Goal: Submit feedback/report problem: Provide input to the site owners about the experience or issues

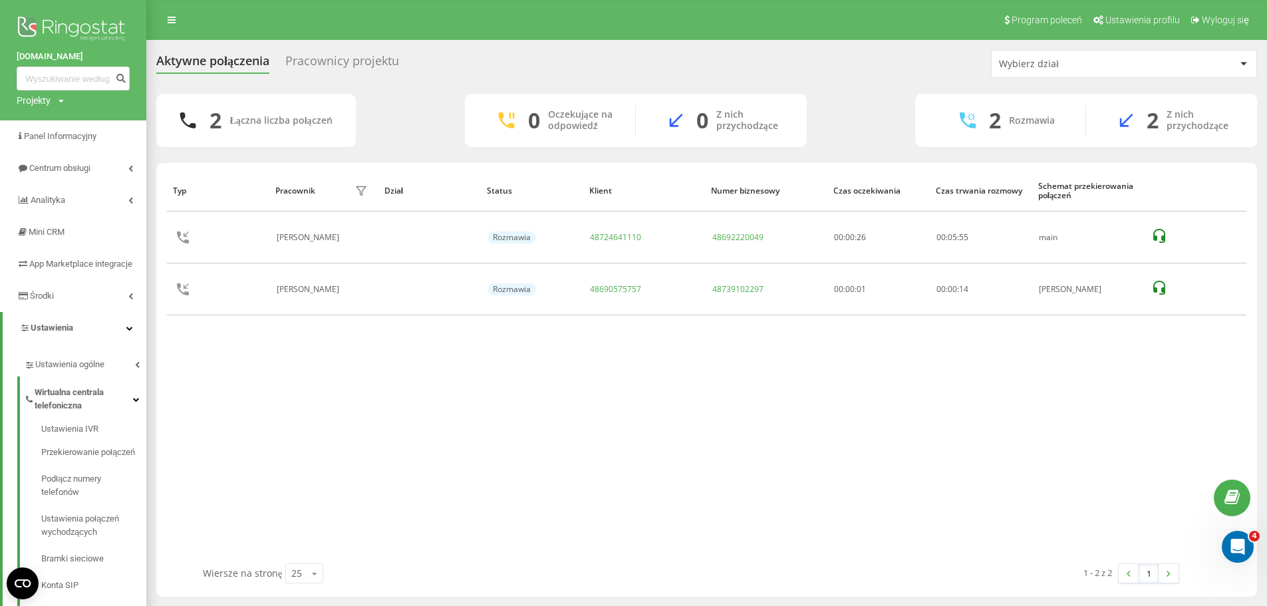
click at [65, 20] on img at bounding box center [73, 29] width 113 height 33
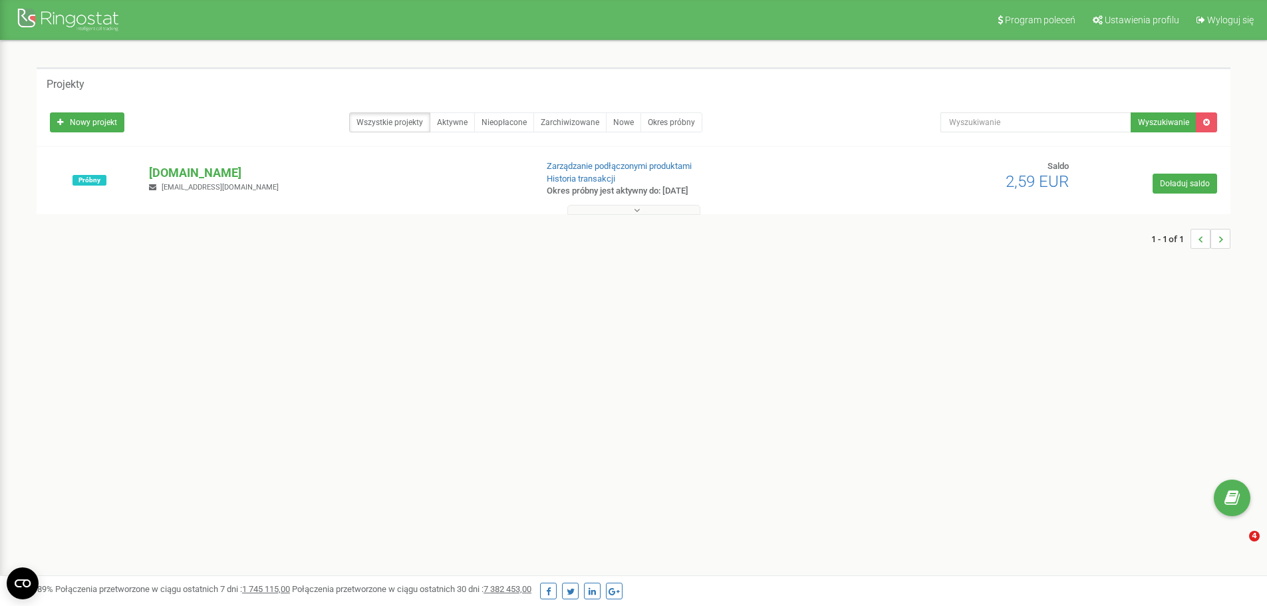
click at [194, 172] on p "[DOMAIN_NAME]" at bounding box center [337, 172] width 376 height 17
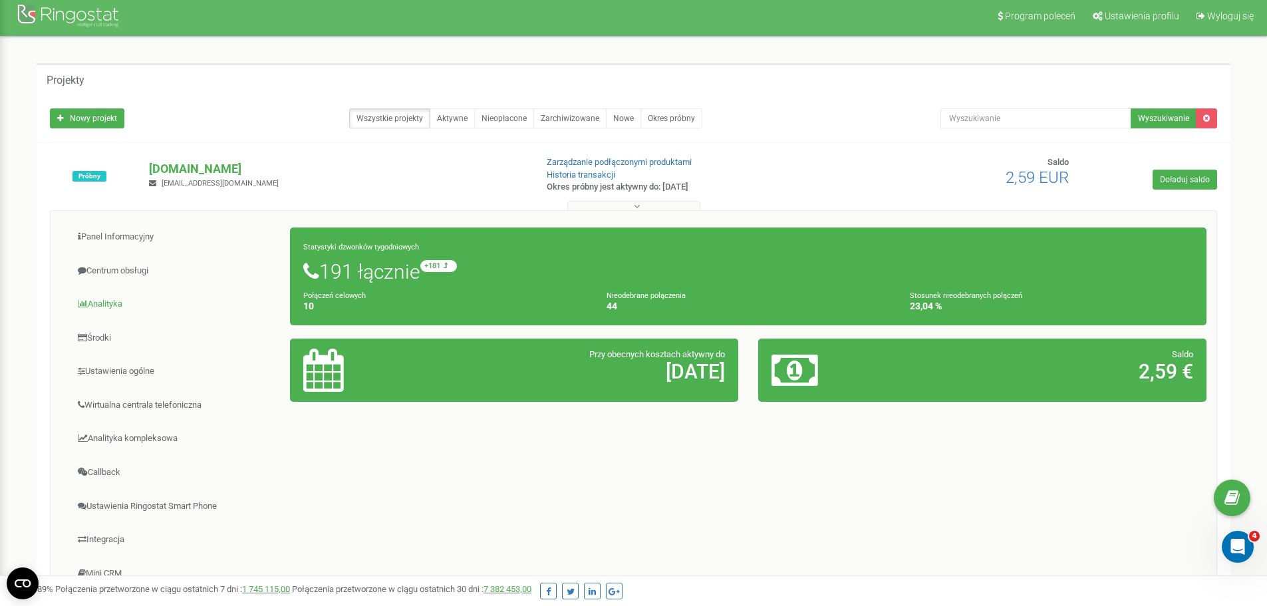
scroll to position [192, 0]
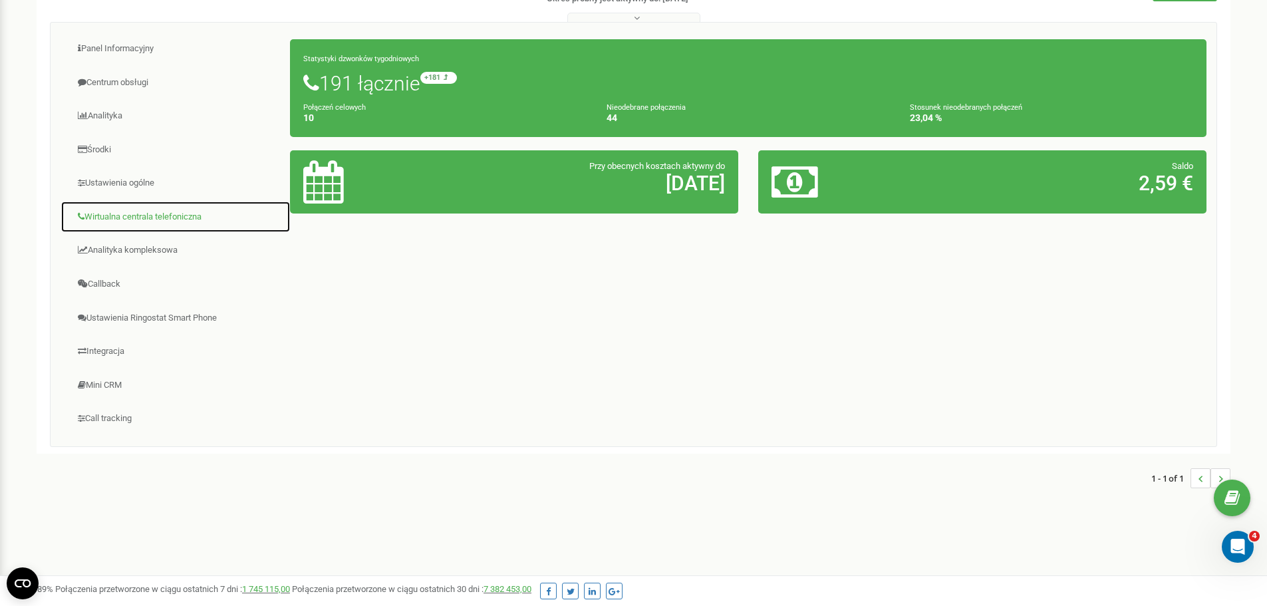
click at [169, 217] on link "Wirtualna centrala telefoniczna" at bounding box center [176, 217] width 230 height 33
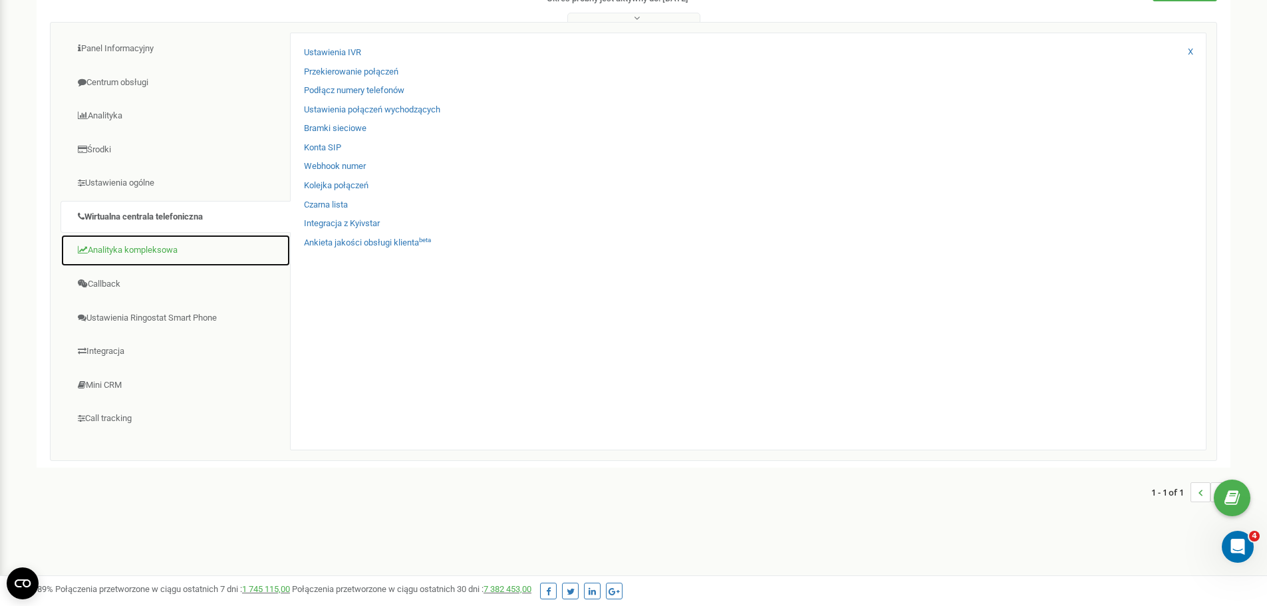
click at [147, 249] on link "Analityka kompleksowa" at bounding box center [176, 250] width 230 height 33
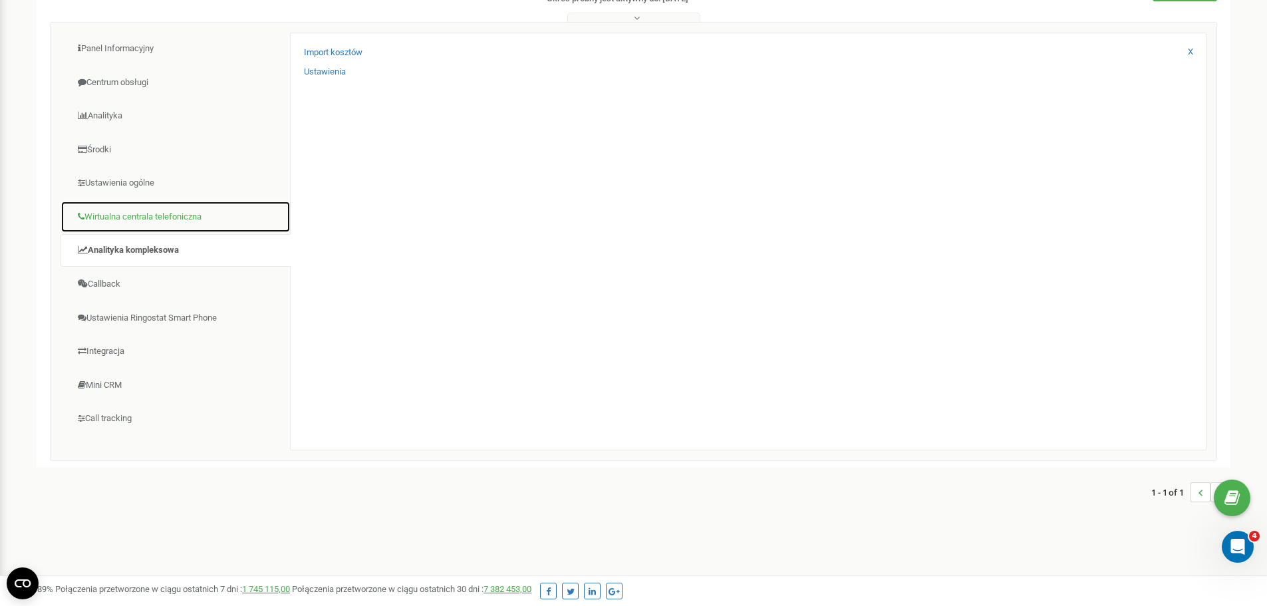
click at [147, 214] on link "Wirtualna centrala telefoniczna" at bounding box center [176, 217] width 230 height 33
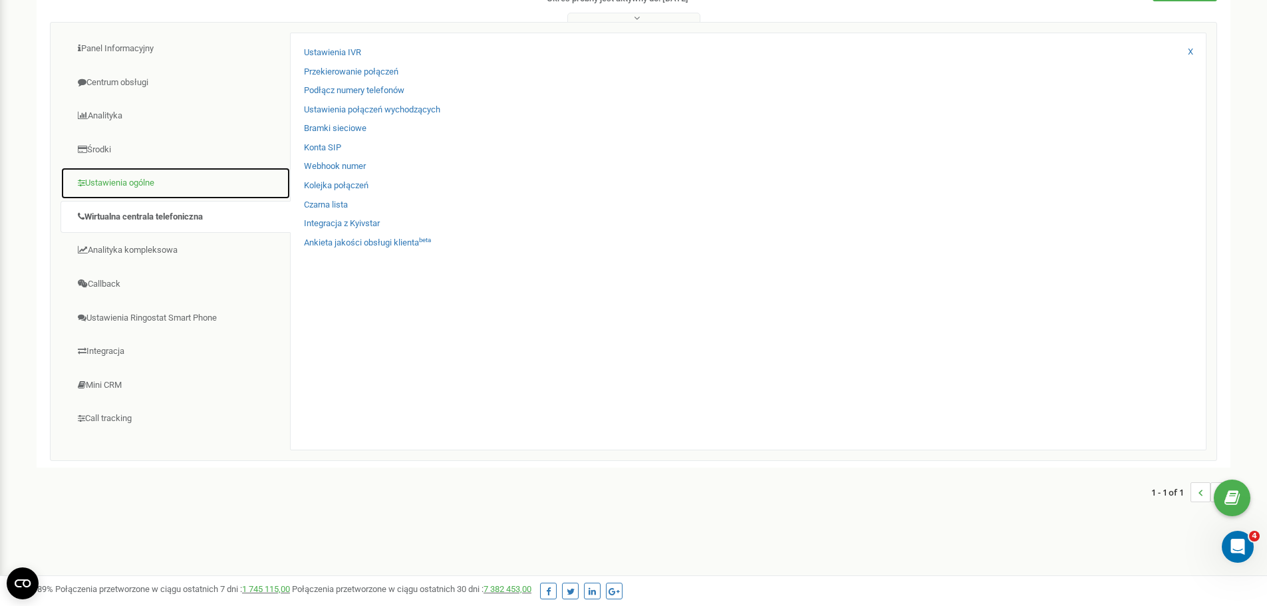
click at [117, 184] on link "Ustawienia ogólne" at bounding box center [176, 183] width 230 height 33
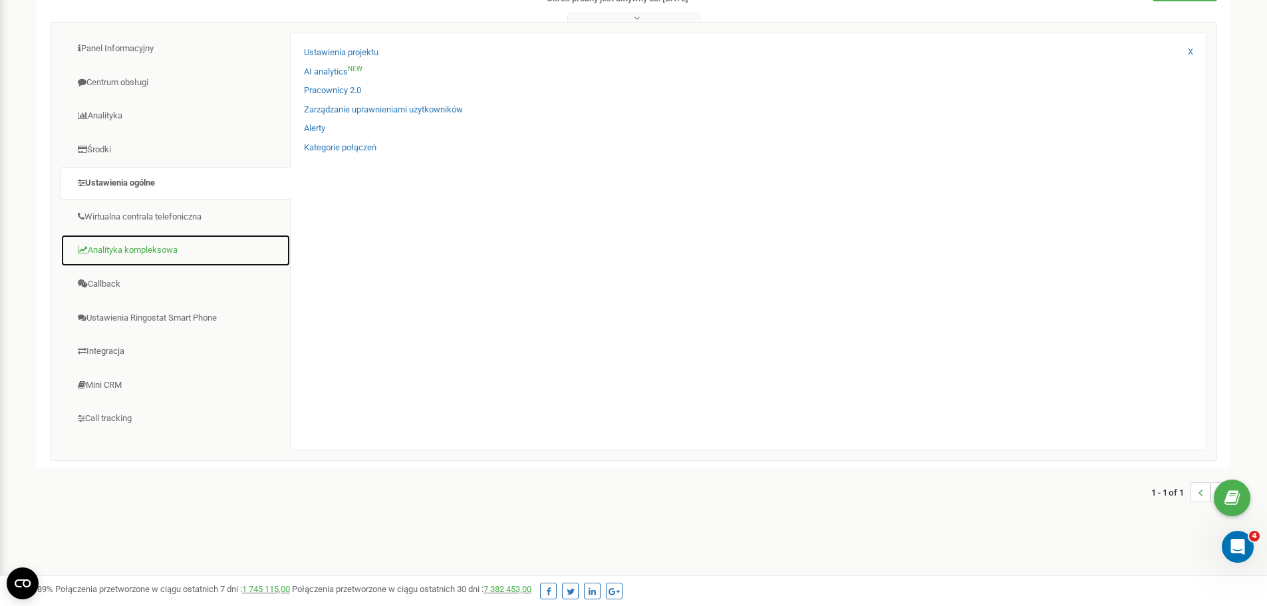
click at [123, 253] on link "Analityka kompleksowa" at bounding box center [176, 250] width 230 height 33
click at [142, 252] on link "Analityka kompleksowa" at bounding box center [176, 250] width 230 height 33
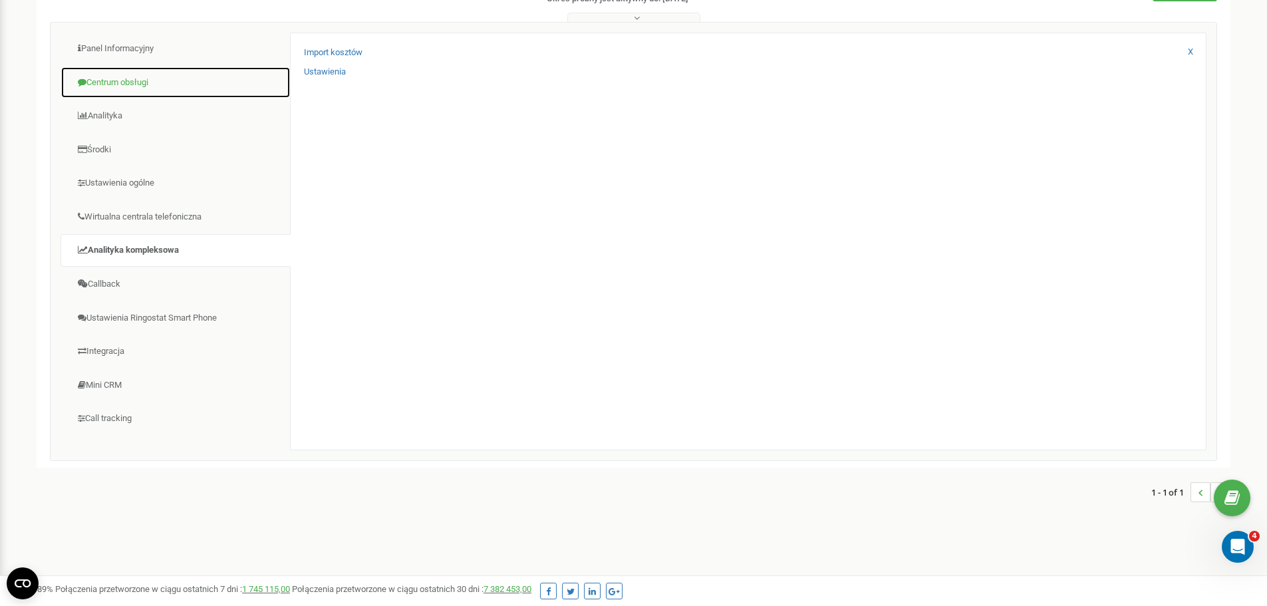
click at [124, 83] on link "Centrum obsługi" at bounding box center [176, 83] width 230 height 33
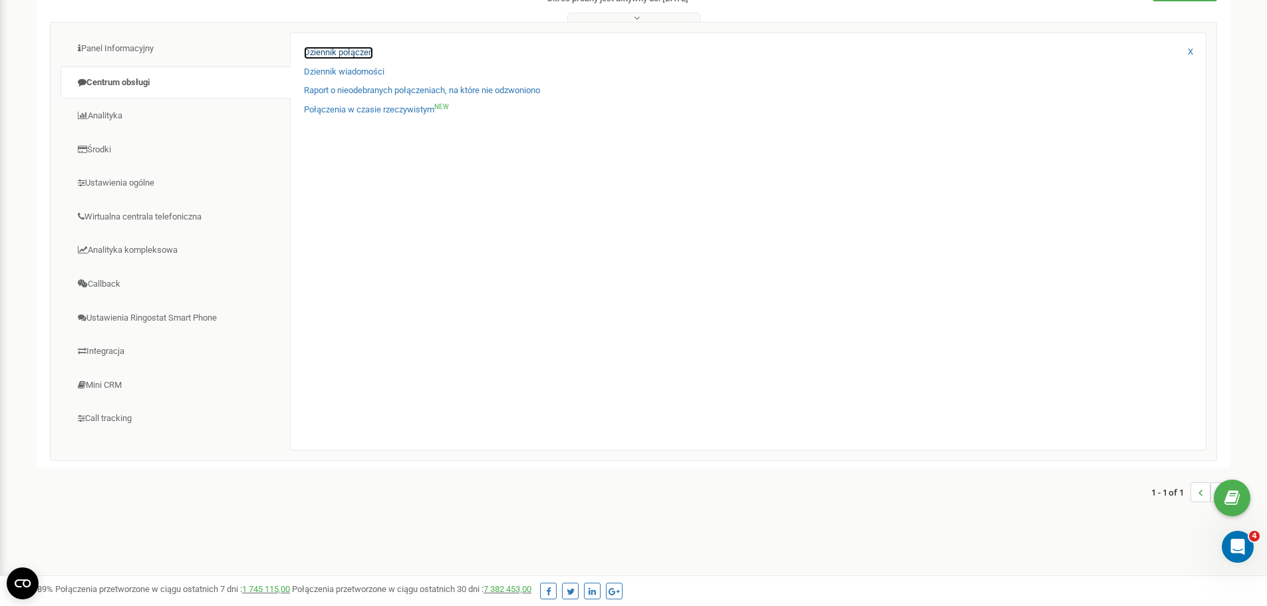
click at [339, 49] on link "Dziennik połączeń" at bounding box center [338, 53] width 69 height 13
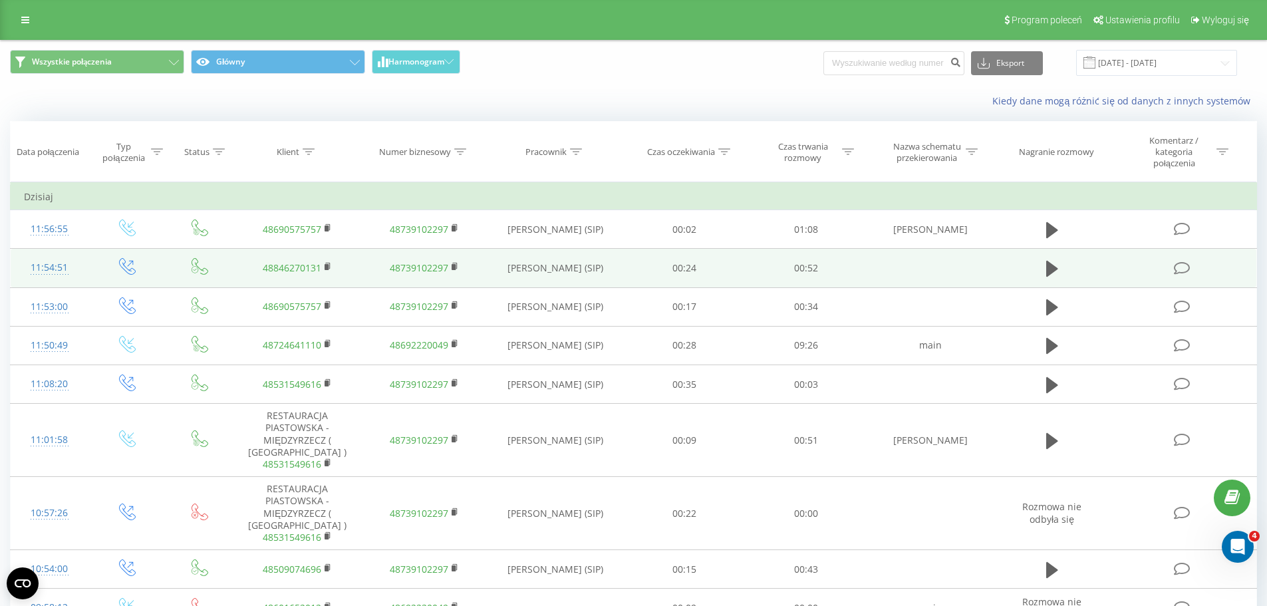
click at [1182, 271] on icon at bounding box center [1182, 268] width 17 height 14
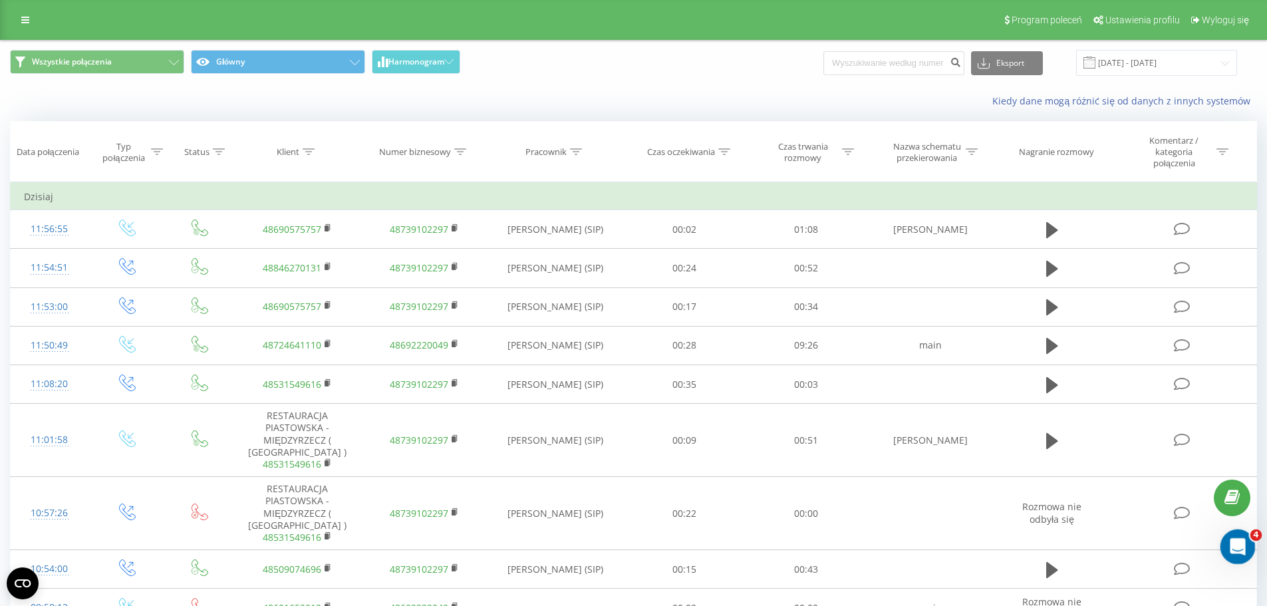
click at [1238, 541] on icon "Otwórz komunikator Intercom" at bounding box center [1237, 545] width 22 height 22
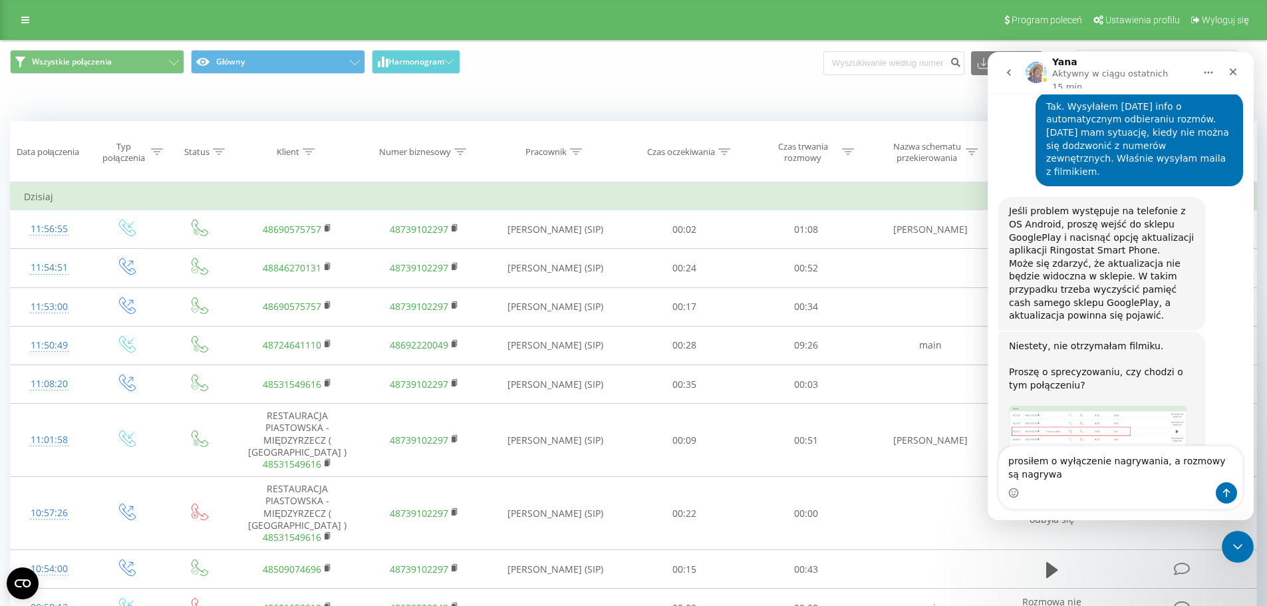
scroll to position [1249, 0]
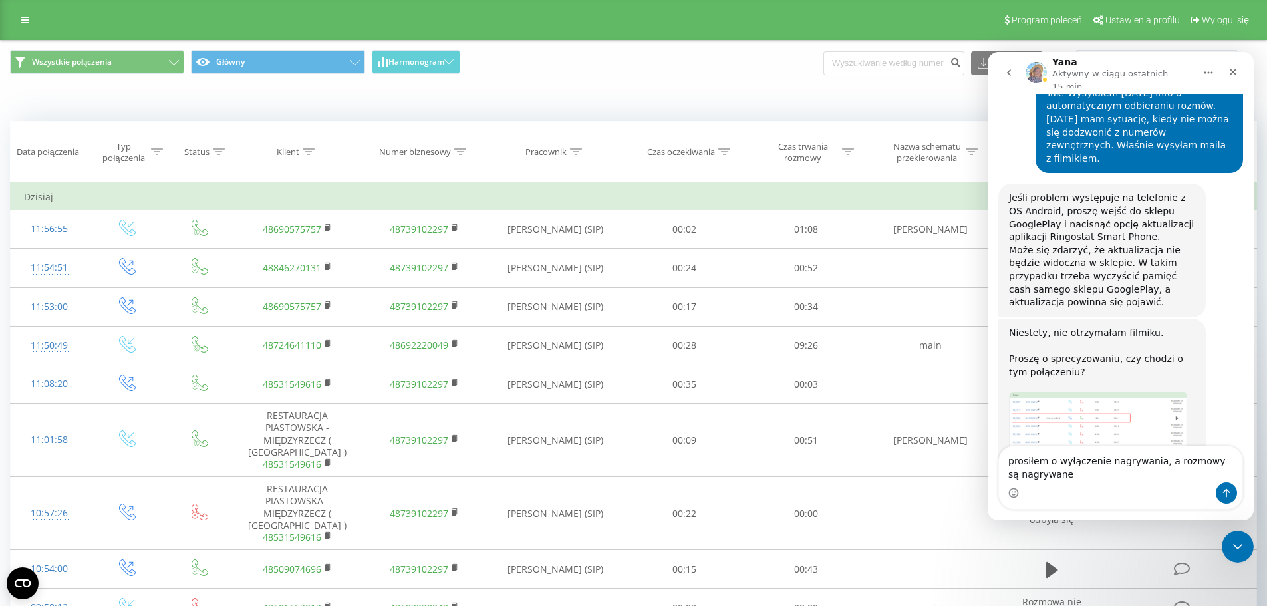
type textarea "prosiłem o wyłączenie nagrywania, a rozmowy są nagrywane"
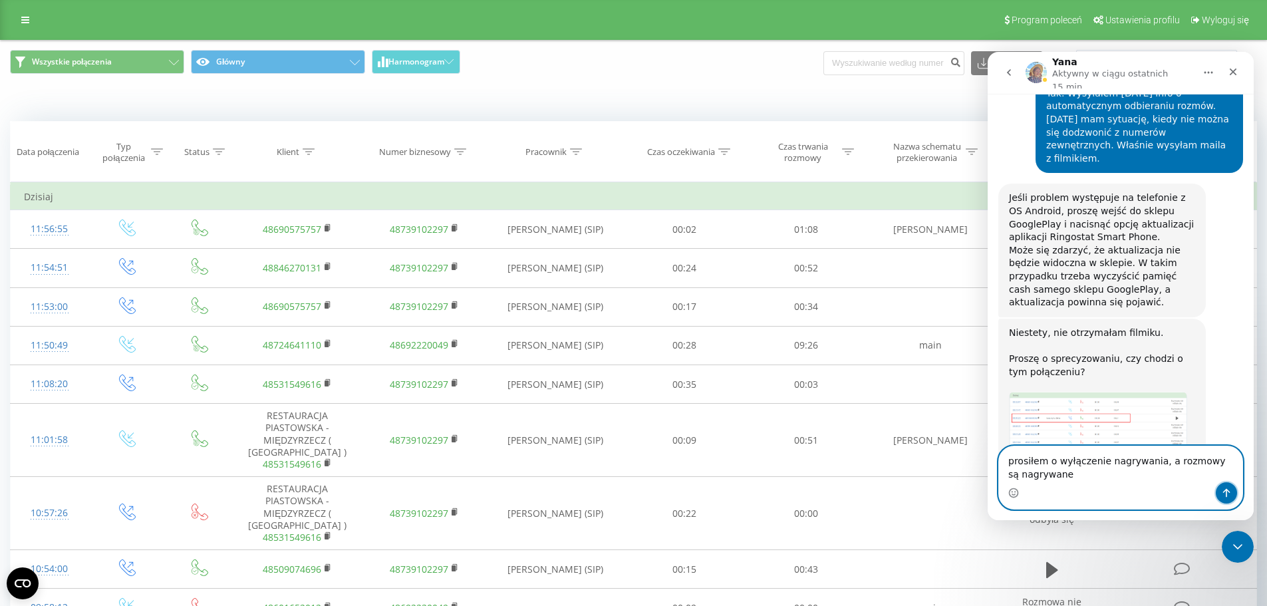
click at [1229, 492] on icon "Wyślij wiadomość…" at bounding box center [1227, 493] width 11 height 11
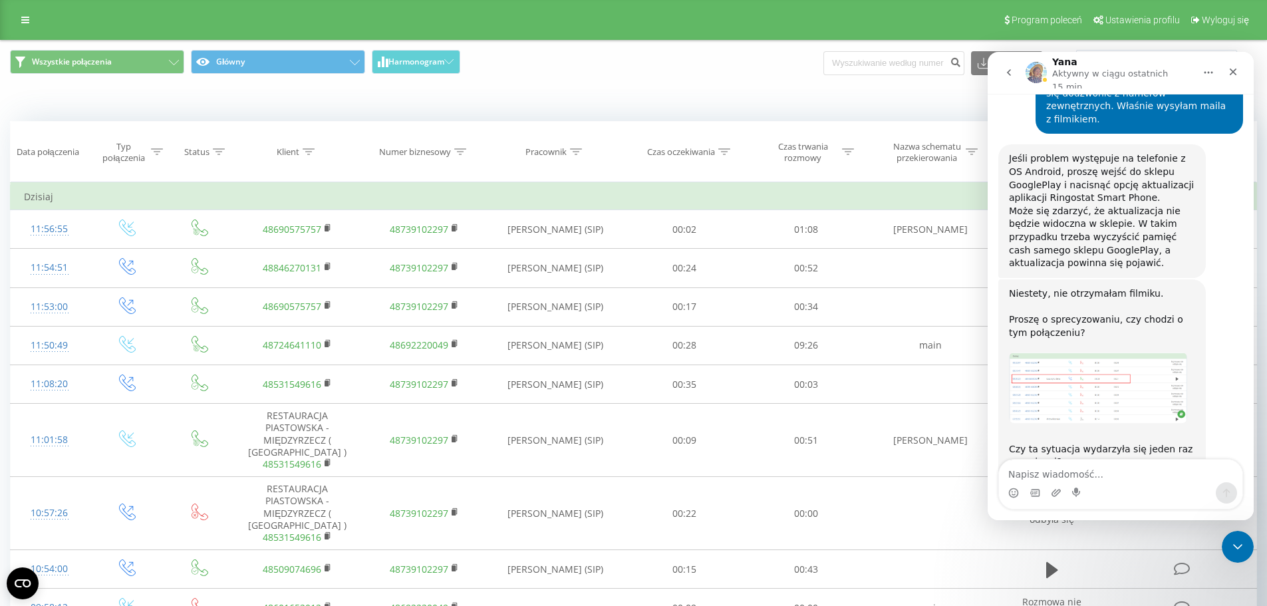
click at [633, 106] on div "Kiedy dane mogą różnić się od danych z innych systemów" at bounding box center [871, 100] width 791 height 13
click at [600, 88] on div "Kiedy dane mogą różnić się od danych z innych systemów" at bounding box center [634, 101] width 1266 height 32
click at [910, 102] on div "Kiedy dane mogą różnić się od danych z innych systemów" at bounding box center [871, 100] width 791 height 13
click at [655, 101] on div "Kiedy dane mogą różnić się od danych z innych systemów" at bounding box center [871, 100] width 791 height 13
click at [679, 86] on div "Kiedy dane mogą różnić się od danych z innych systemów" at bounding box center [634, 101] width 1266 height 32
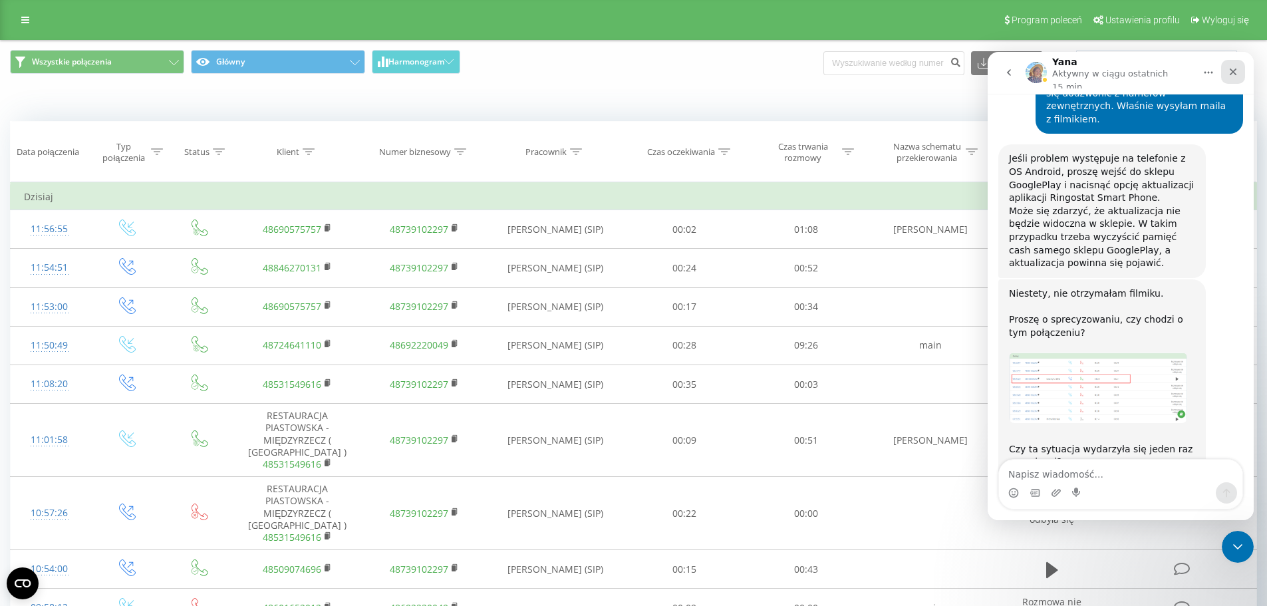
click at [1234, 69] on icon "Zamknij" at bounding box center [1233, 72] width 7 height 7
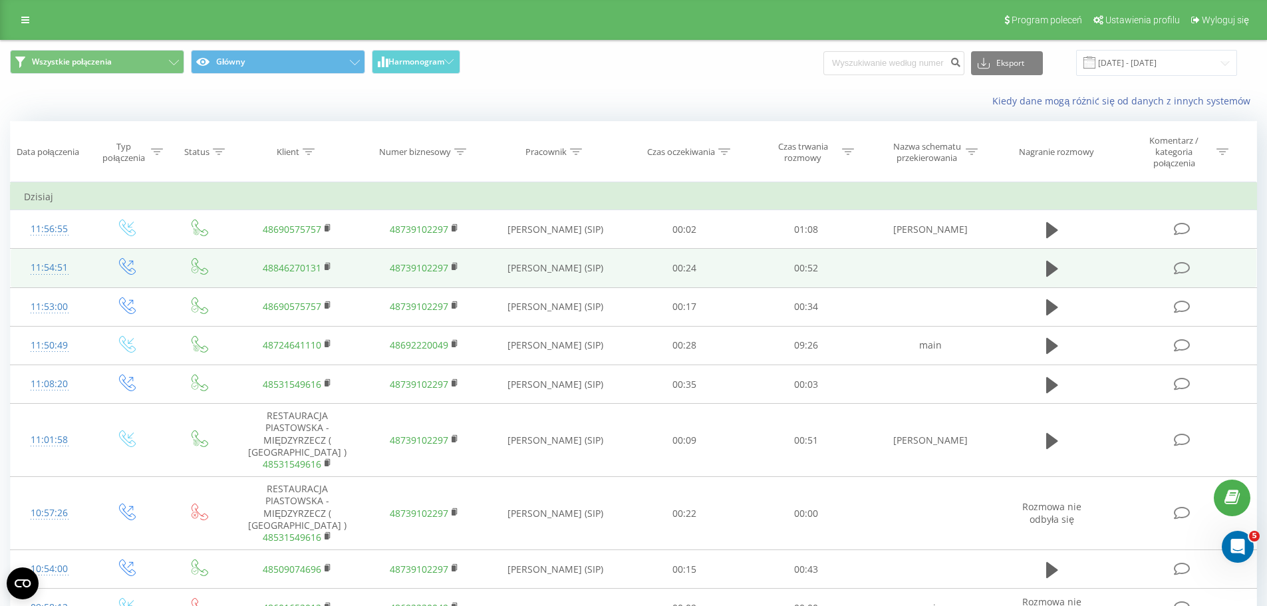
click at [1180, 265] on icon at bounding box center [1182, 268] width 17 height 14
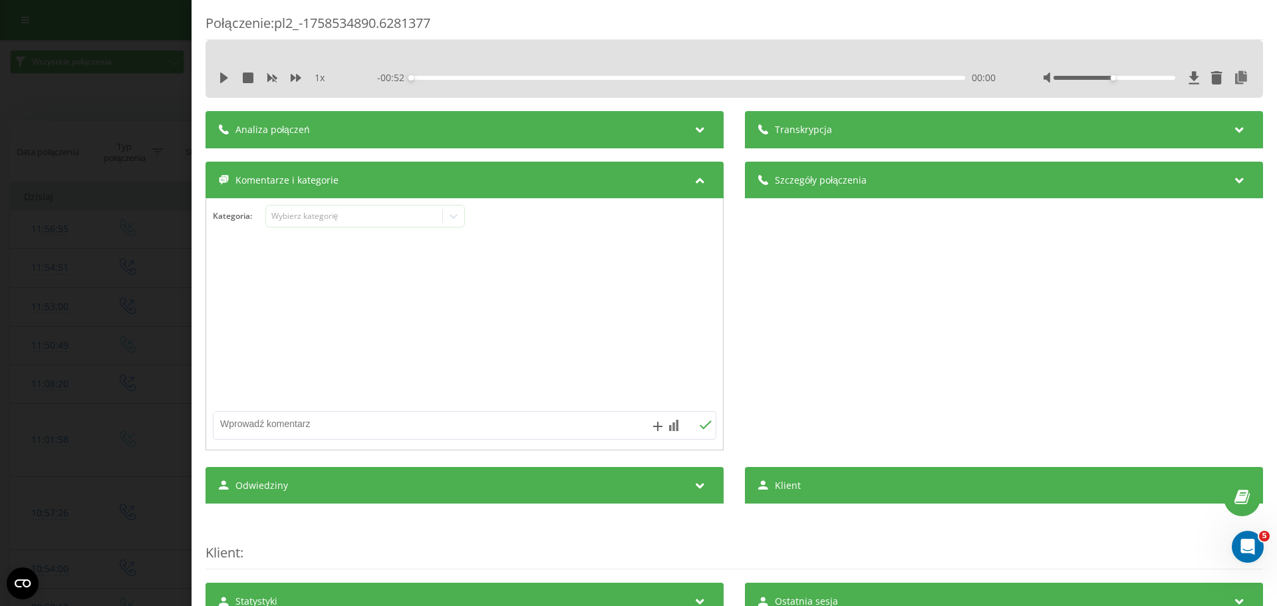
click at [866, 130] on div "Transkrypcja" at bounding box center [1004, 129] width 518 height 37
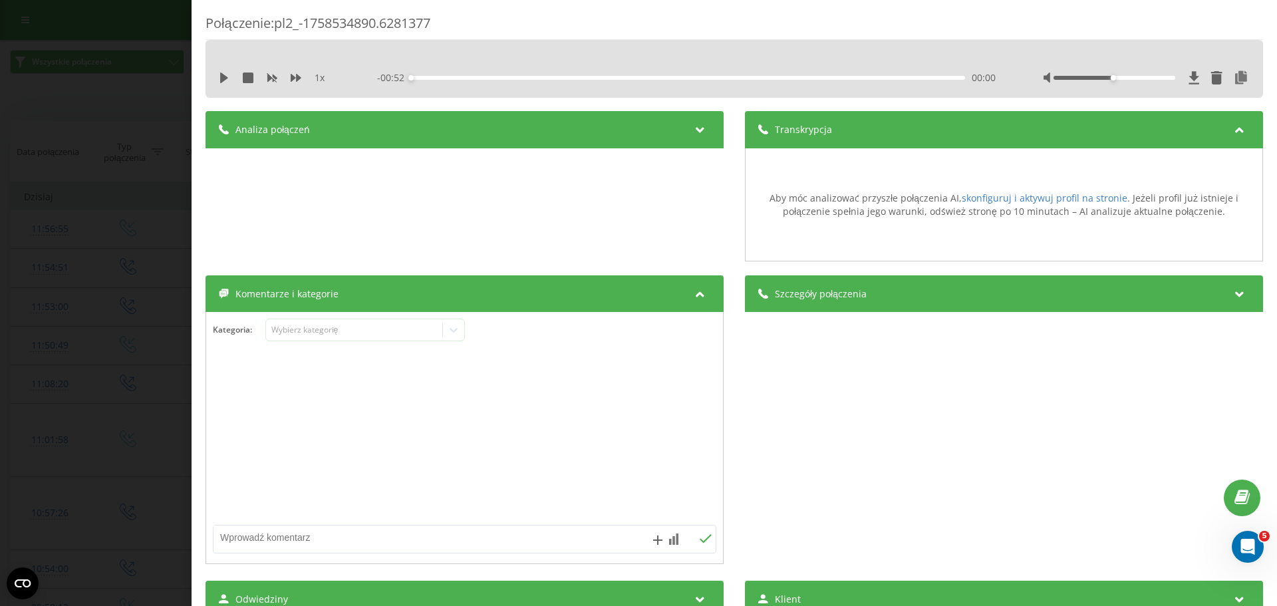
click at [1232, 291] on icon at bounding box center [1240, 291] width 16 height 13
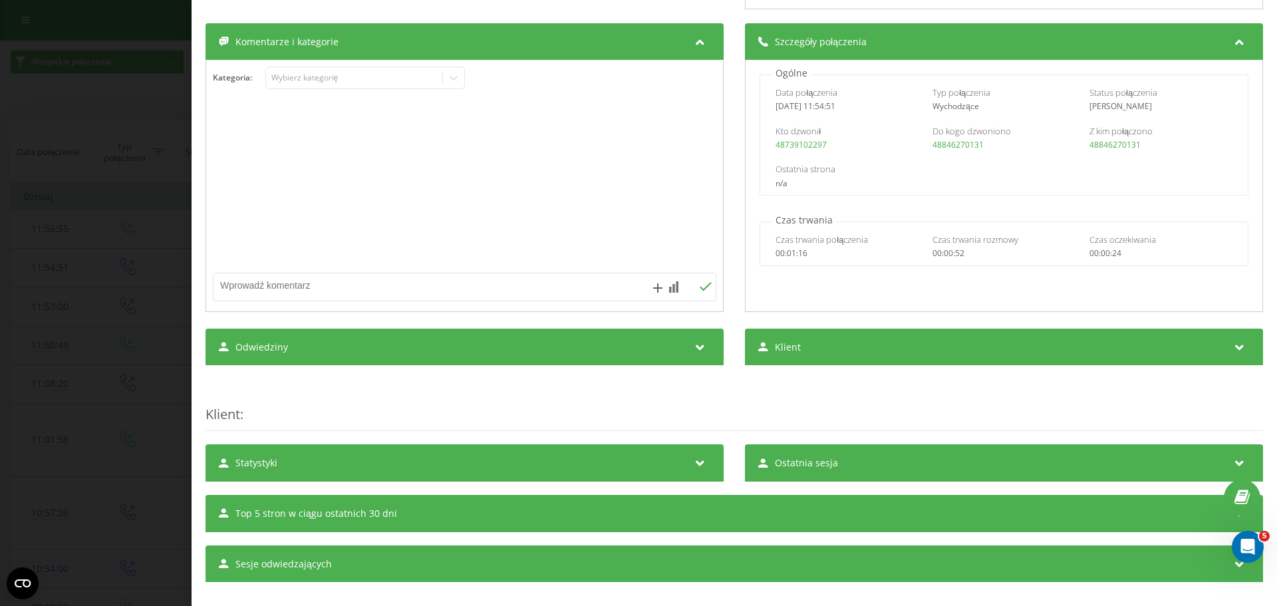
scroll to position [269, 0]
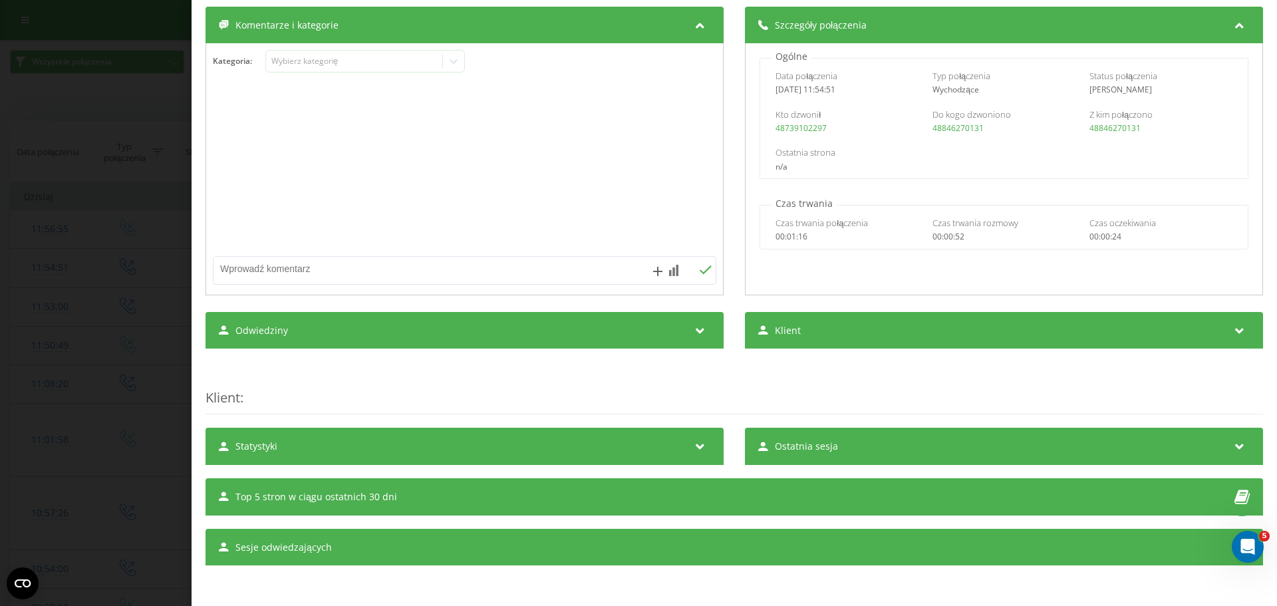
click at [1232, 331] on icon at bounding box center [1240, 328] width 16 height 13
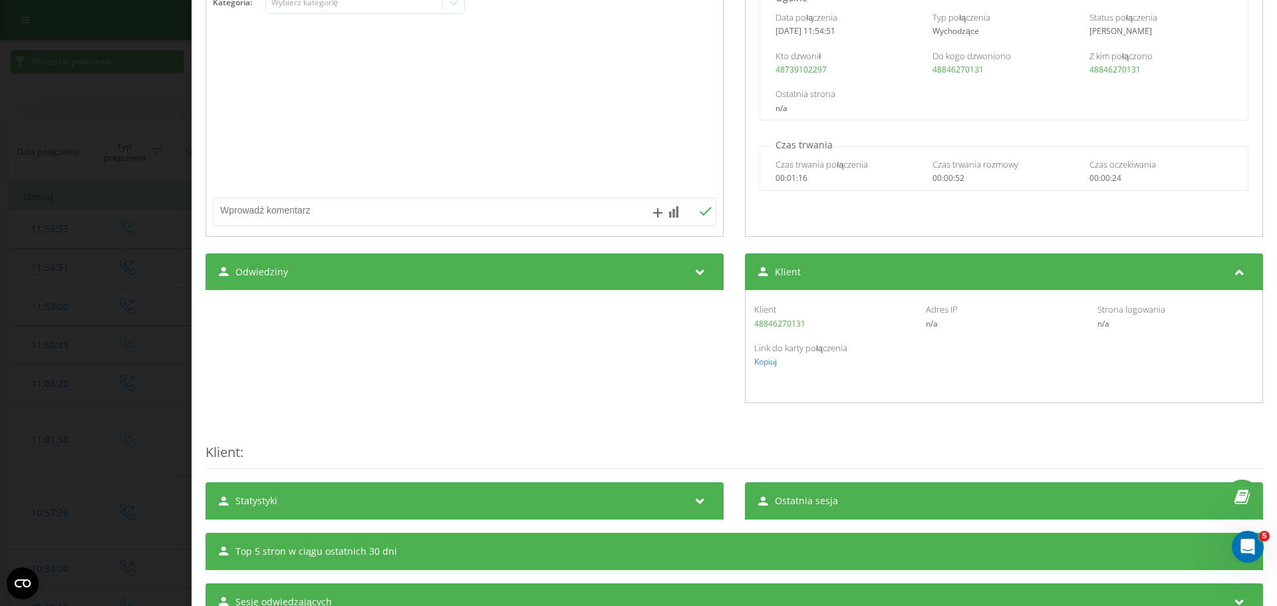
scroll to position [382, 0]
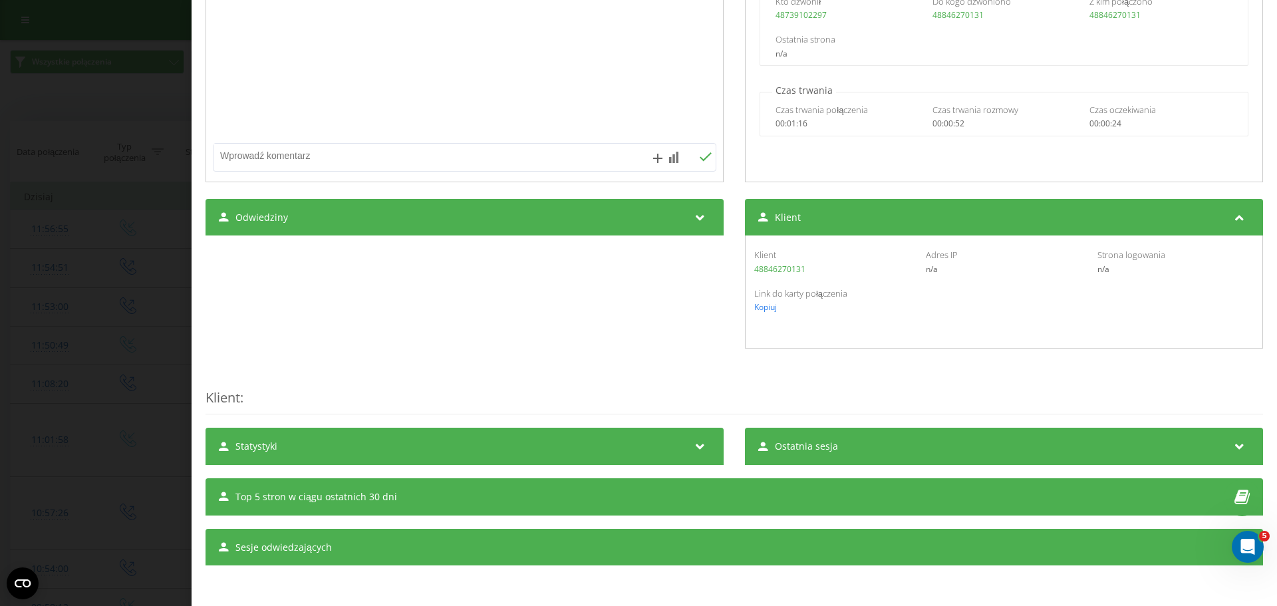
click at [1181, 446] on div "Ostatnia sesja" at bounding box center [1004, 446] width 518 height 37
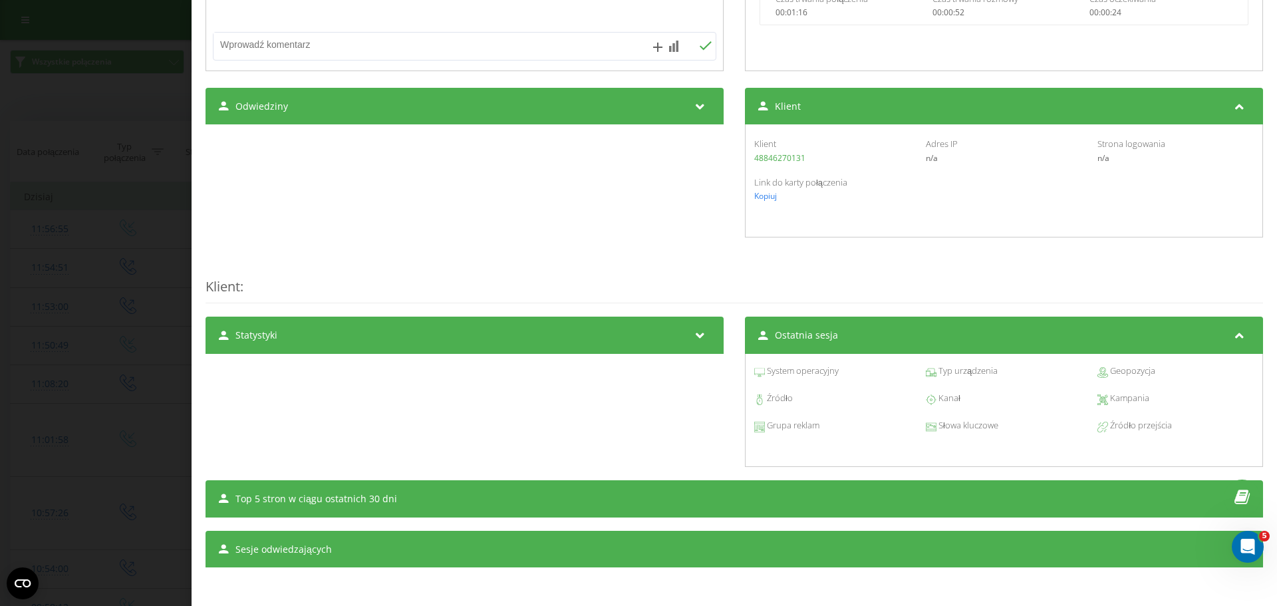
scroll to position [495, 0]
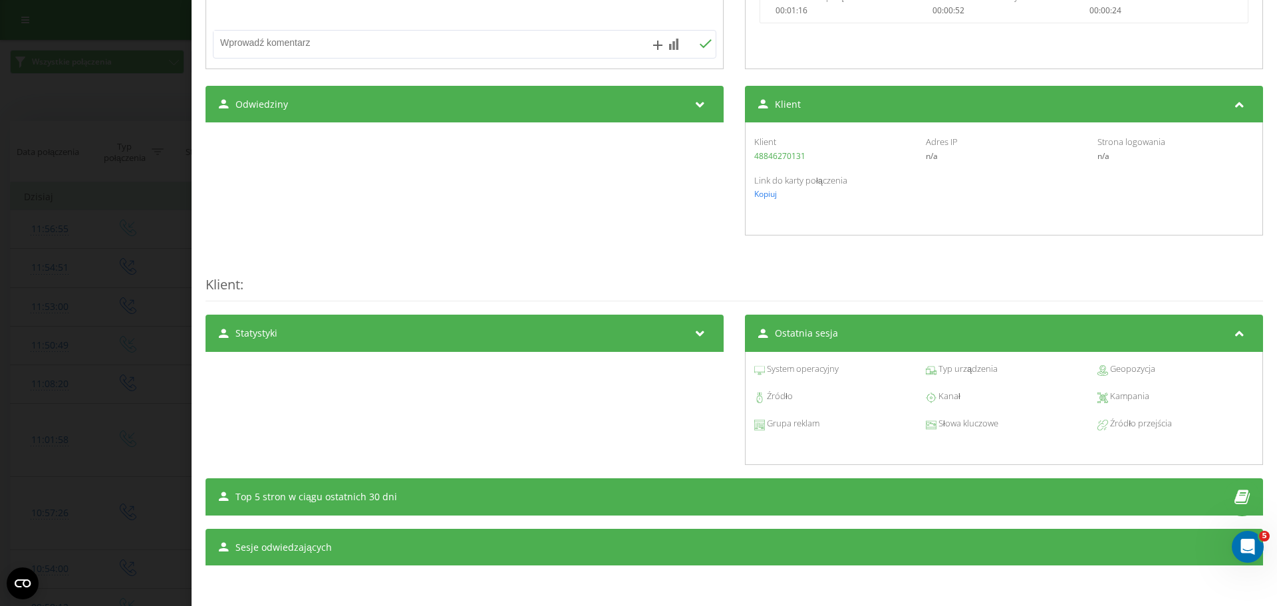
click at [683, 333] on div "Statystyki" at bounding box center [465, 333] width 518 height 37
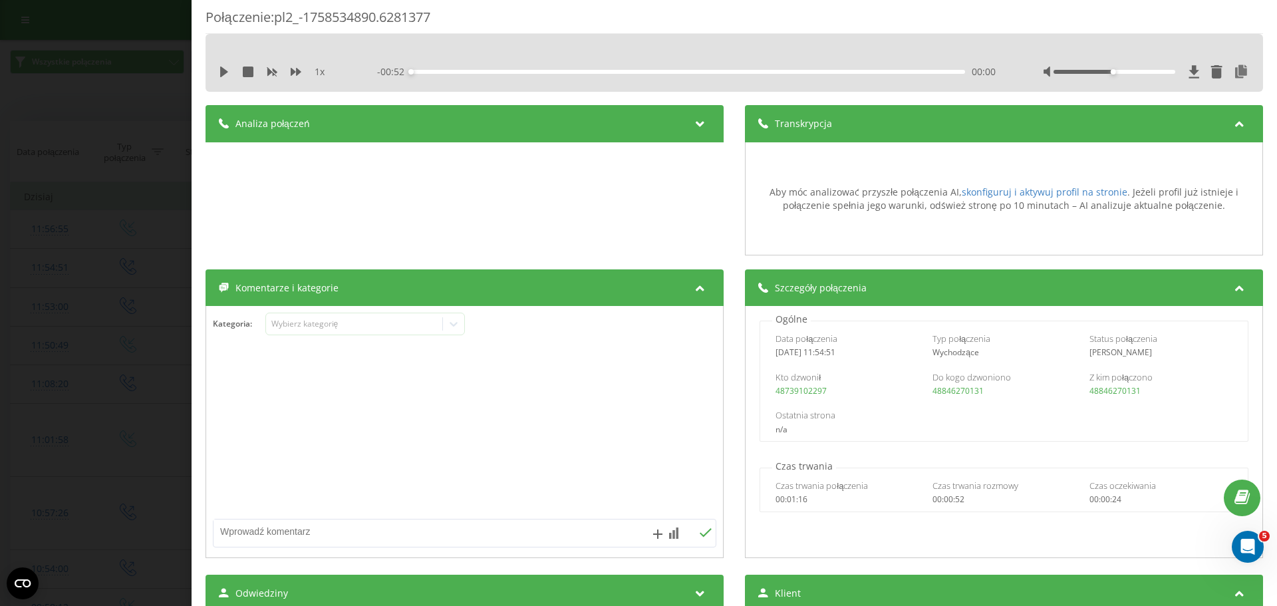
scroll to position [0, 0]
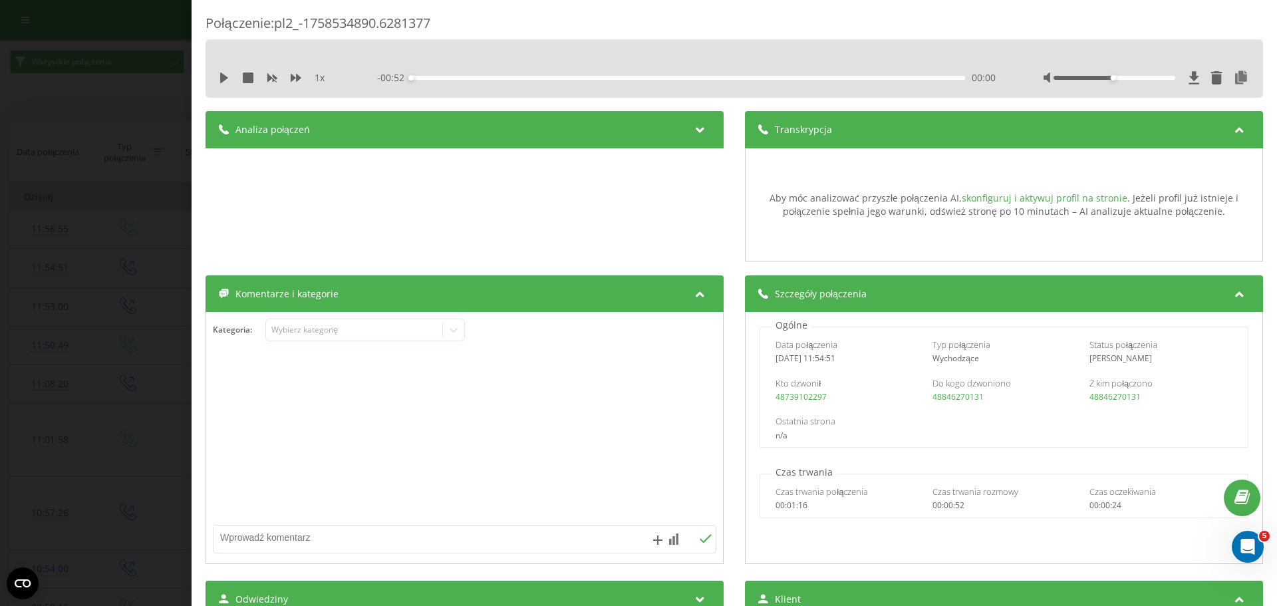
click at [1057, 200] on link "skonfiguruj i aktywuj profil na stronie" at bounding box center [1045, 198] width 166 height 13
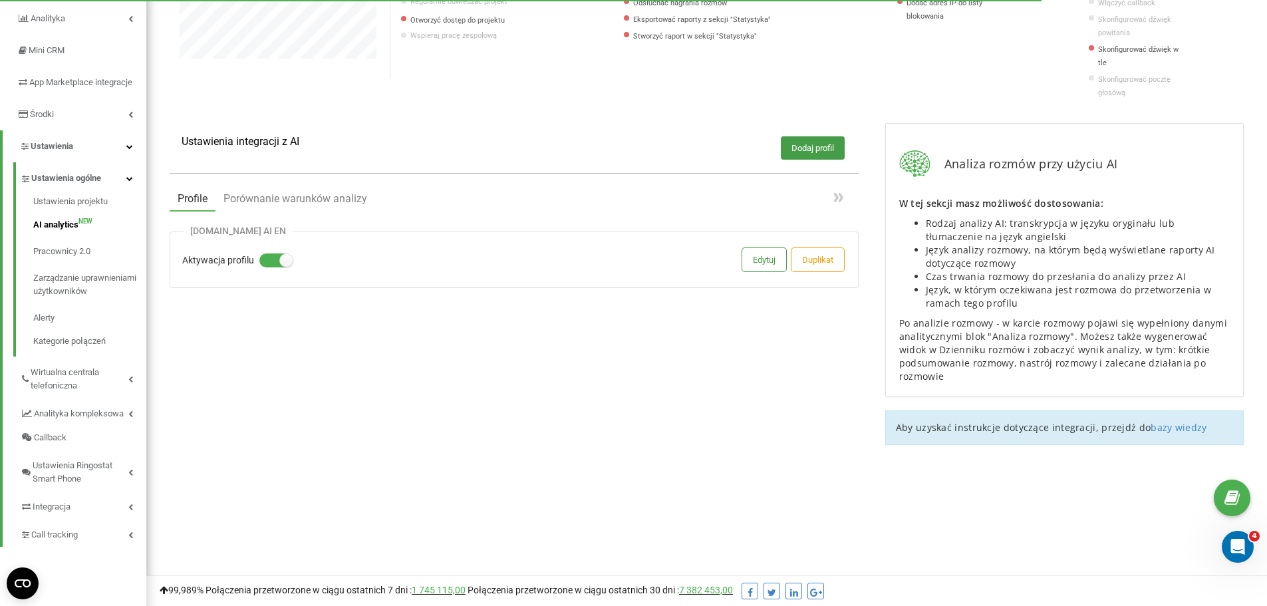
scroll to position [192, 0]
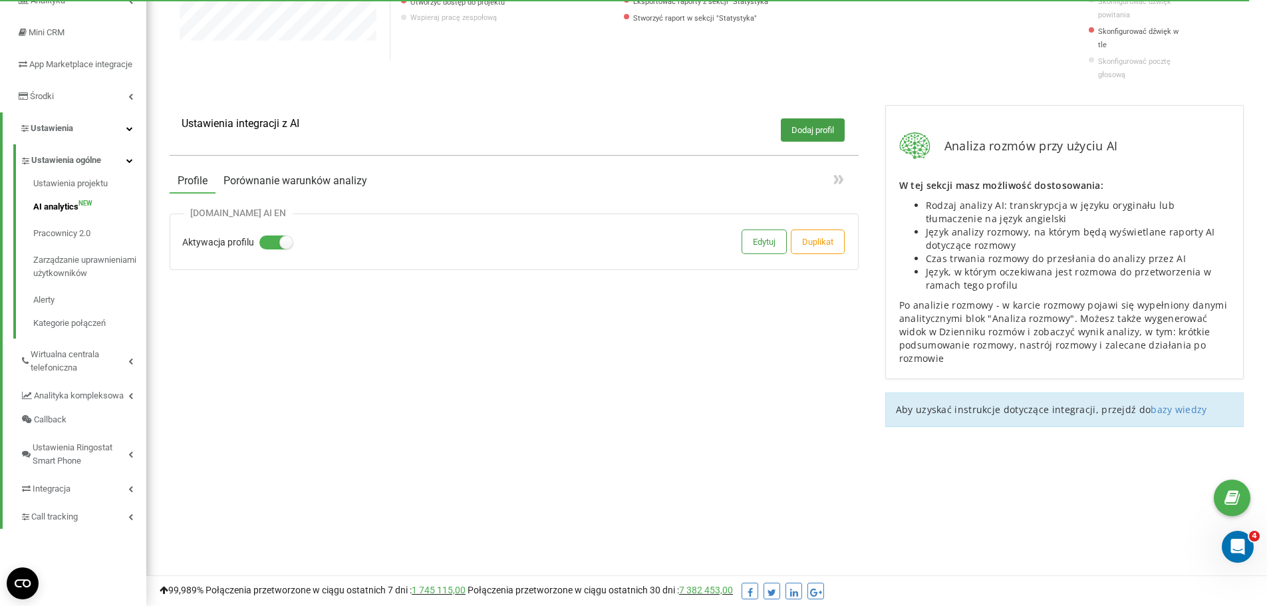
click at [303, 170] on button "Porównanie warunków analizy" at bounding box center [296, 181] width 160 height 24
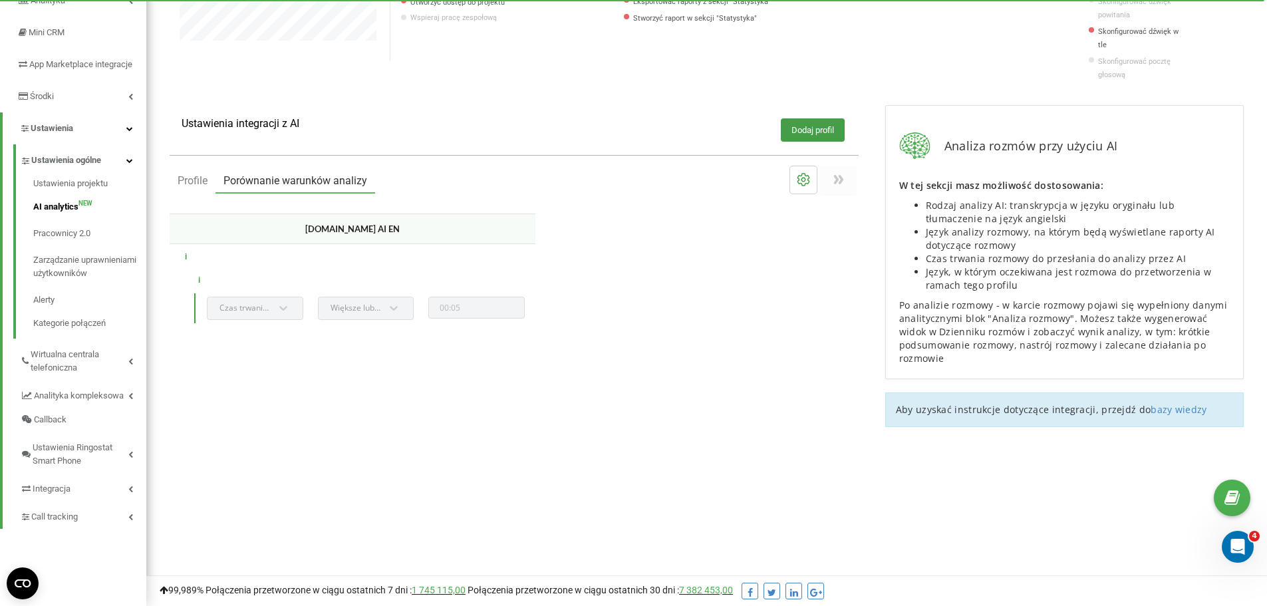
click at [836, 175] on icon at bounding box center [836, 179] width 5 height 9
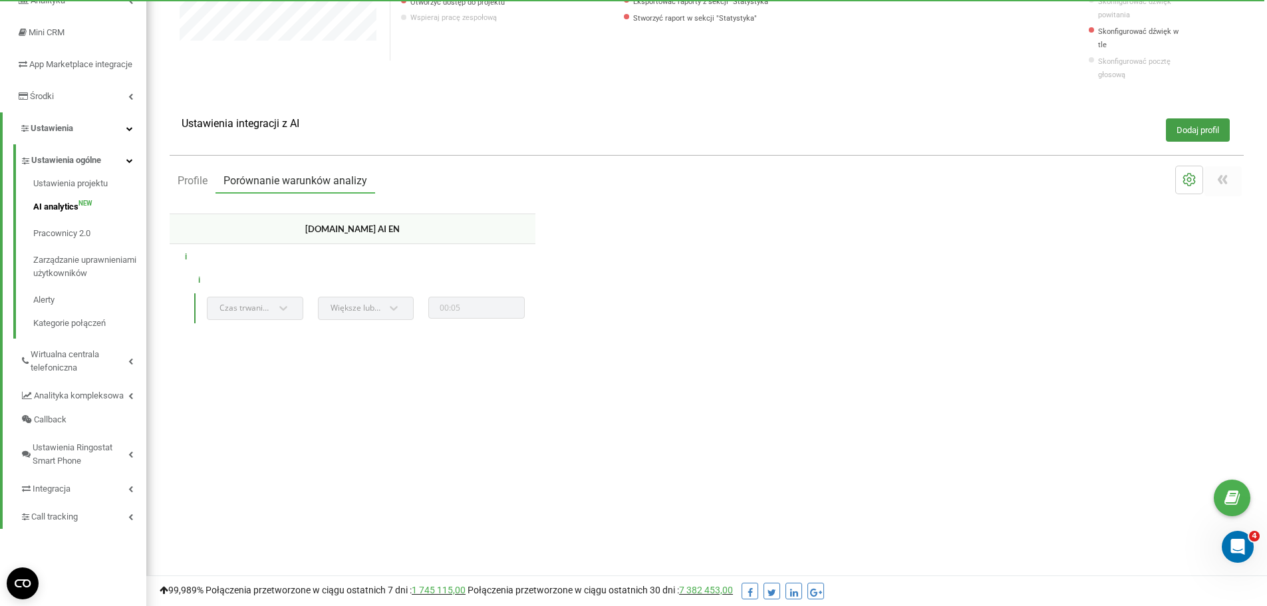
scroll to position [1750, 1121]
click at [1222, 175] on icon at bounding box center [1220, 179] width 5 height 9
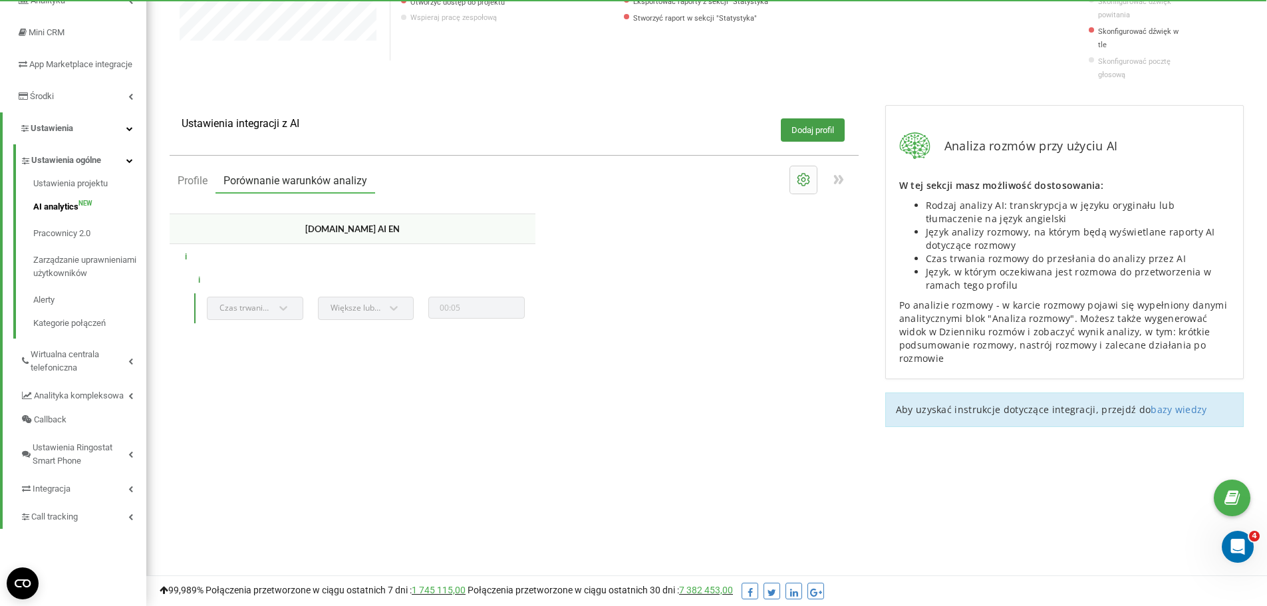
click at [801, 172] on icon at bounding box center [804, 180] width 16 height 16
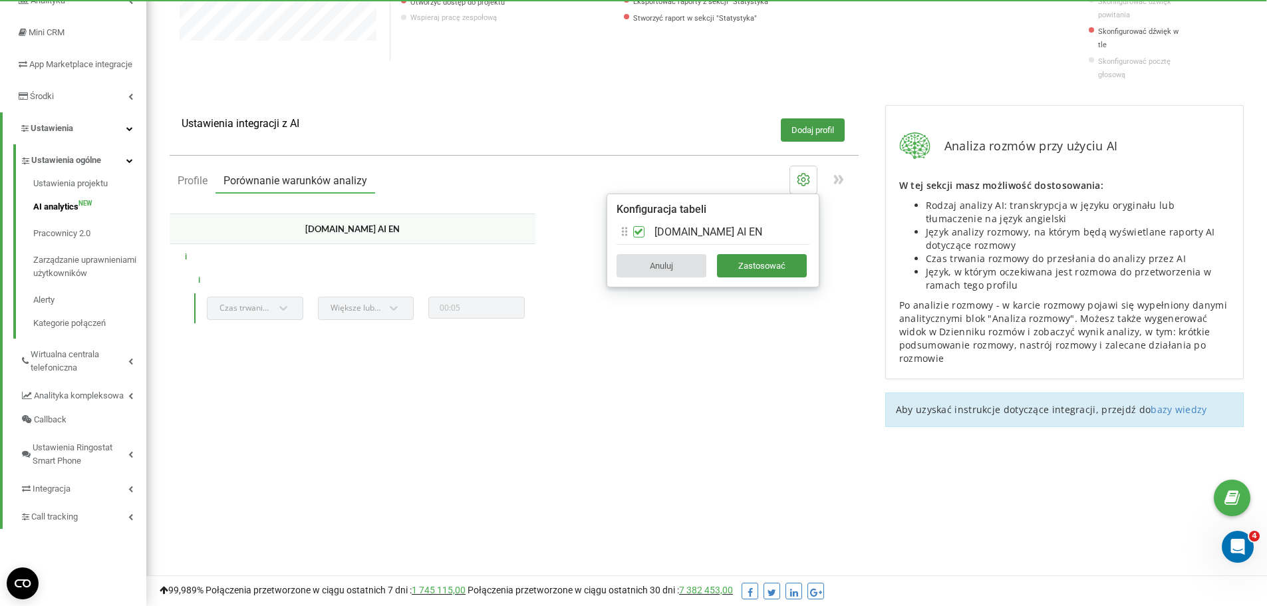
click at [626, 166] on div "Profile Porównanie warunków analizy Konfiguracja tabeli [DOMAIN_NAME] AI EN To …" at bounding box center [514, 181] width 689 height 30
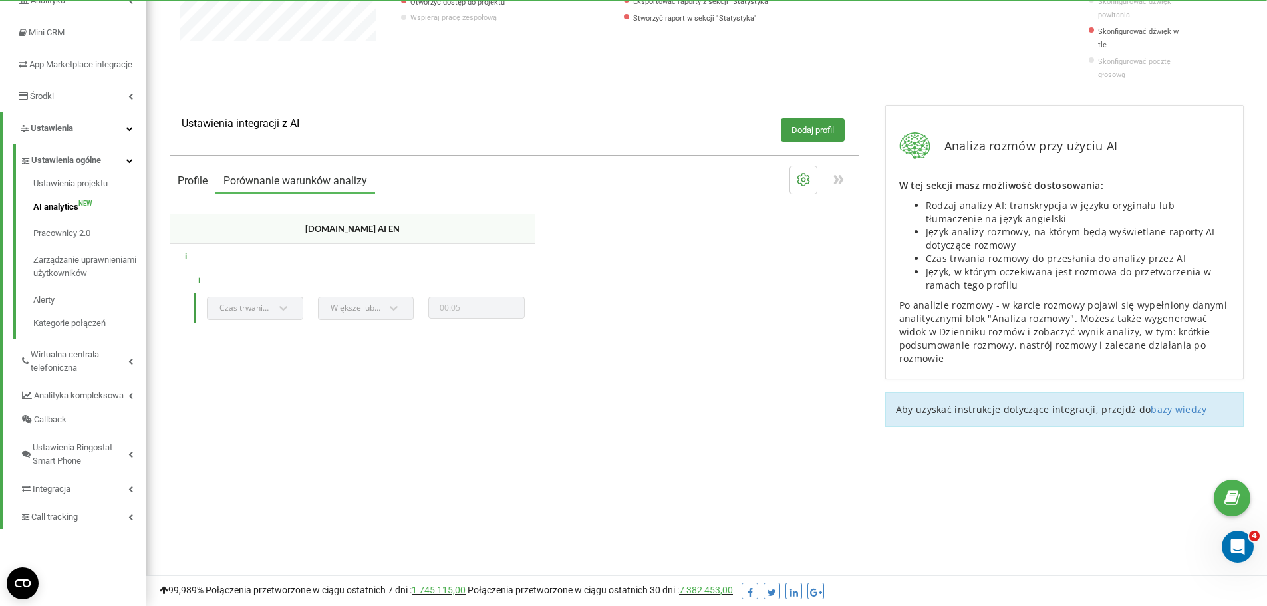
click at [195, 169] on button "Profile" at bounding box center [193, 181] width 46 height 24
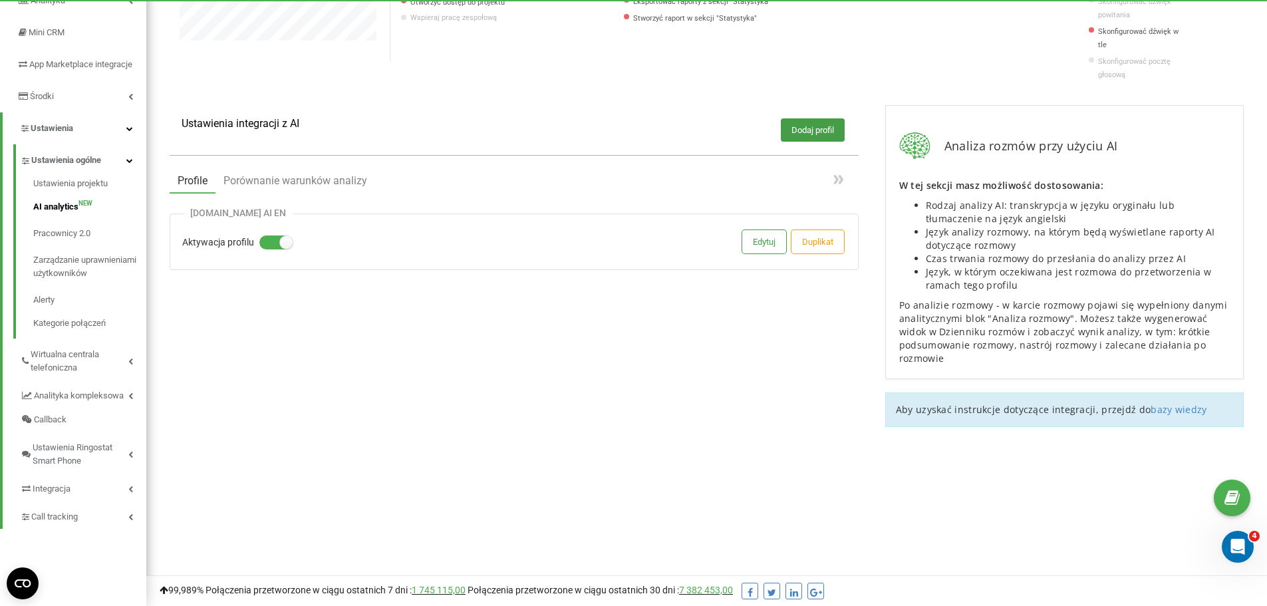
scroll to position [0, 0]
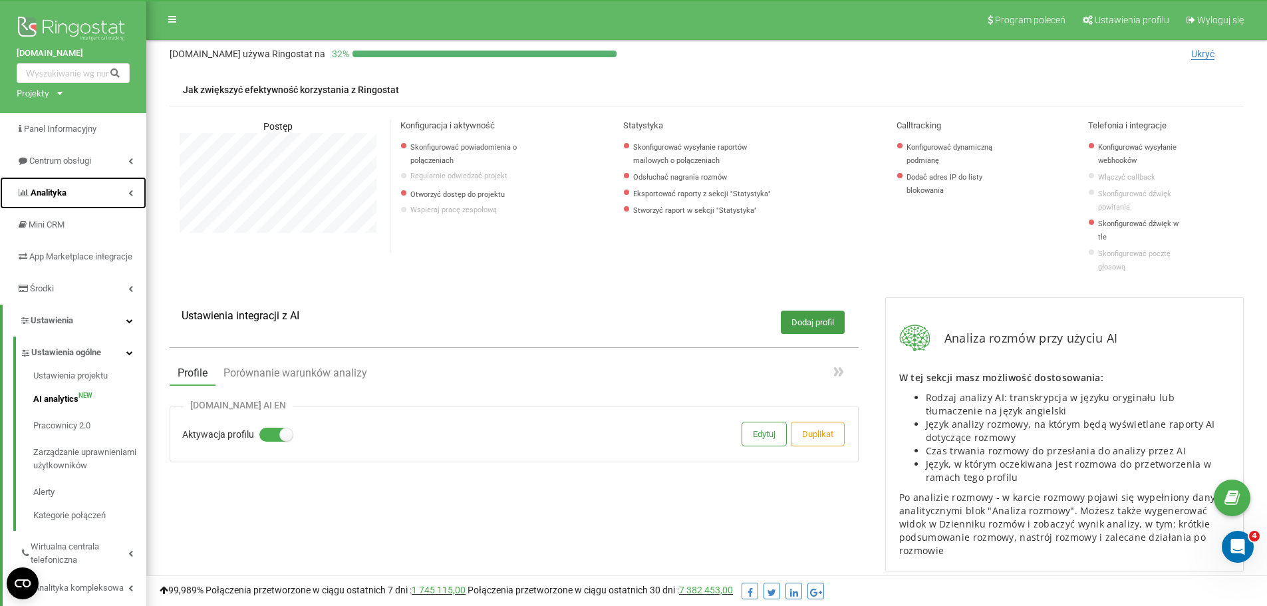
click at [45, 190] on span "Analityka" at bounding box center [49, 193] width 36 height 10
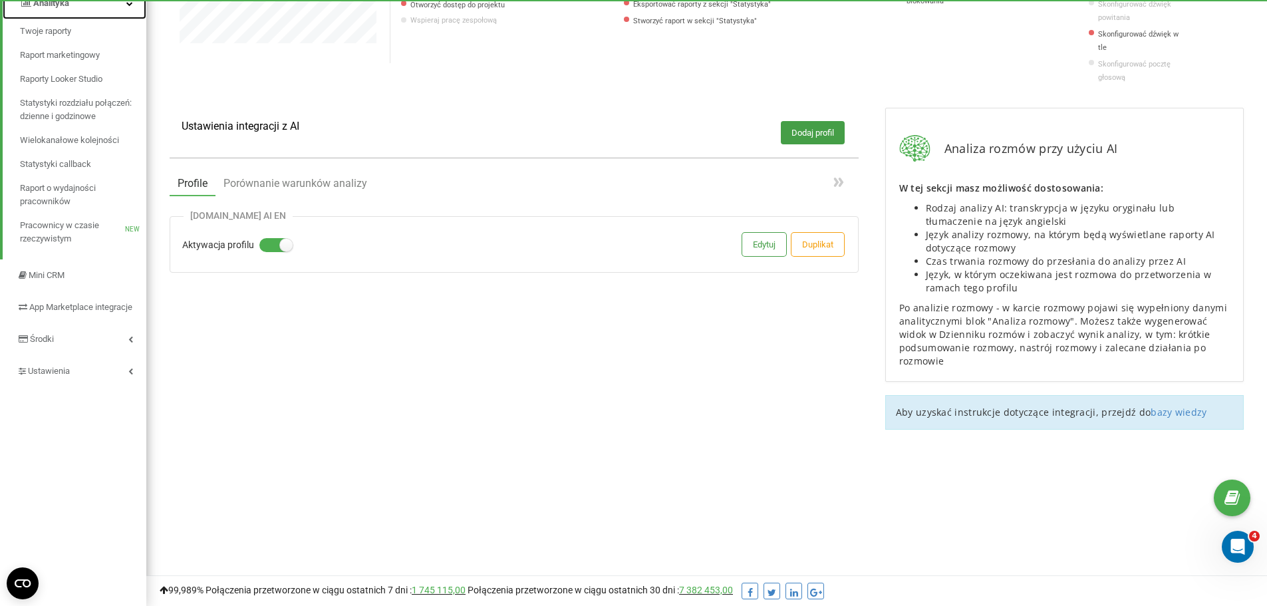
scroll to position [192, 0]
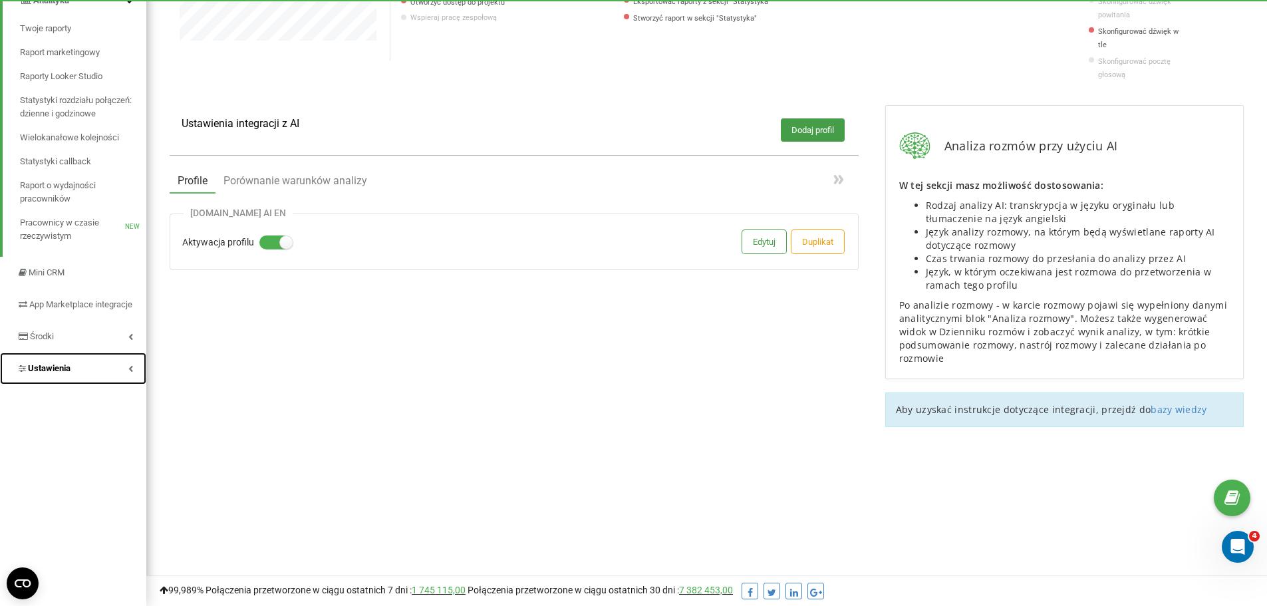
click at [86, 382] on link "Ustawienia" at bounding box center [73, 369] width 146 height 32
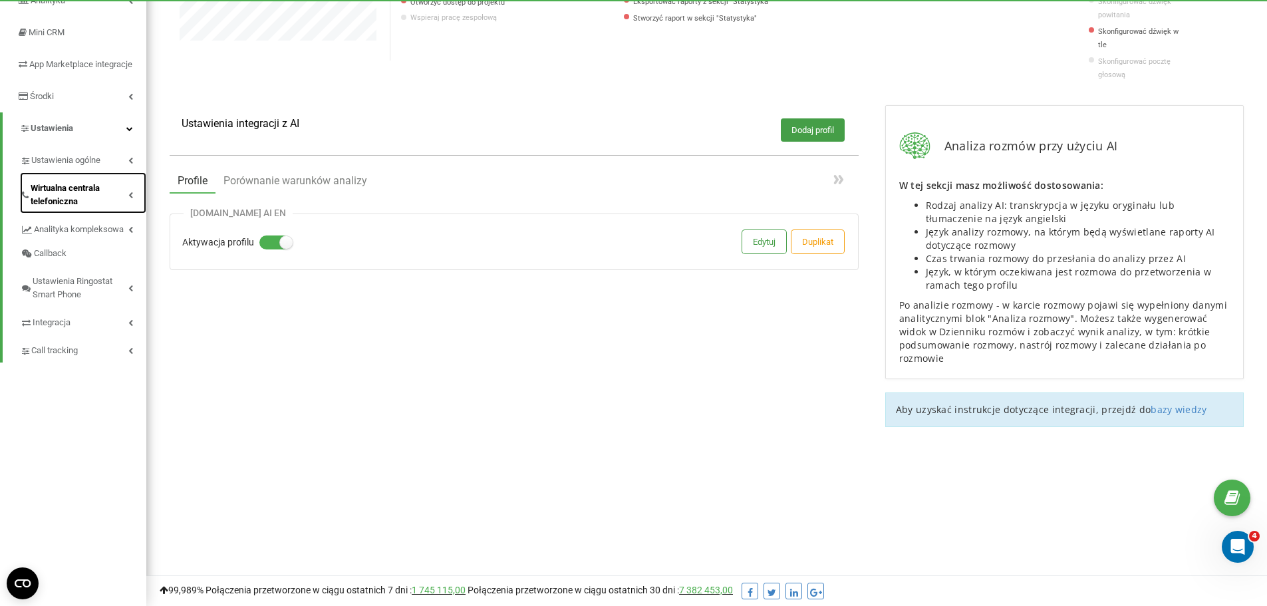
click at [75, 201] on span "Wirtualna centrala telefoniczna" at bounding box center [80, 195] width 98 height 27
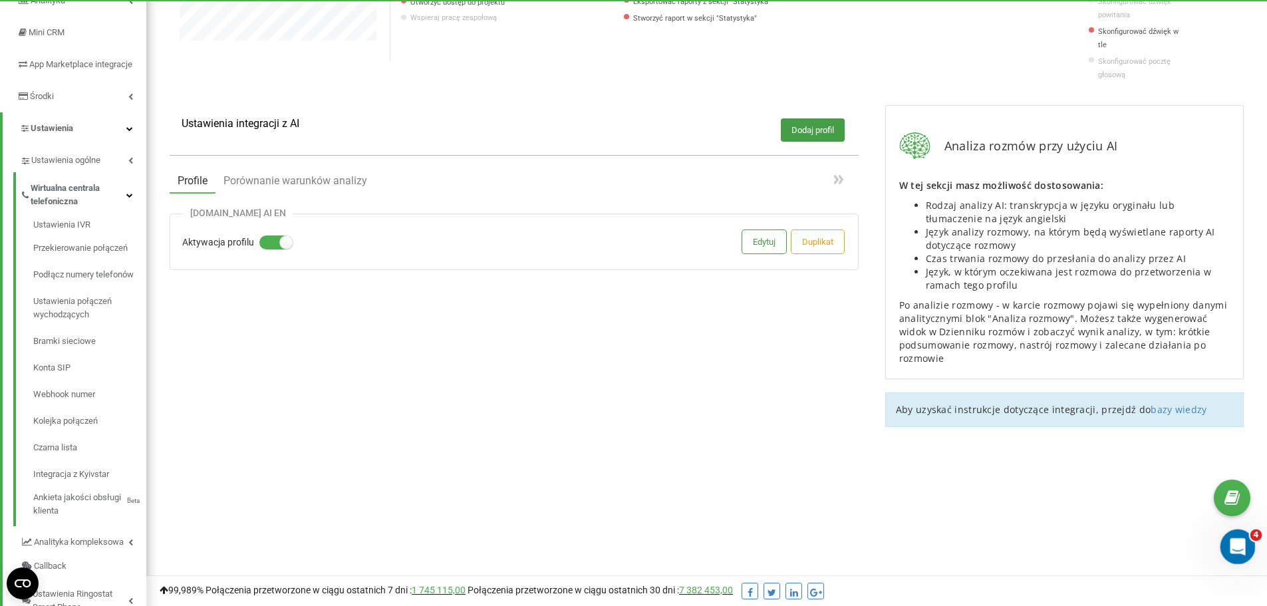
click at [1235, 554] on icon "Otwórz komunikator Intercom" at bounding box center [1237, 545] width 22 height 22
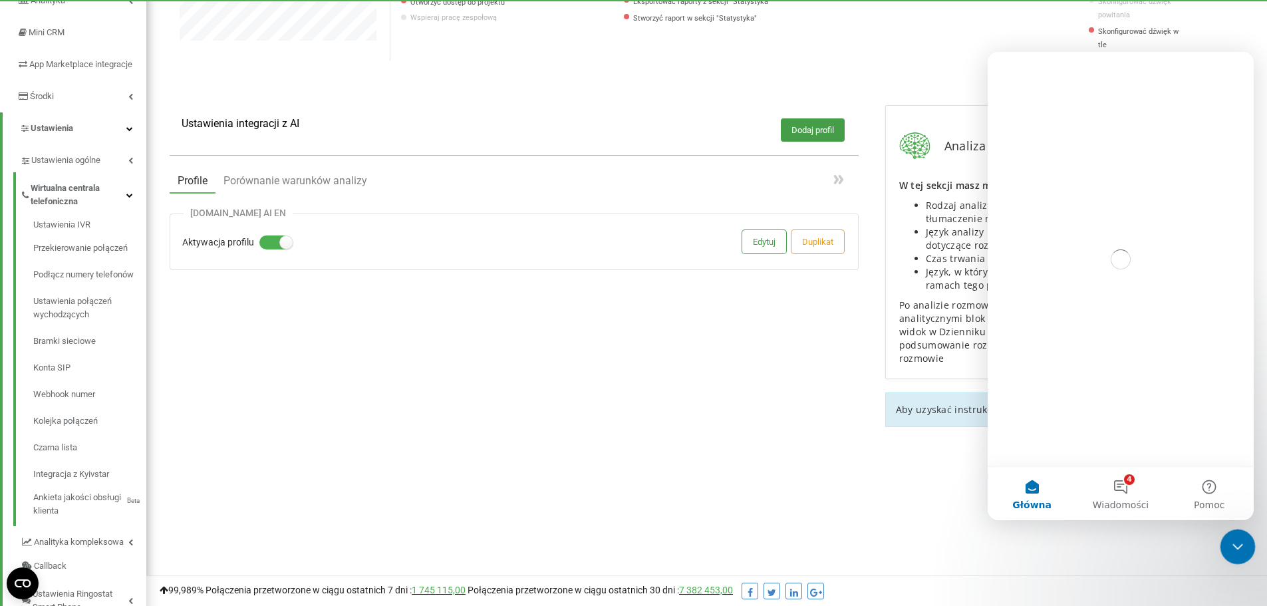
scroll to position [0, 0]
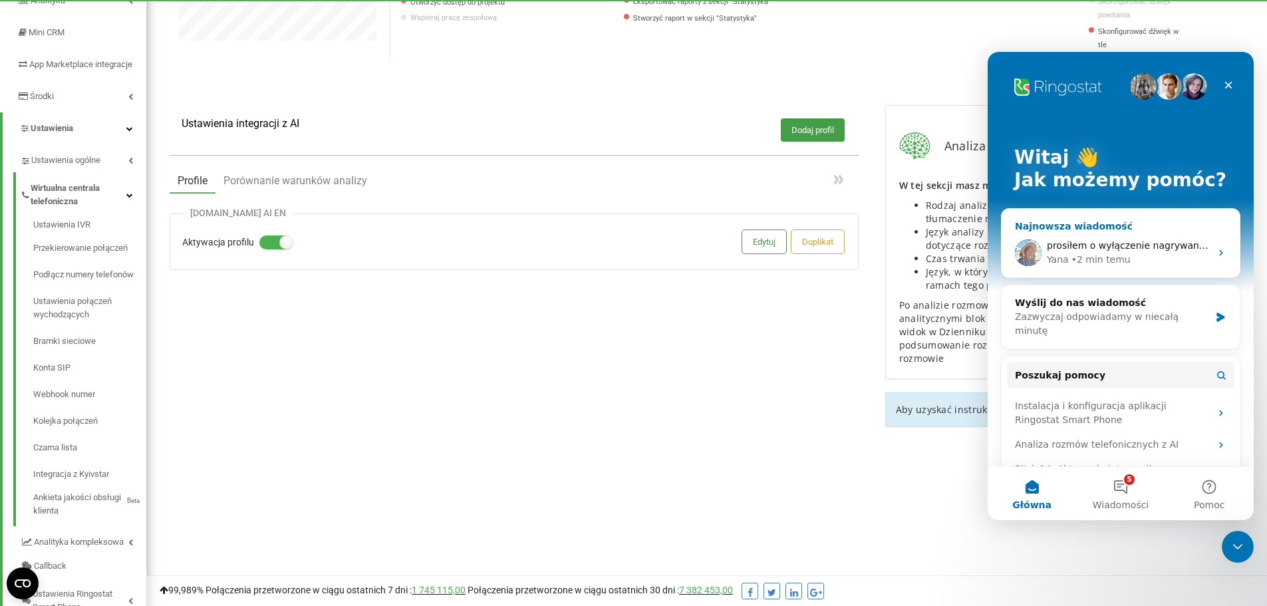
click at [1113, 242] on span "prosiłem o wyłączenie nagrywania, a rozmowy są nagrywane" at bounding box center [1189, 245] width 285 height 11
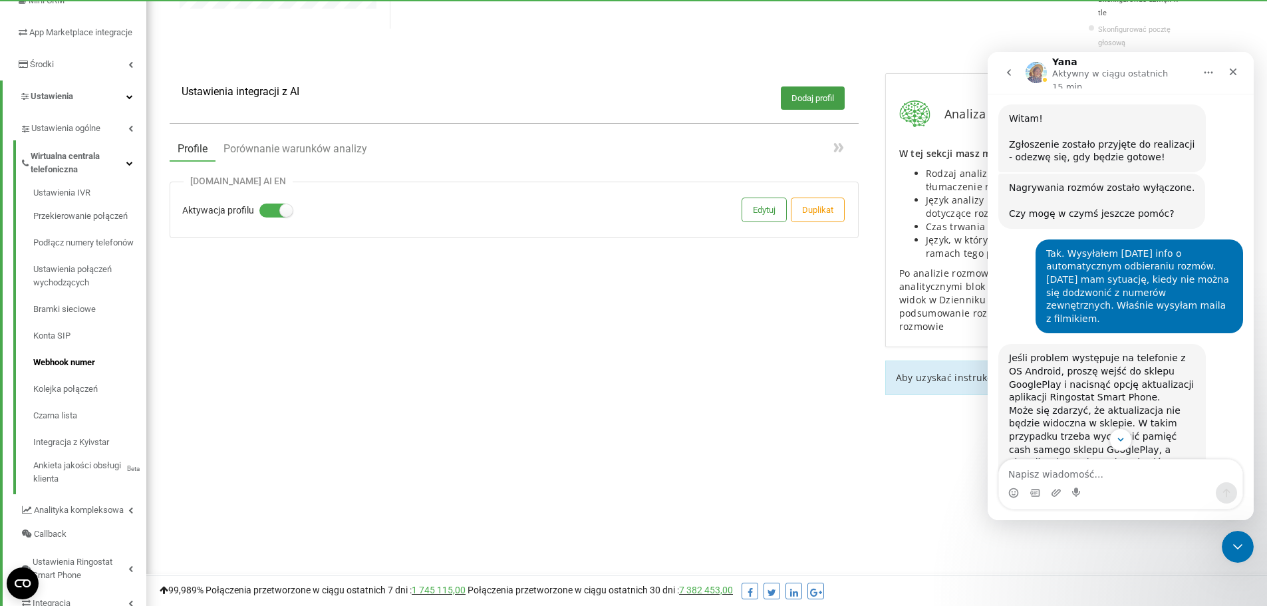
scroll to position [108, 0]
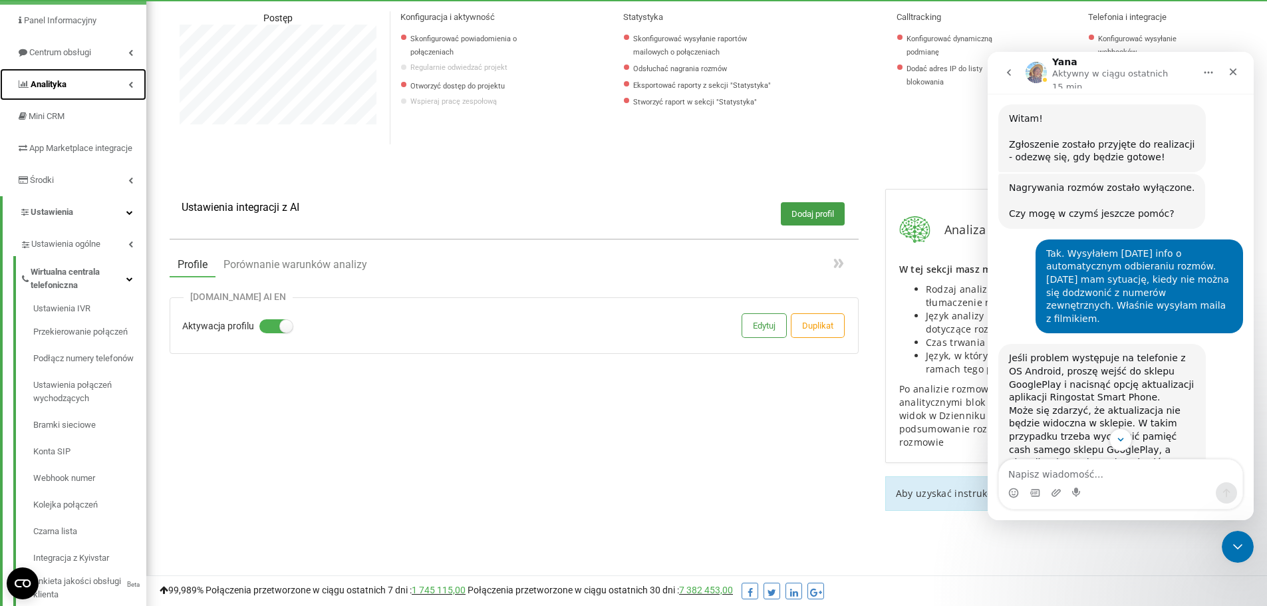
click at [130, 83] on icon at bounding box center [130, 84] width 5 height 7
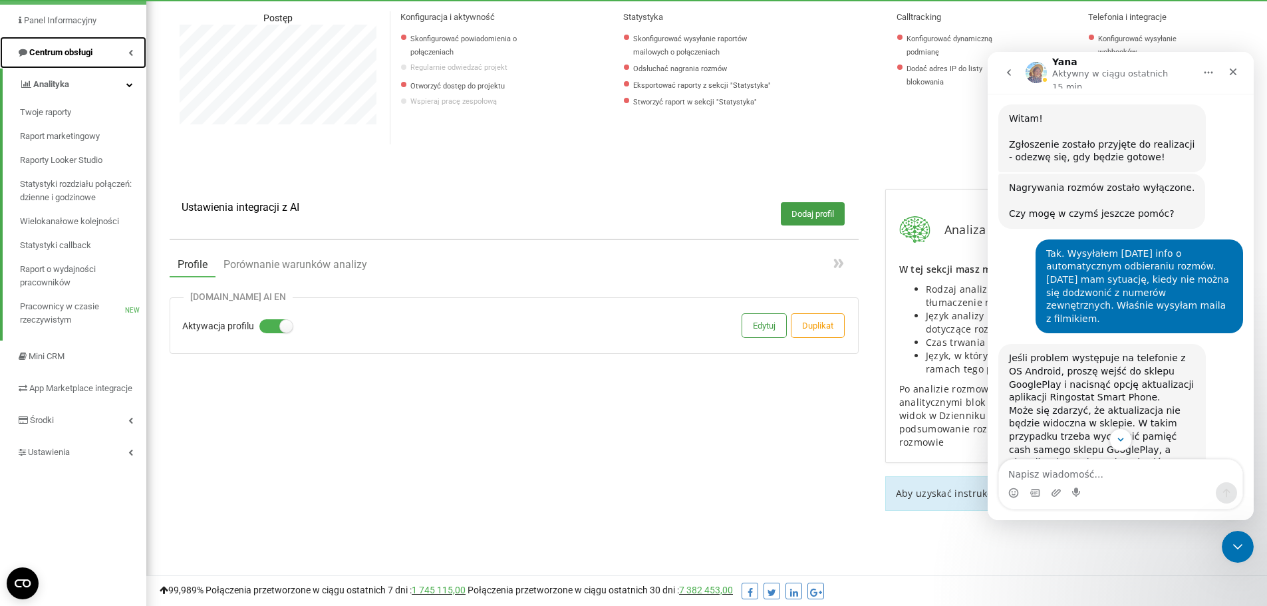
click at [134, 53] on link "Centrum obsługi" at bounding box center [73, 53] width 146 height 32
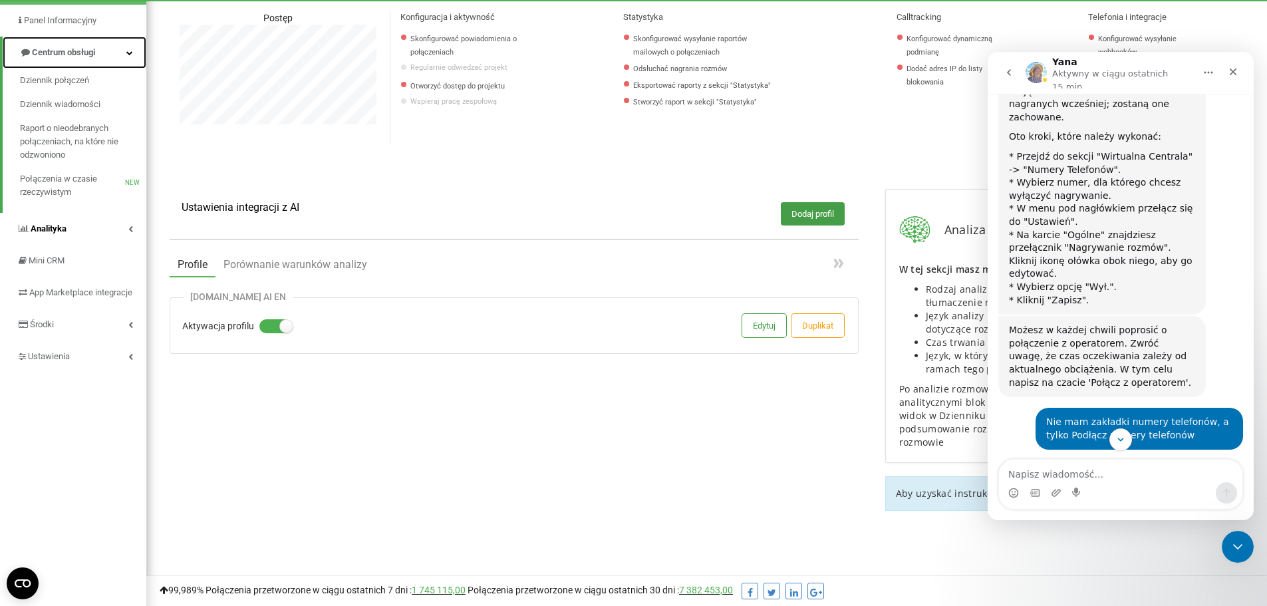
scroll to position [423, 0]
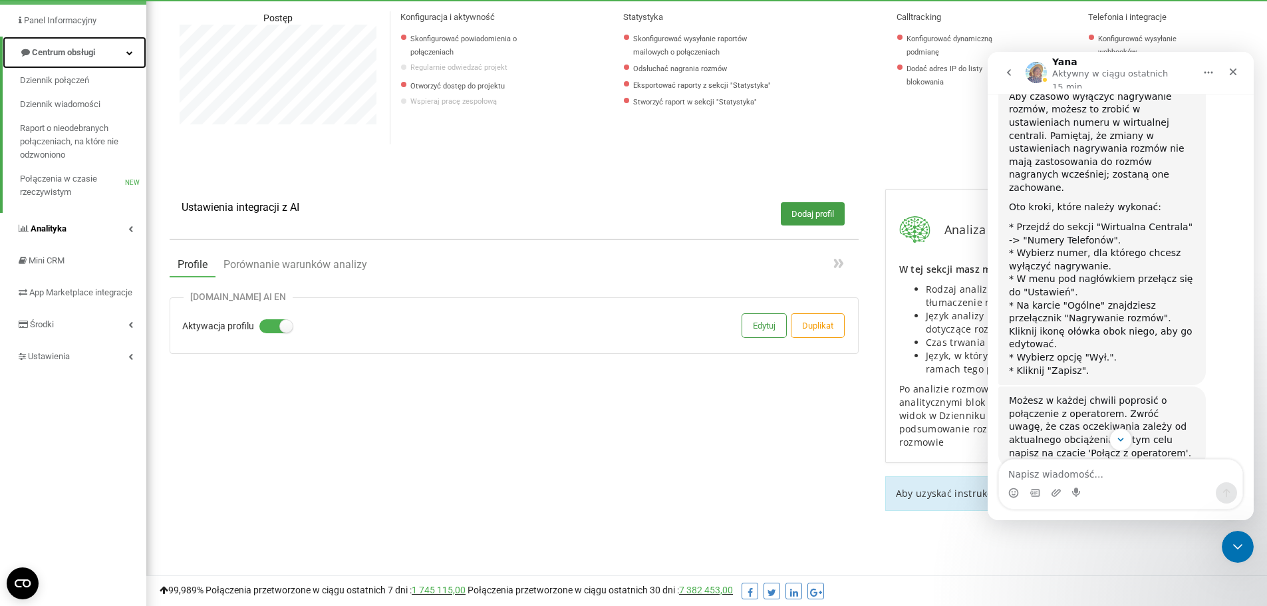
click at [128, 53] on icon at bounding box center [129, 52] width 7 height 7
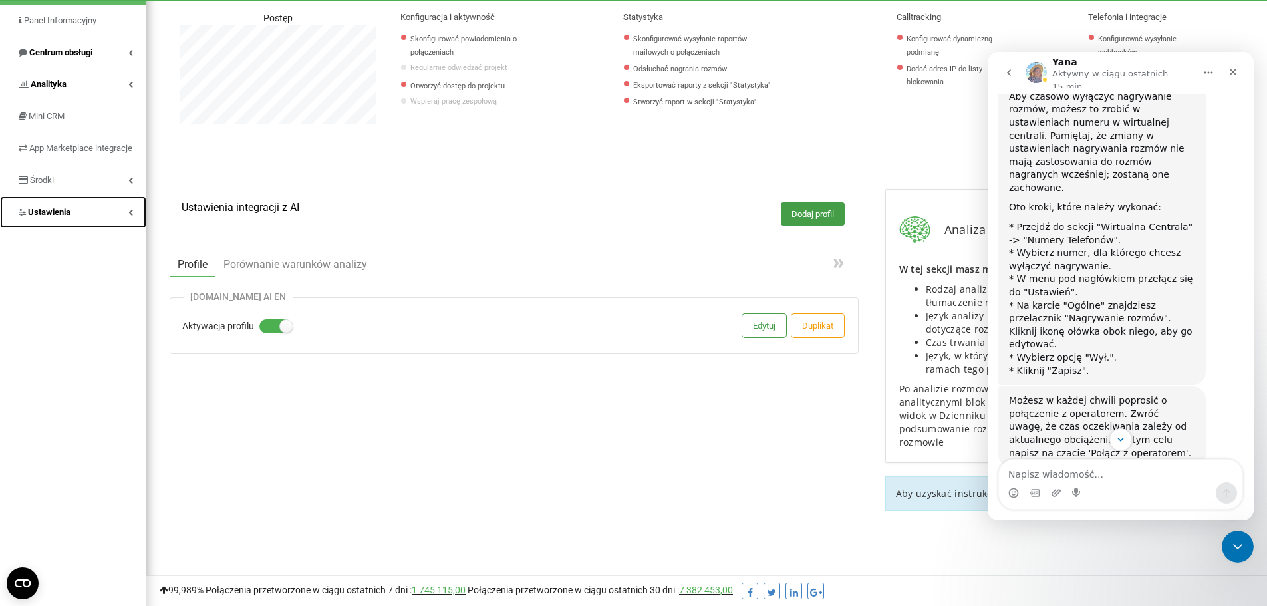
click at [132, 216] on icon at bounding box center [130, 212] width 5 height 7
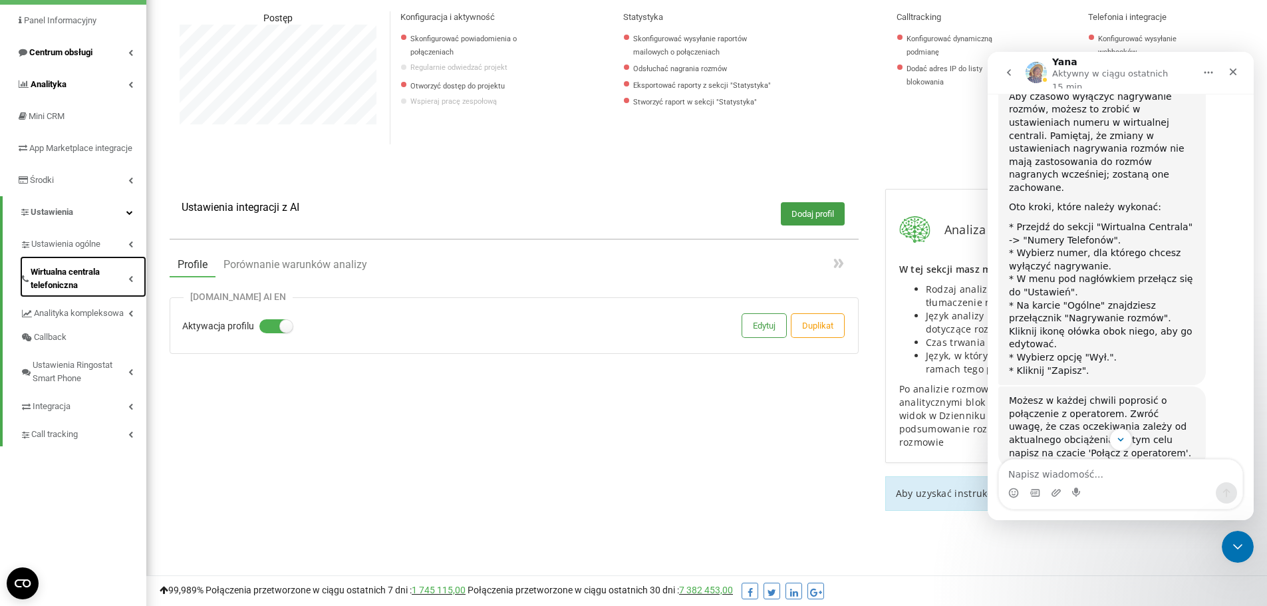
click at [90, 287] on span "Wirtualna centrala telefoniczna" at bounding box center [80, 278] width 98 height 27
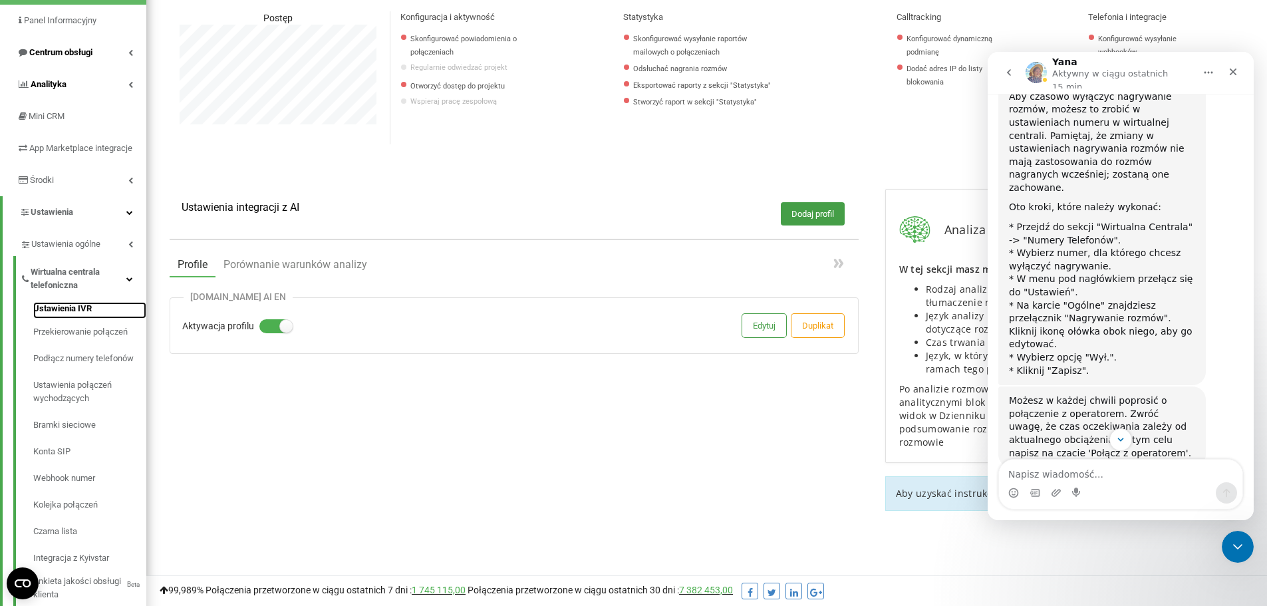
click at [84, 317] on link "Ustawienia IVR" at bounding box center [89, 310] width 113 height 17
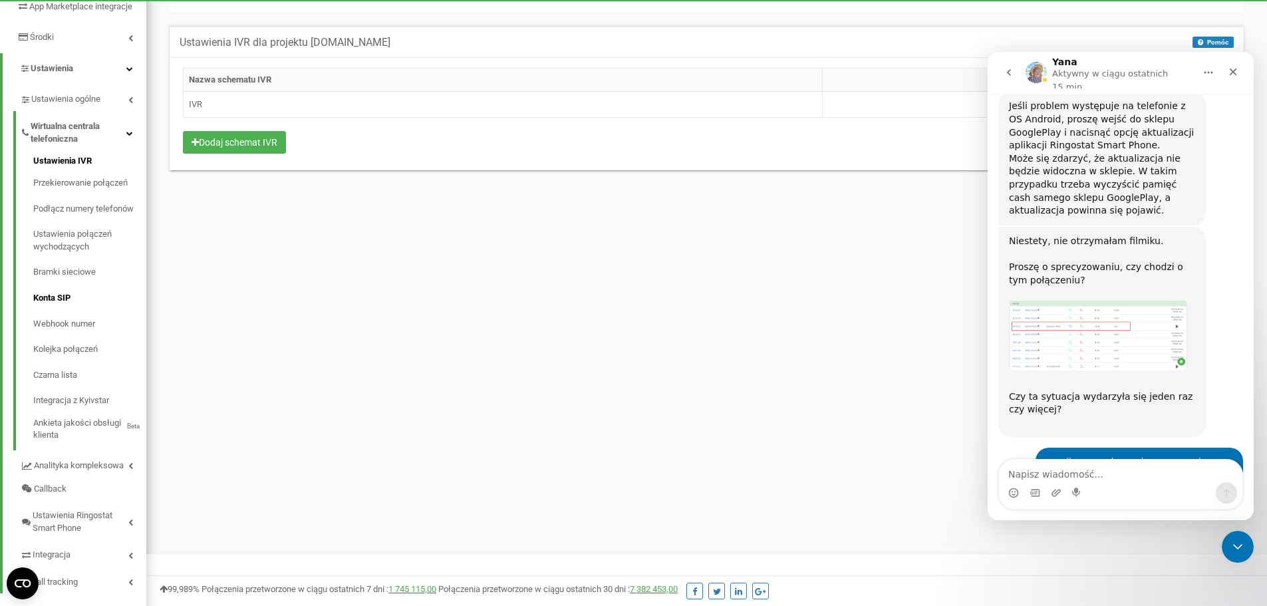
scroll to position [277, 0]
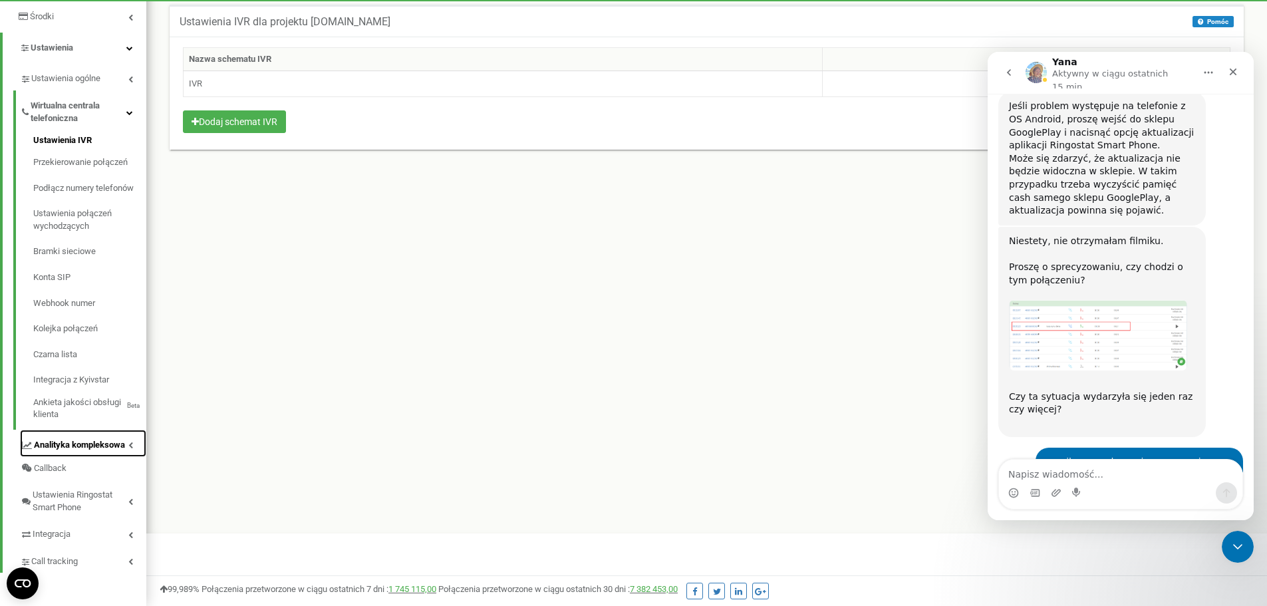
click at [127, 445] on link "Analityka kompleksowa" at bounding box center [83, 443] width 126 height 27
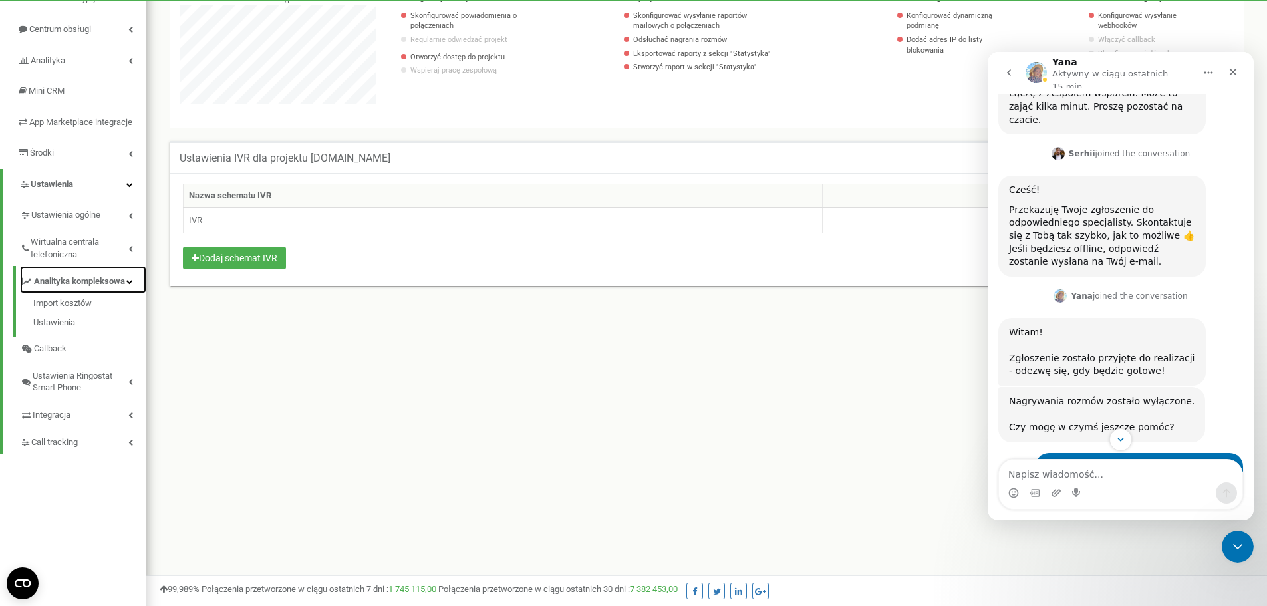
scroll to position [0, 0]
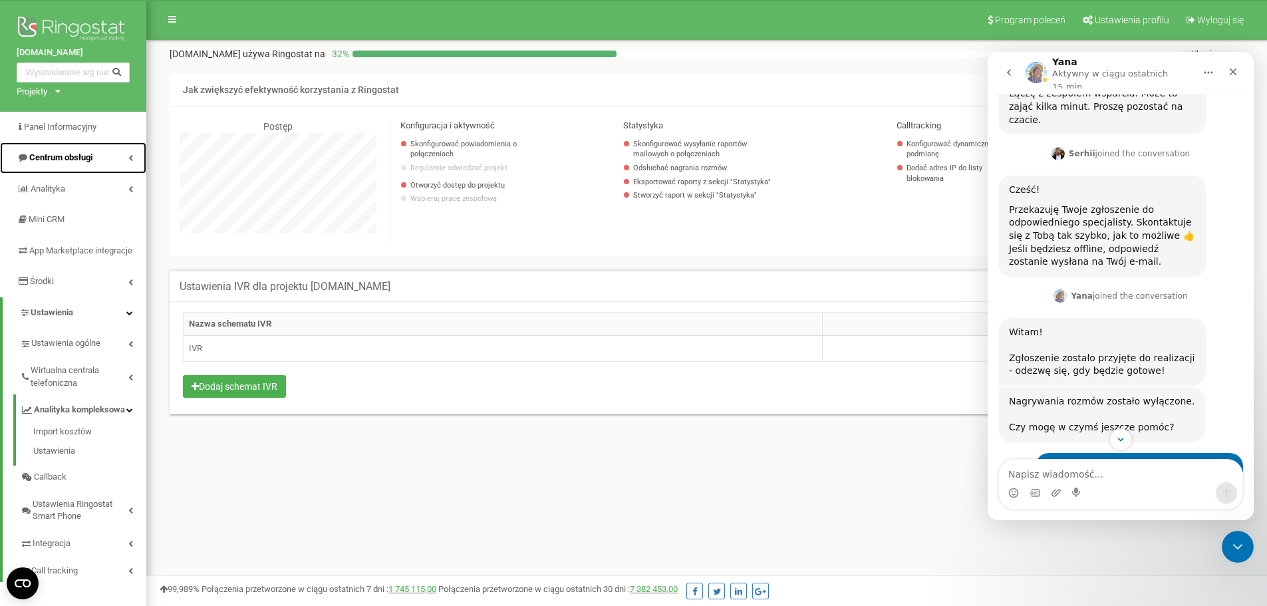
click at [128, 156] on icon at bounding box center [130, 157] width 5 height 7
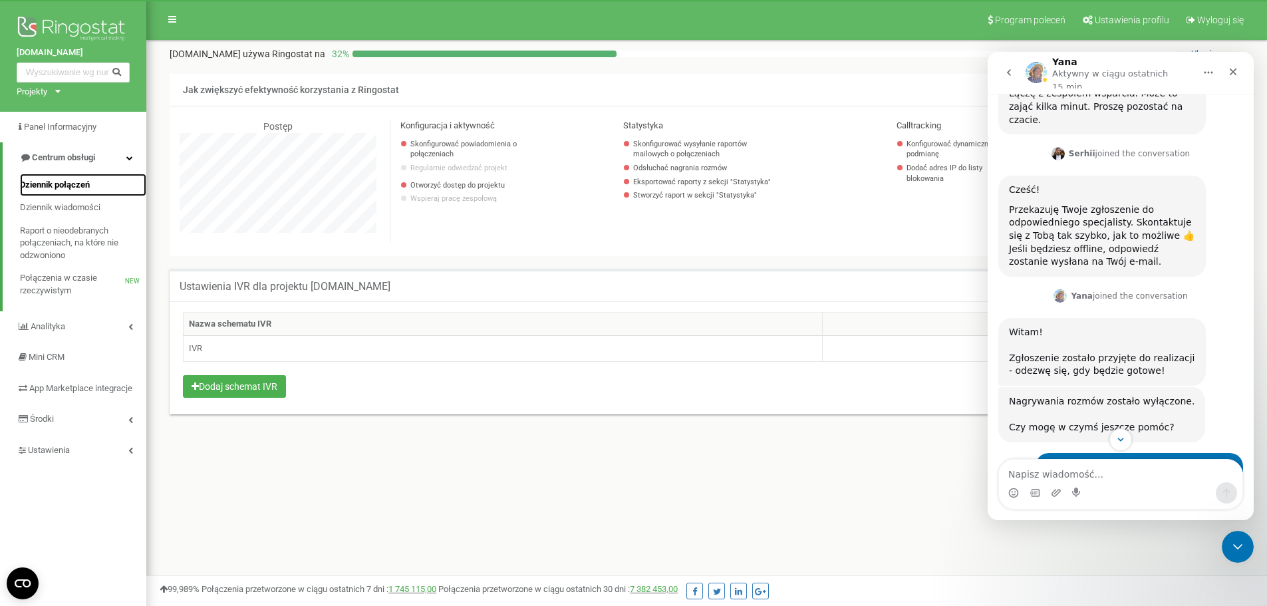
click at [71, 183] on span "Dziennik połączeń" at bounding box center [55, 185] width 70 height 13
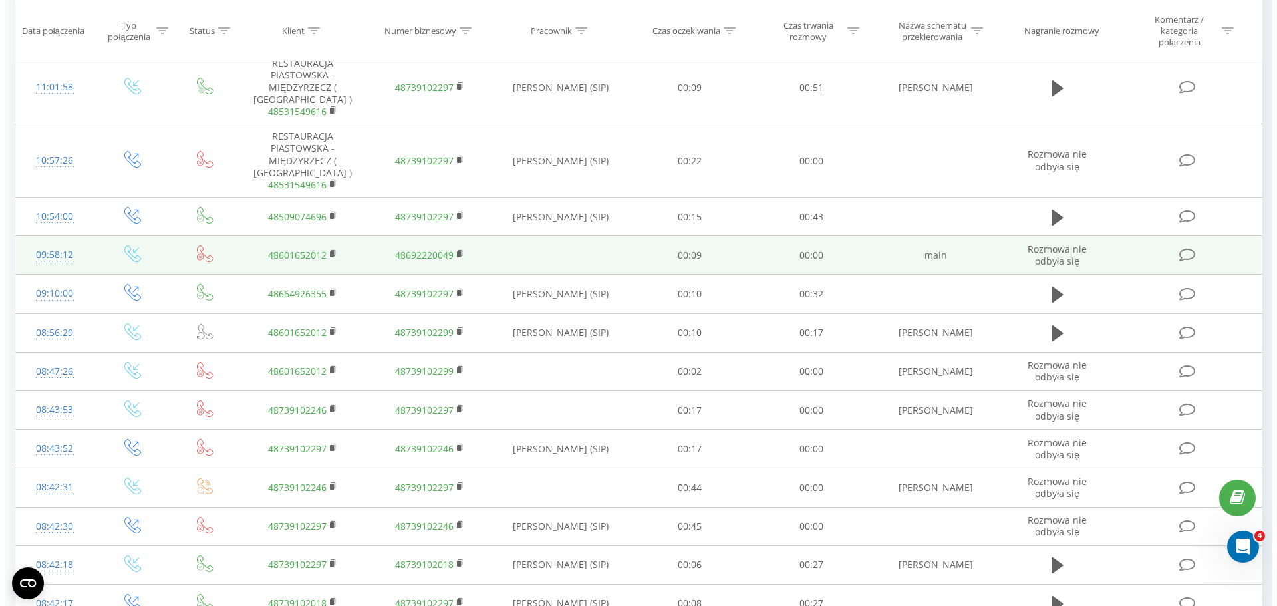
scroll to position [399, 0]
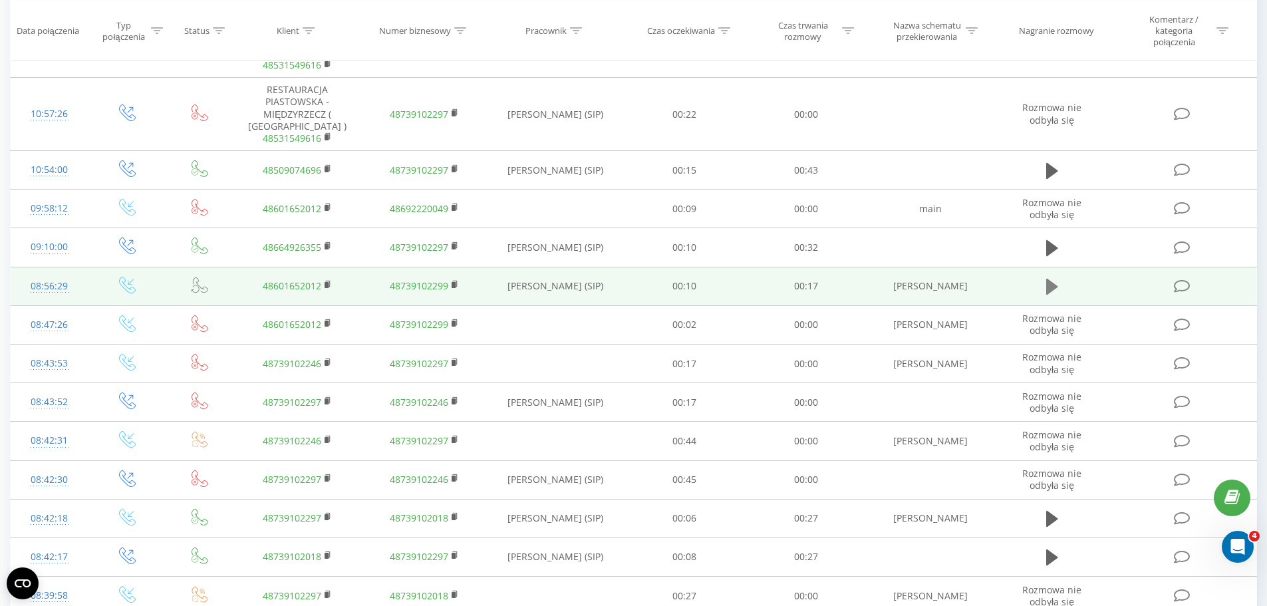
click at [1047, 288] on icon at bounding box center [1053, 287] width 12 height 16
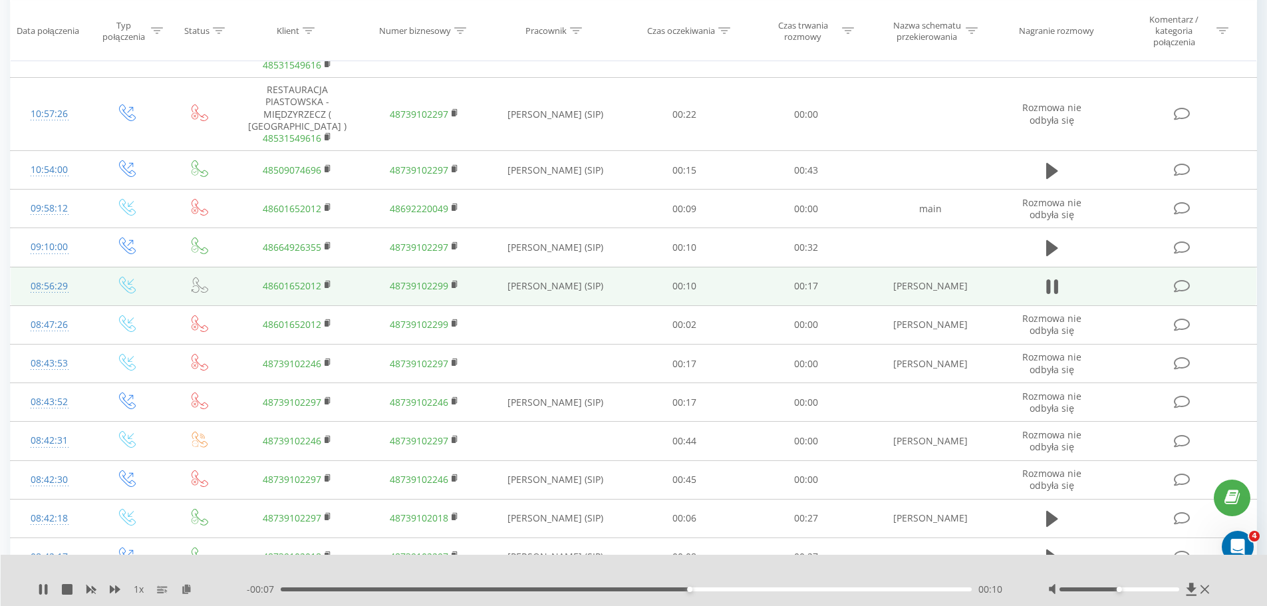
click at [1263, 153] on div "Wszystkie połączenia Główny Harmonogram Eksport .csv .xls .xlsx [DATE] - [DATE]…" at bounding box center [633, 269] width 1267 height 1257
click at [1047, 285] on icon at bounding box center [1053, 286] width 12 height 19
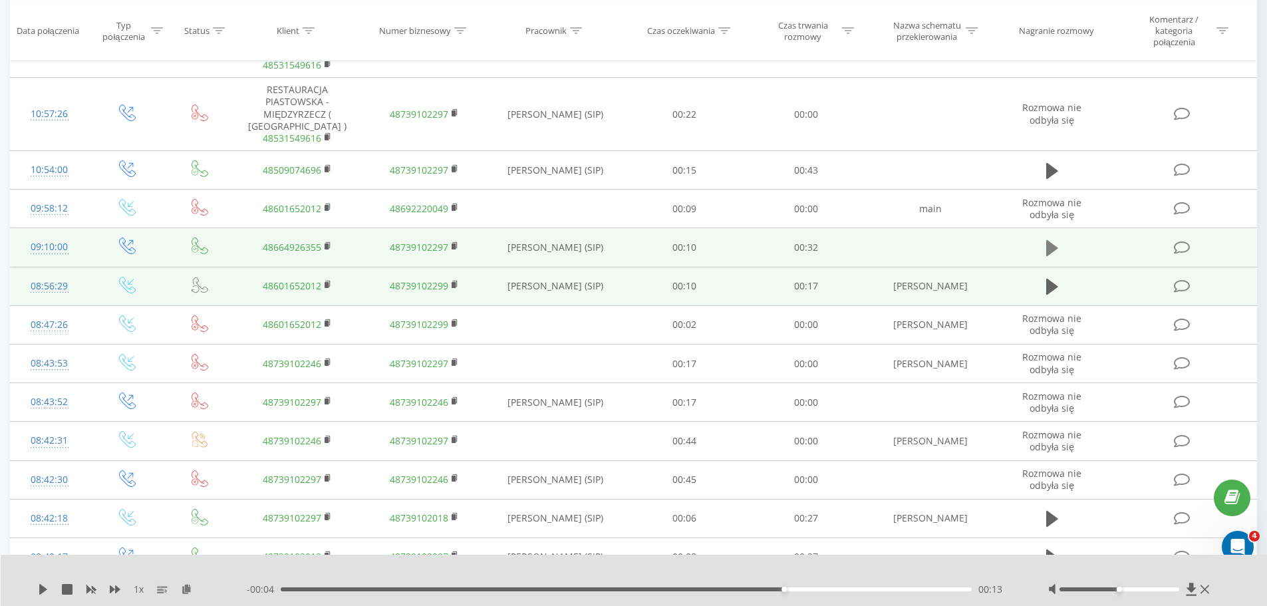
click at [1045, 248] on button at bounding box center [1053, 248] width 20 height 20
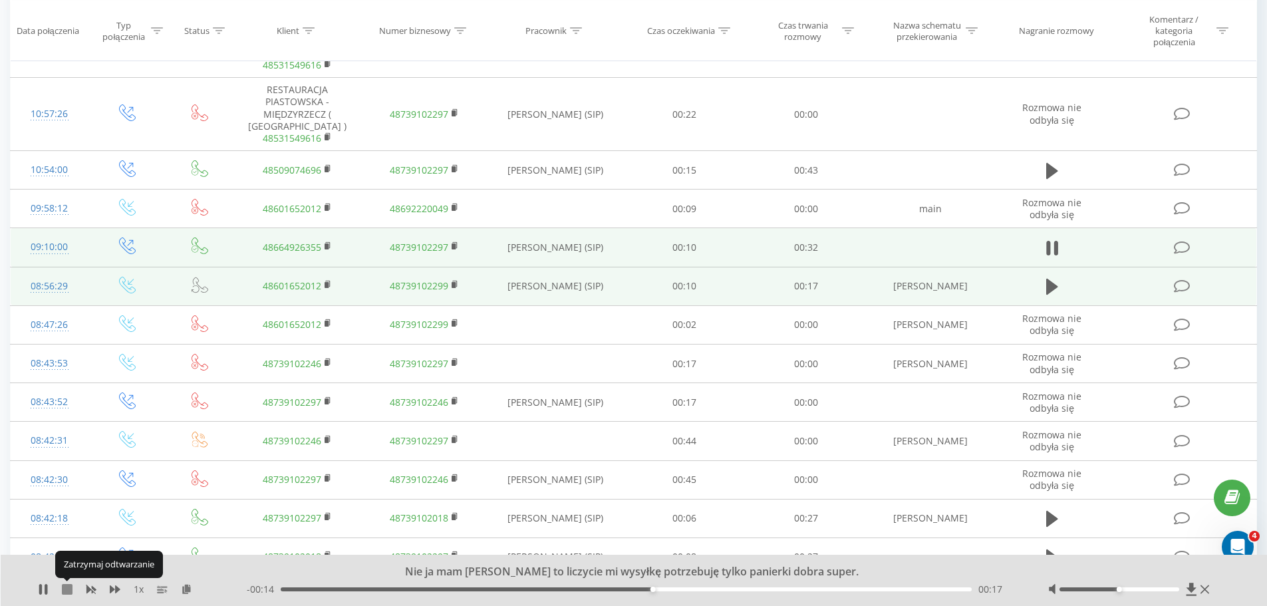
click at [68, 589] on icon at bounding box center [67, 589] width 11 height 11
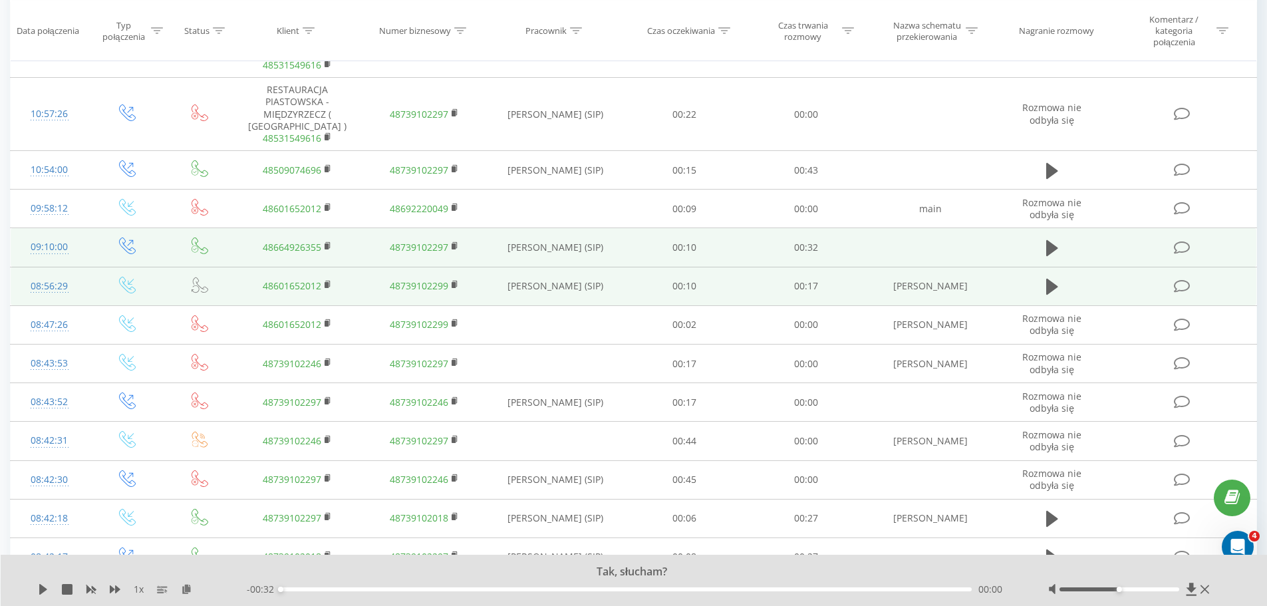
click at [1186, 247] on icon at bounding box center [1182, 248] width 17 height 14
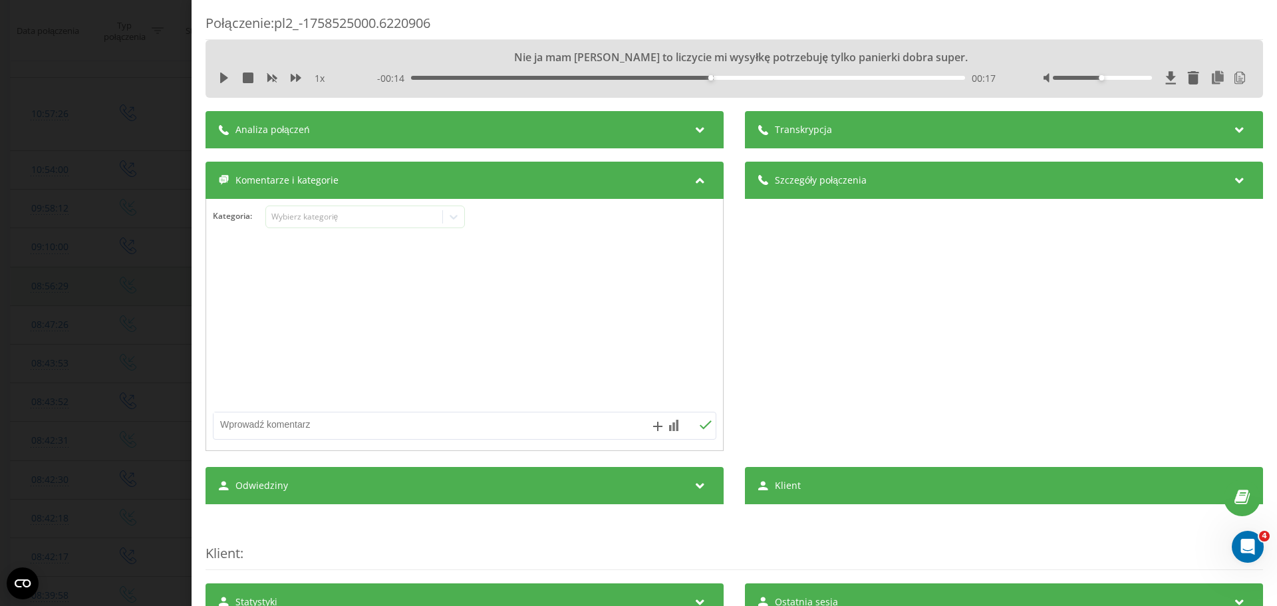
click at [598, 123] on div "Analiza połączeń" at bounding box center [465, 129] width 518 height 37
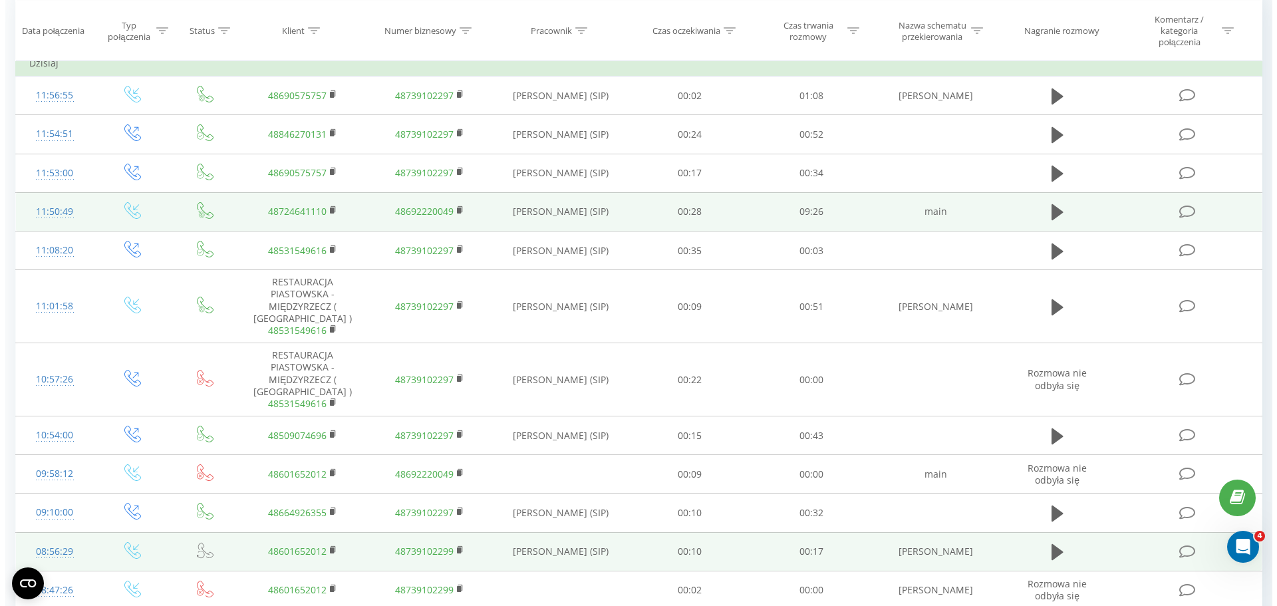
scroll to position [67, 0]
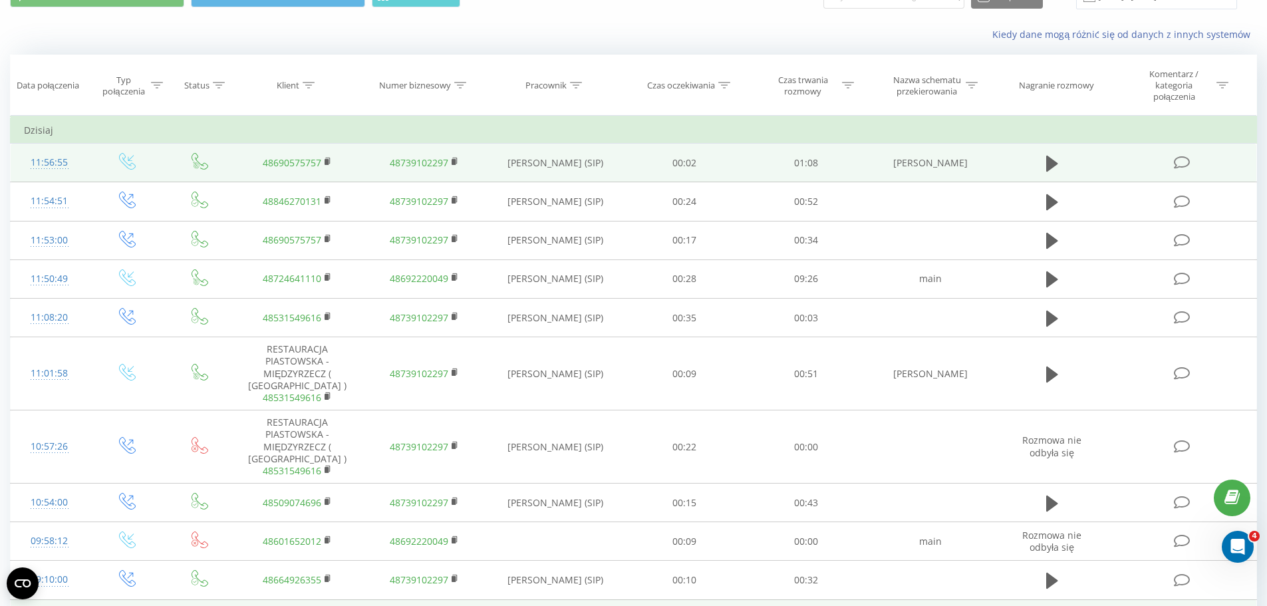
click at [1187, 159] on icon at bounding box center [1182, 163] width 17 height 14
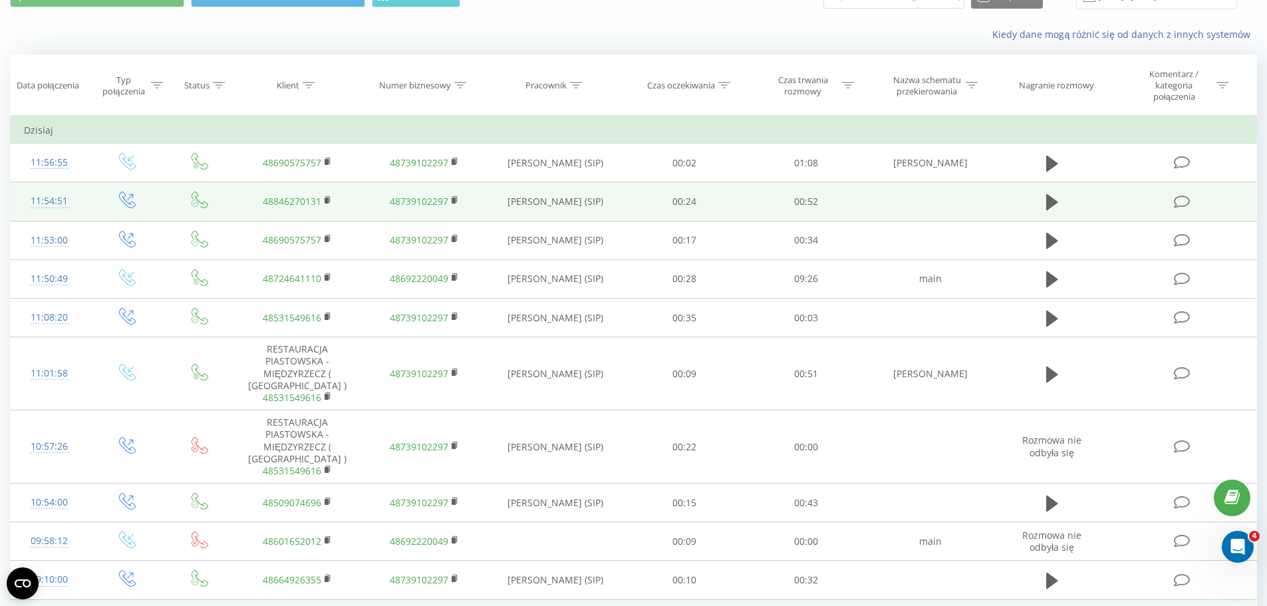
click at [1180, 202] on icon at bounding box center [1182, 202] width 17 height 14
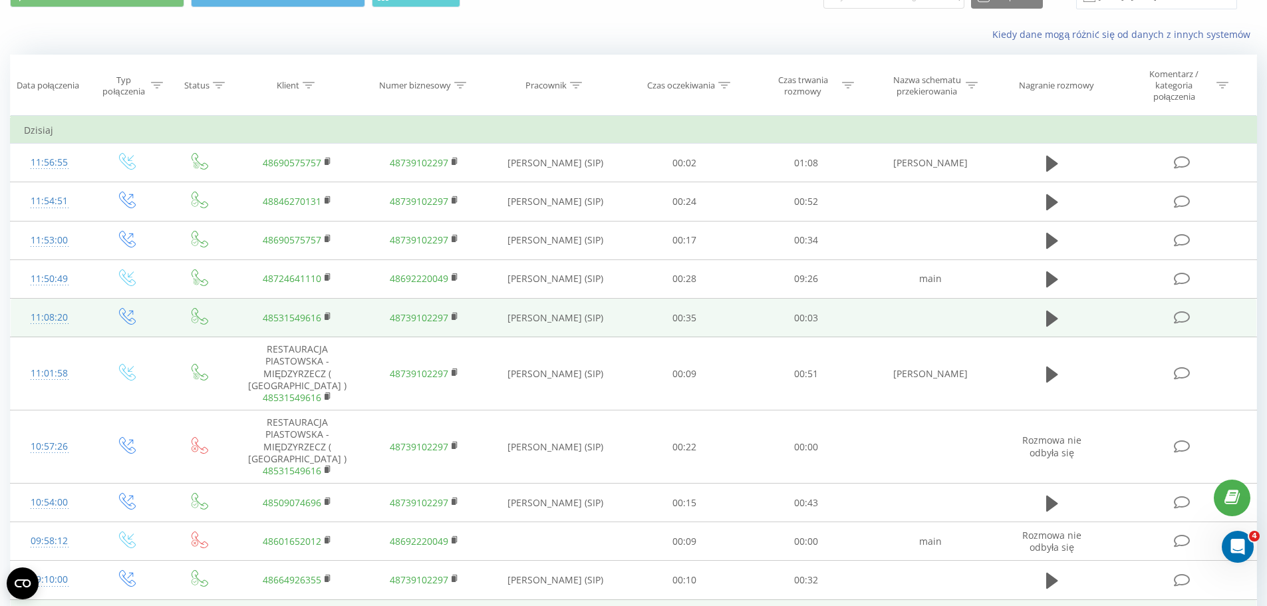
click at [1184, 314] on icon at bounding box center [1182, 318] width 17 height 14
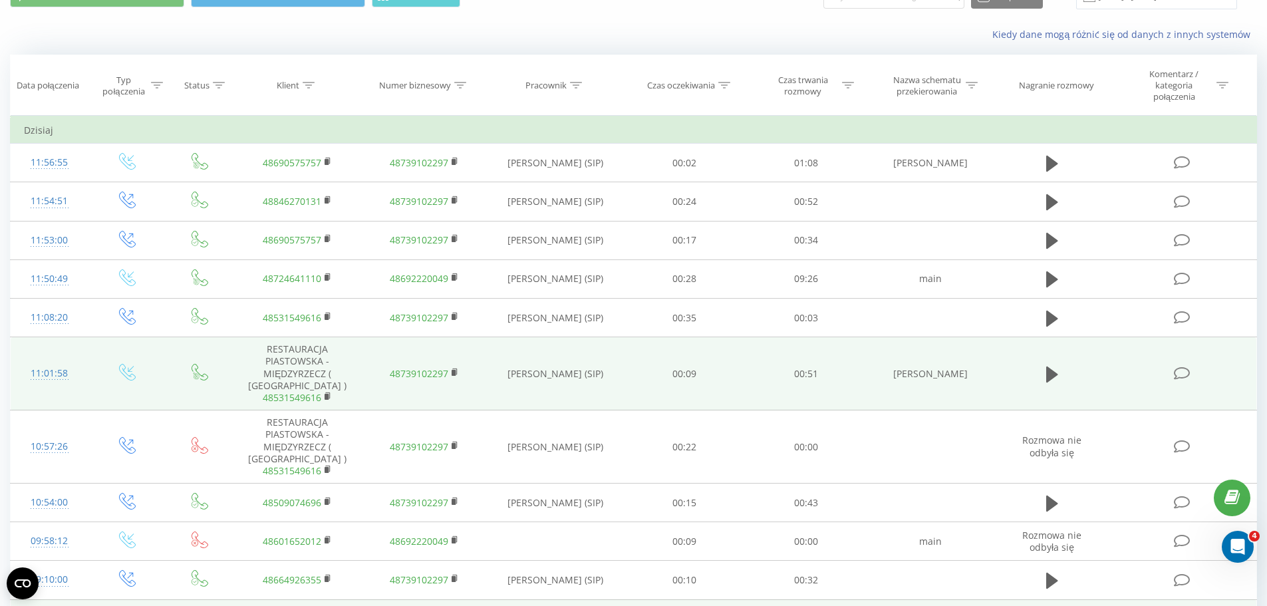
click at [1184, 372] on icon at bounding box center [1182, 374] width 17 height 14
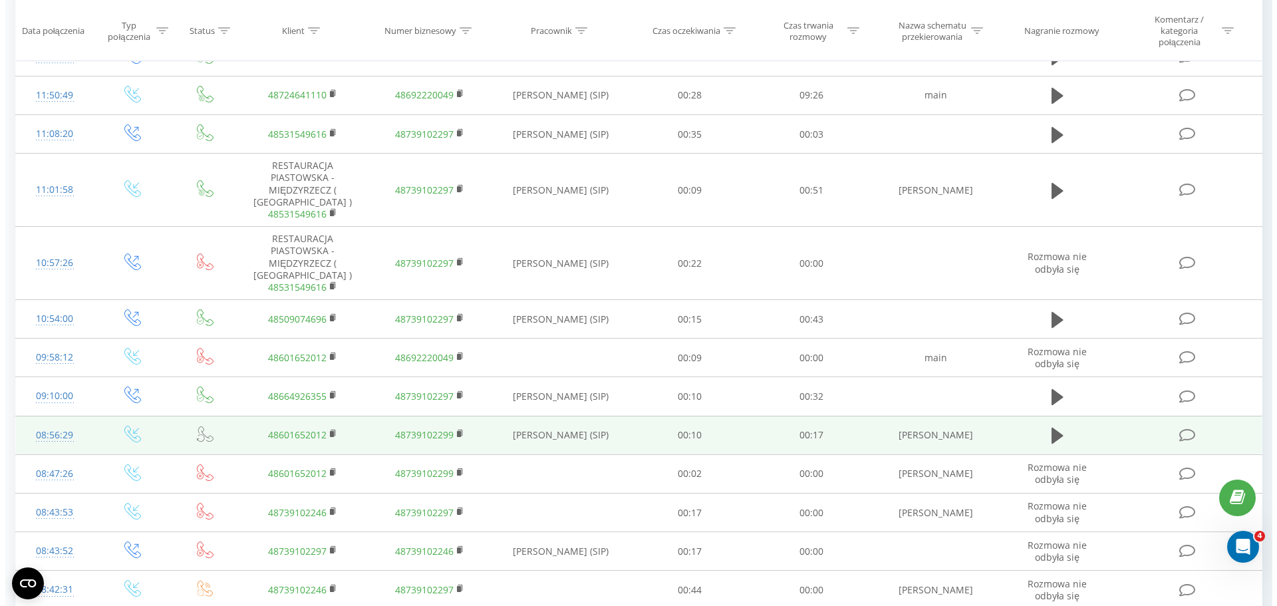
scroll to position [266, 0]
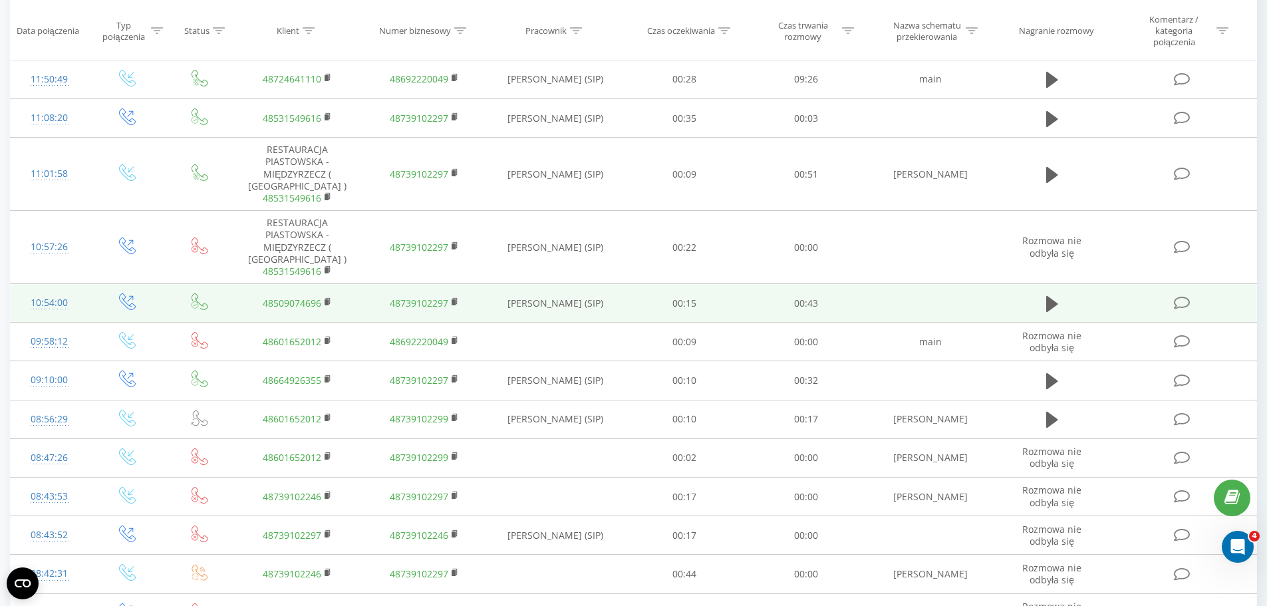
click at [1182, 304] on icon at bounding box center [1182, 303] width 17 height 14
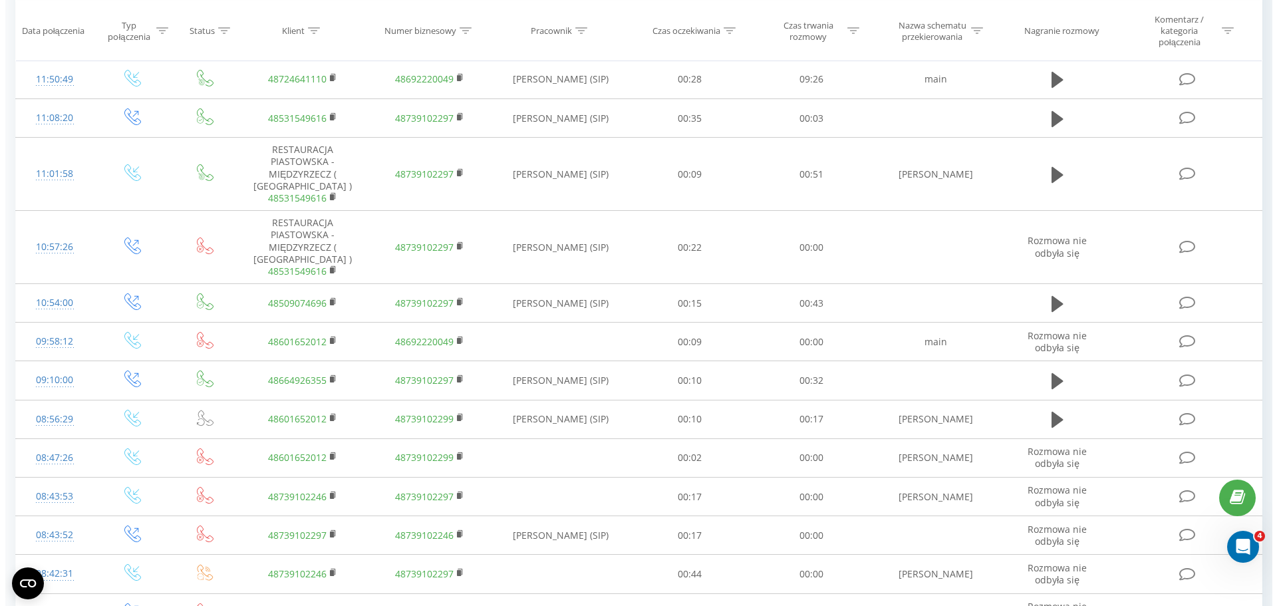
scroll to position [399, 0]
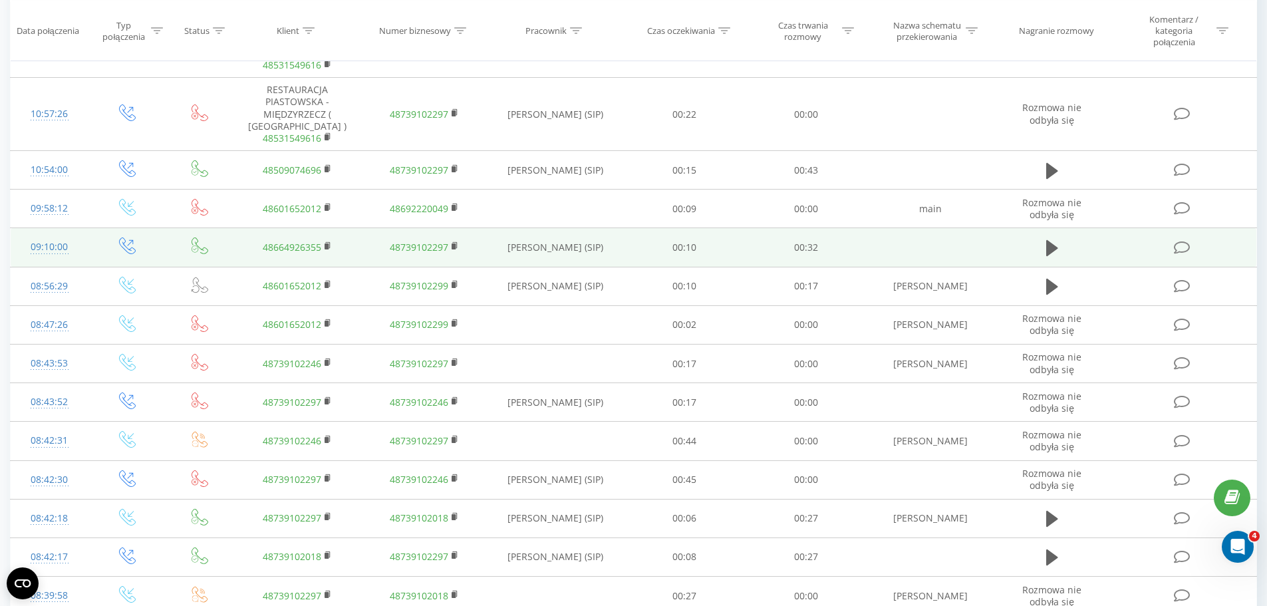
click at [1189, 246] on icon at bounding box center [1182, 248] width 17 height 14
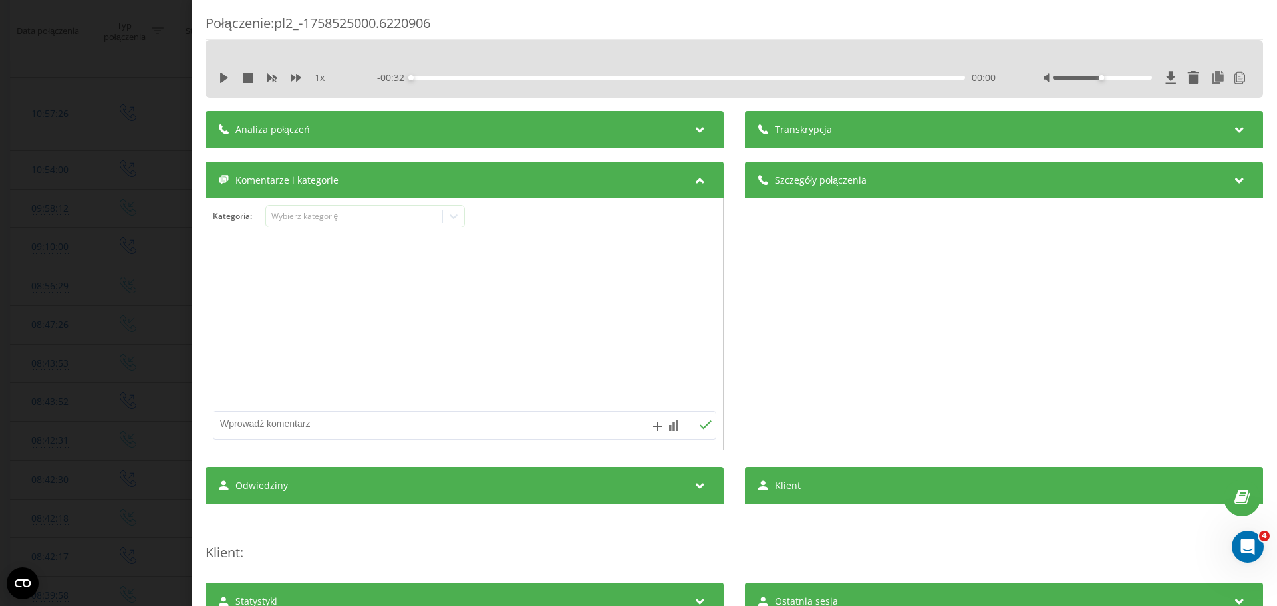
click at [693, 179] on icon at bounding box center [701, 178] width 16 height 13
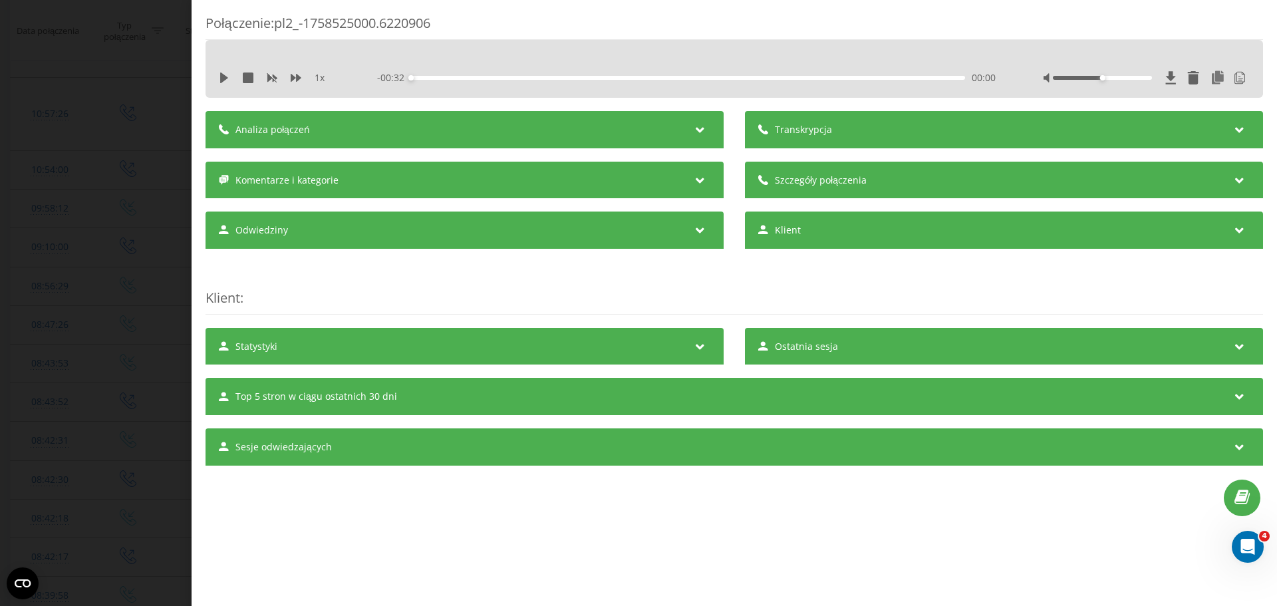
click at [698, 180] on icon at bounding box center [701, 178] width 16 height 13
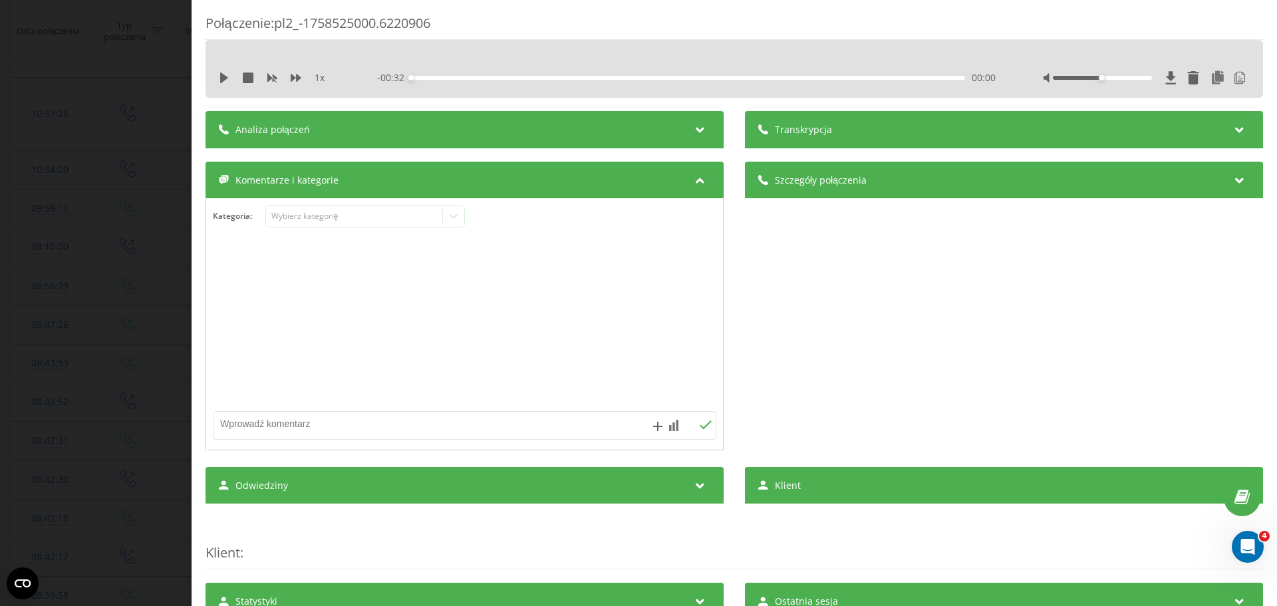
click at [696, 132] on icon at bounding box center [701, 127] width 16 height 13
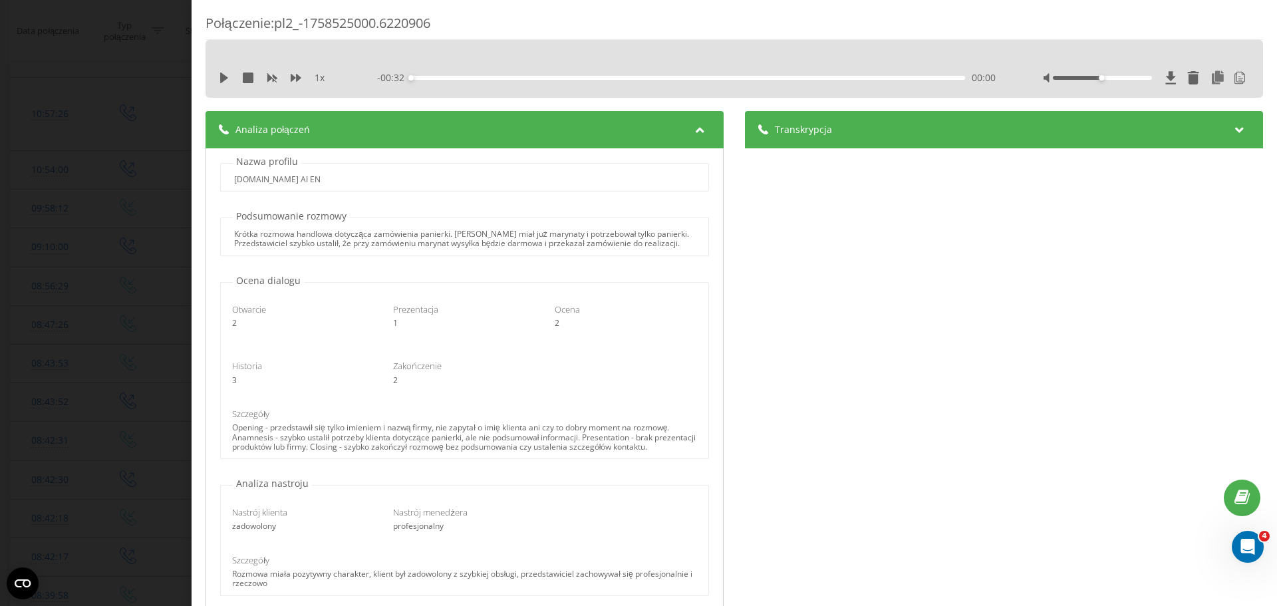
click at [696, 132] on icon at bounding box center [701, 127] width 16 height 13
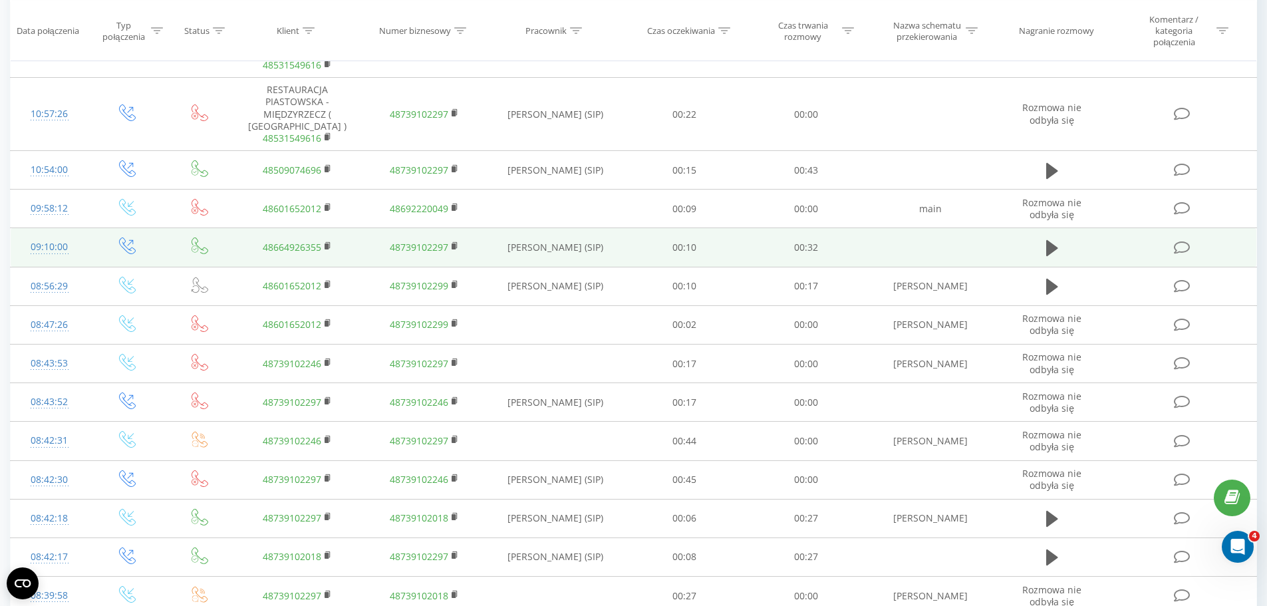
click at [1179, 249] on icon at bounding box center [1182, 248] width 17 height 14
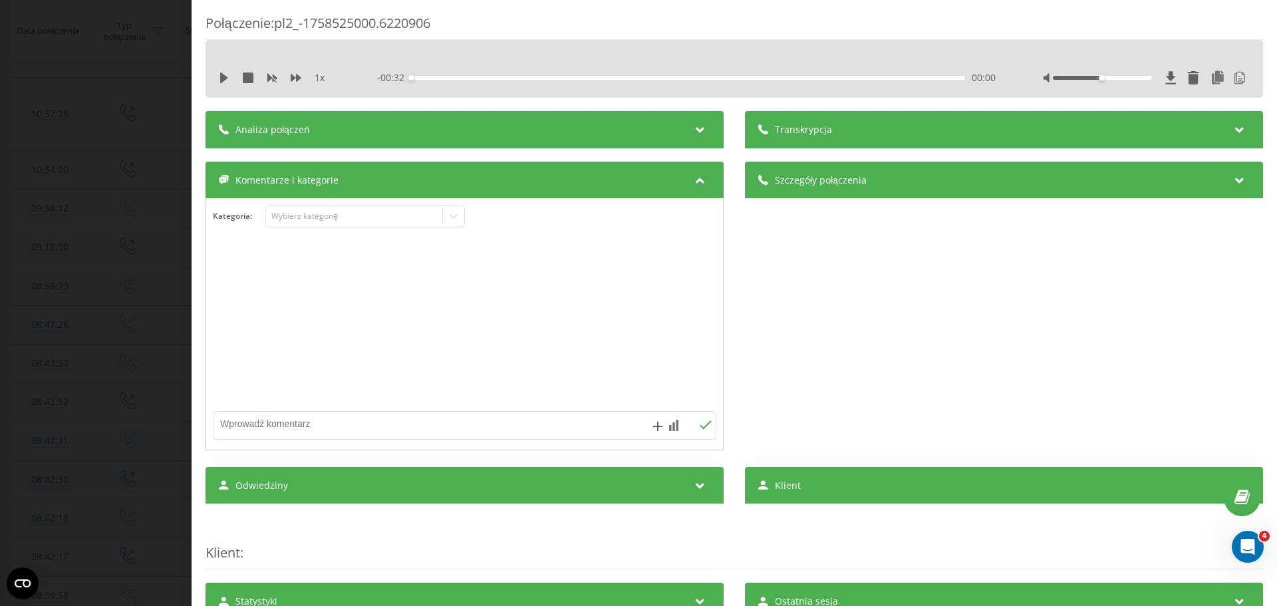
click at [697, 132] on icon at bounding box center [701, 127] width 16 height 13
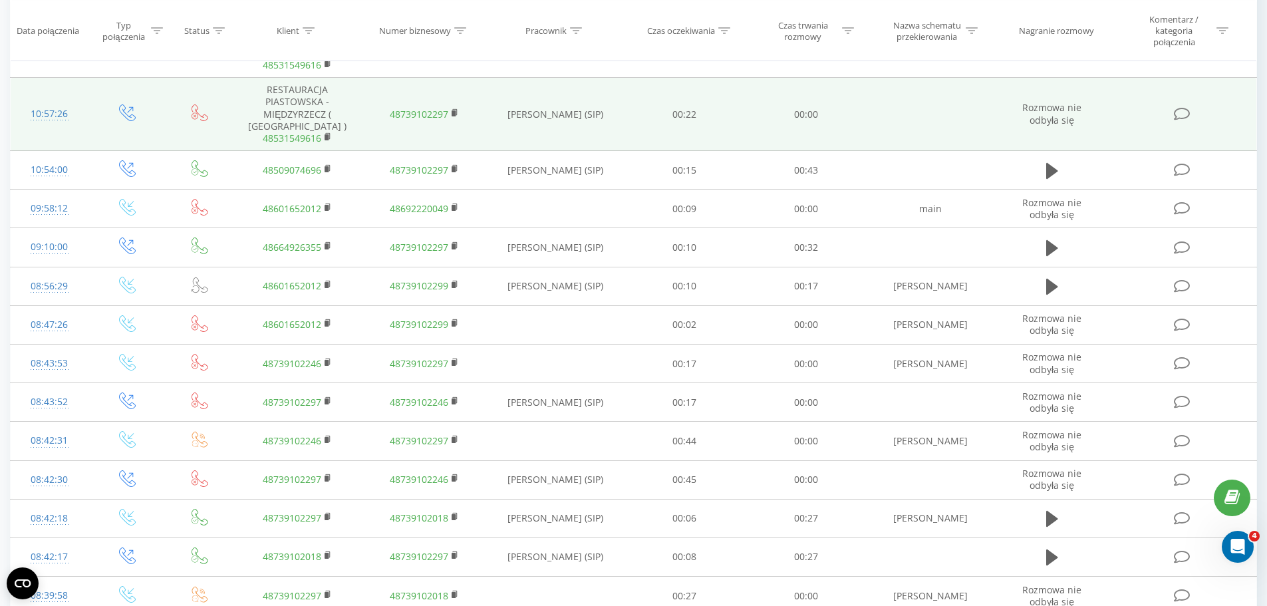
click at [1187, 114] on icon at bounding box center [1182, 114] width 17 height 14
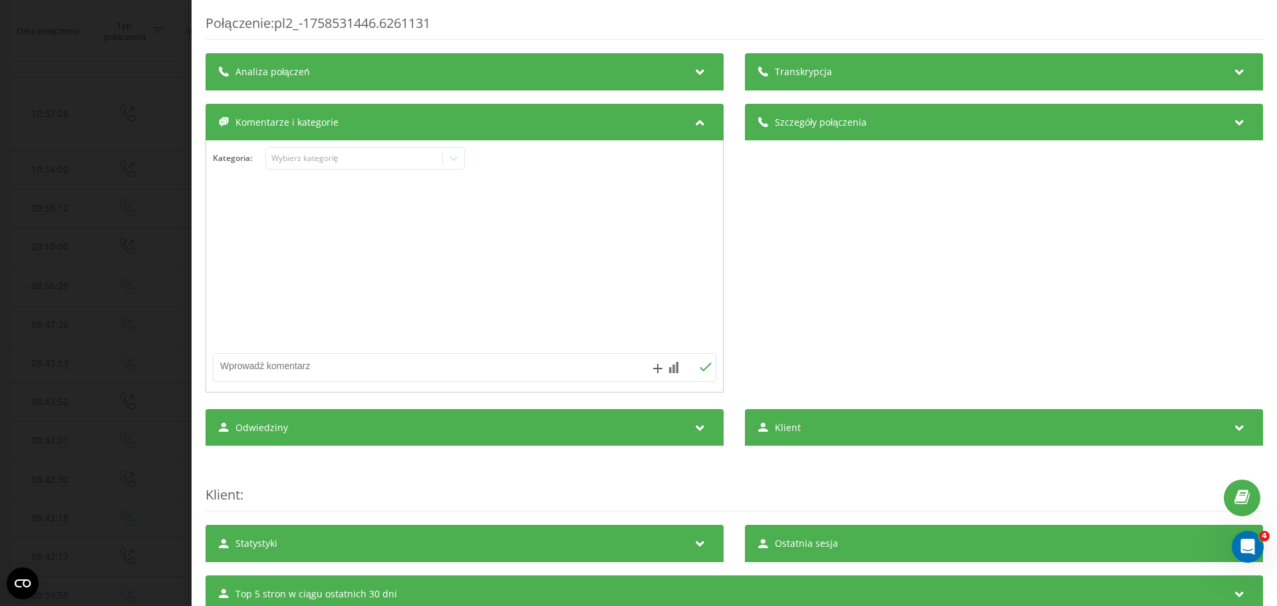
click at [697, 71] on icon at bounding box center [701, 69] width 16 height 13
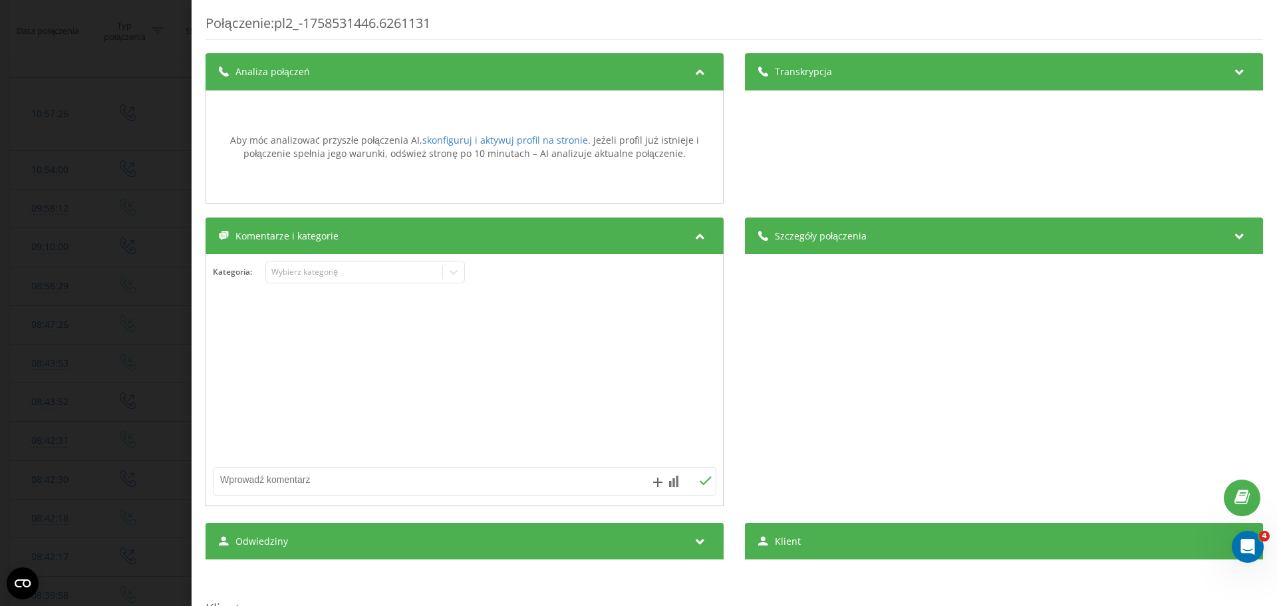
click at [697, 71] on icon at bounding box center [701, 69] width 16 height 13
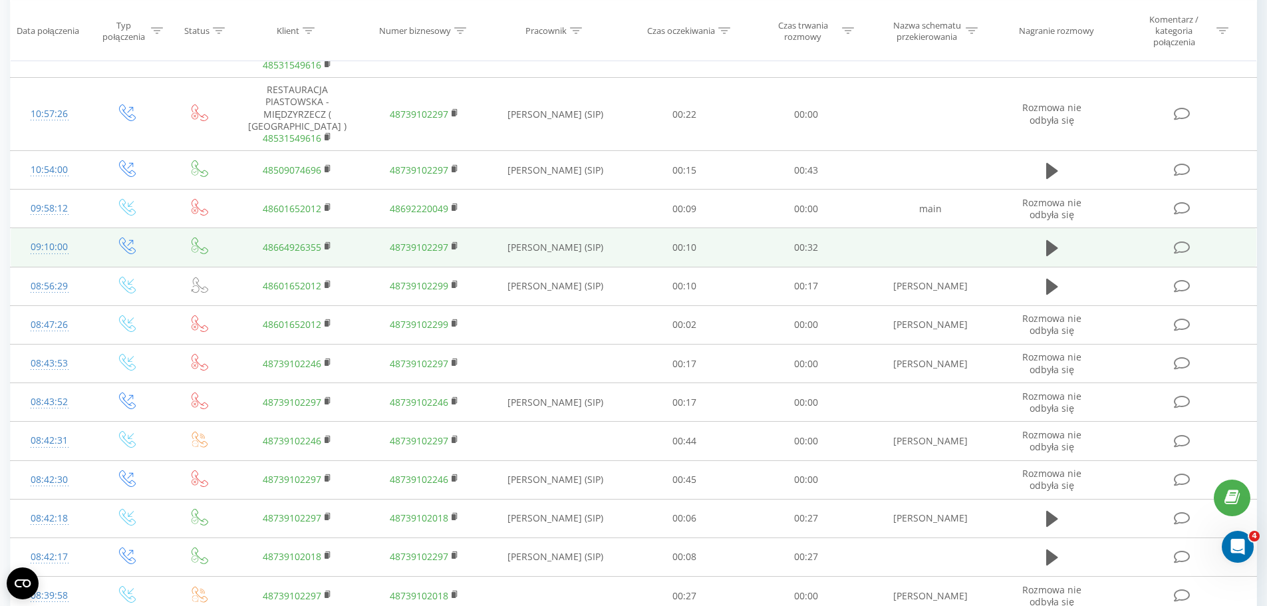
click at [1185, 250] on icon at bounding box center [1182, 248] width 17 height 14
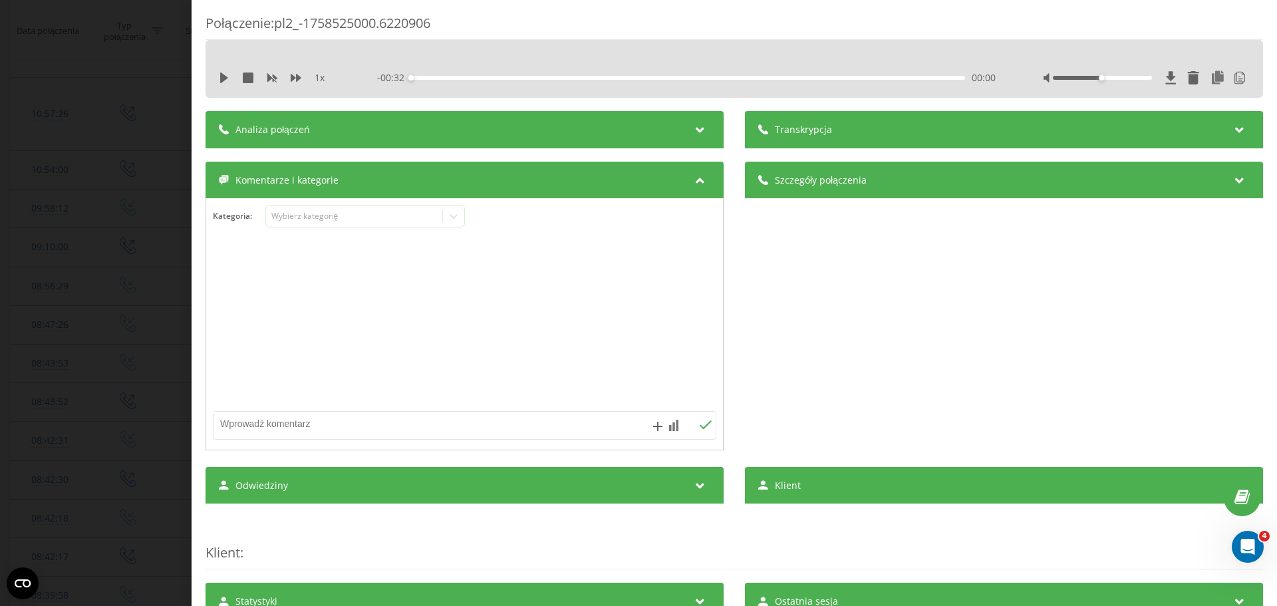
click at [693, 129] on icon at bounding box center [701, 127] width 16 height 13
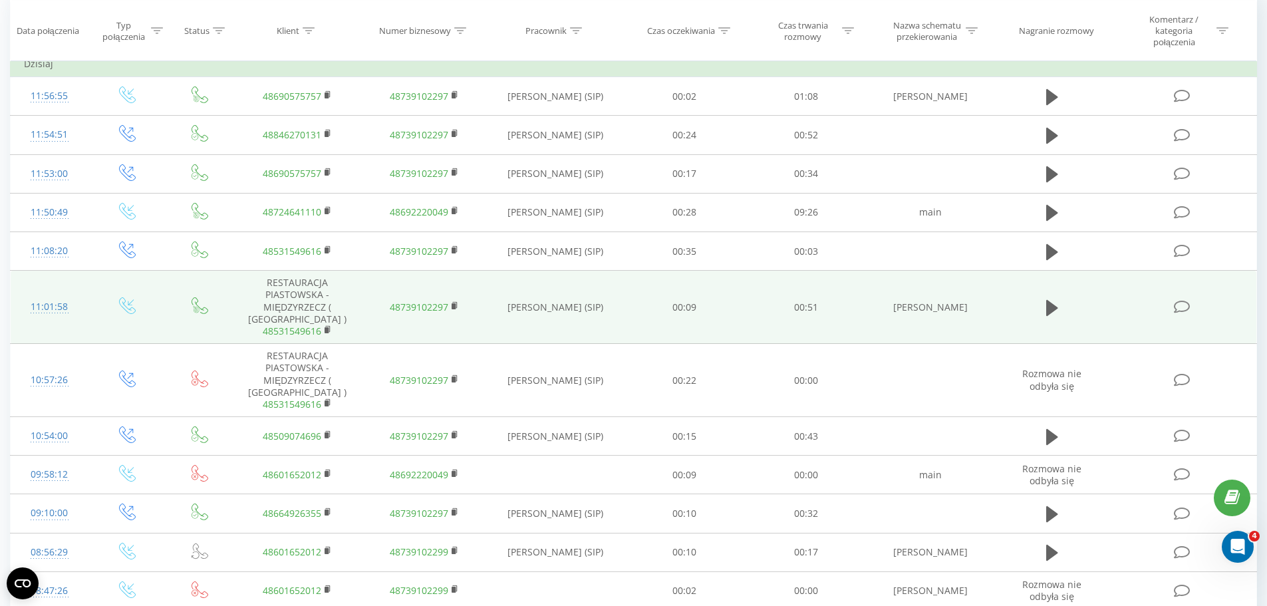
scroll to position [67, 0]
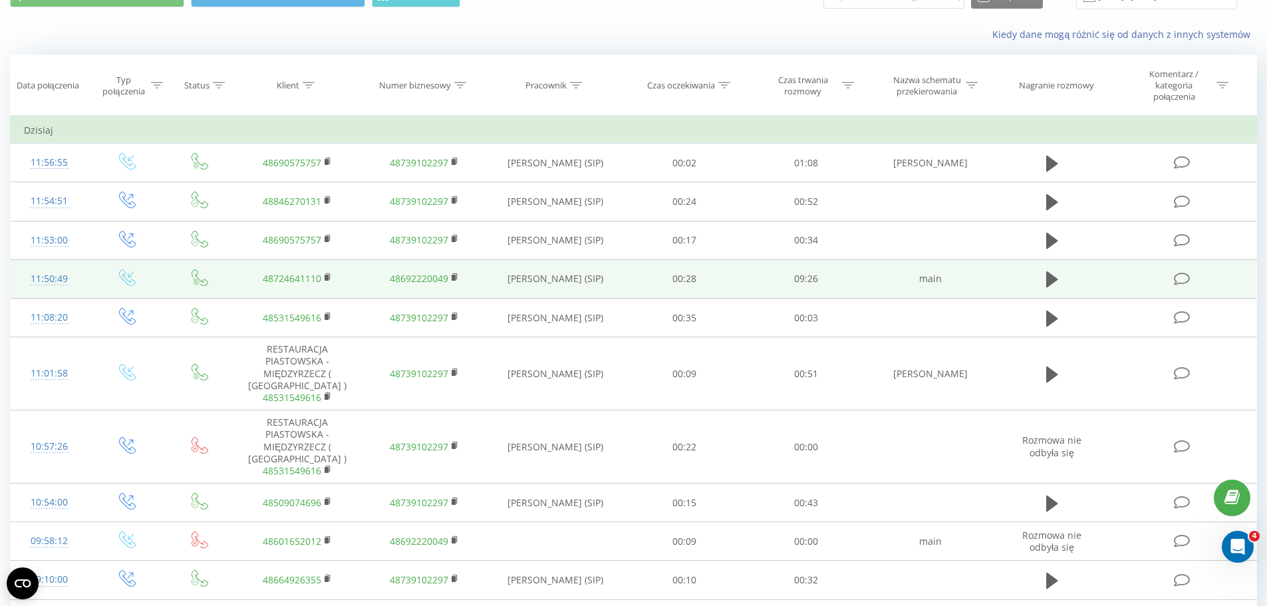
click at [1185, 278] on icon at bounding box center [1182, 279] width 17 height 14
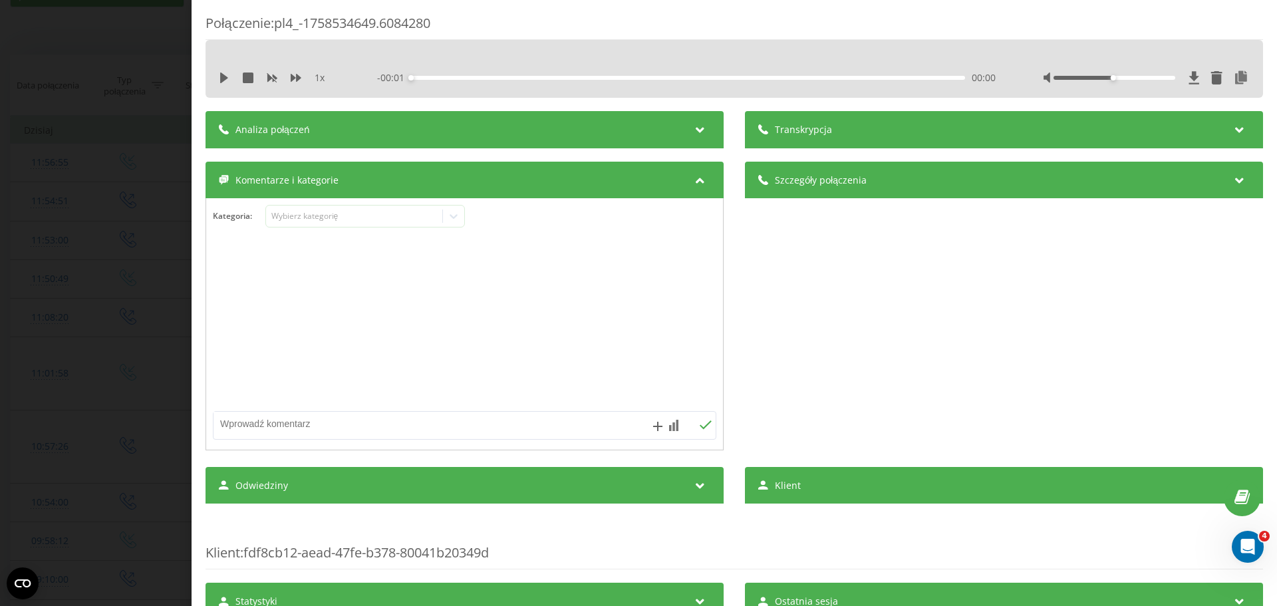
click at [693, 125] on icon at bounding box center [701, 127] width 16 height 13
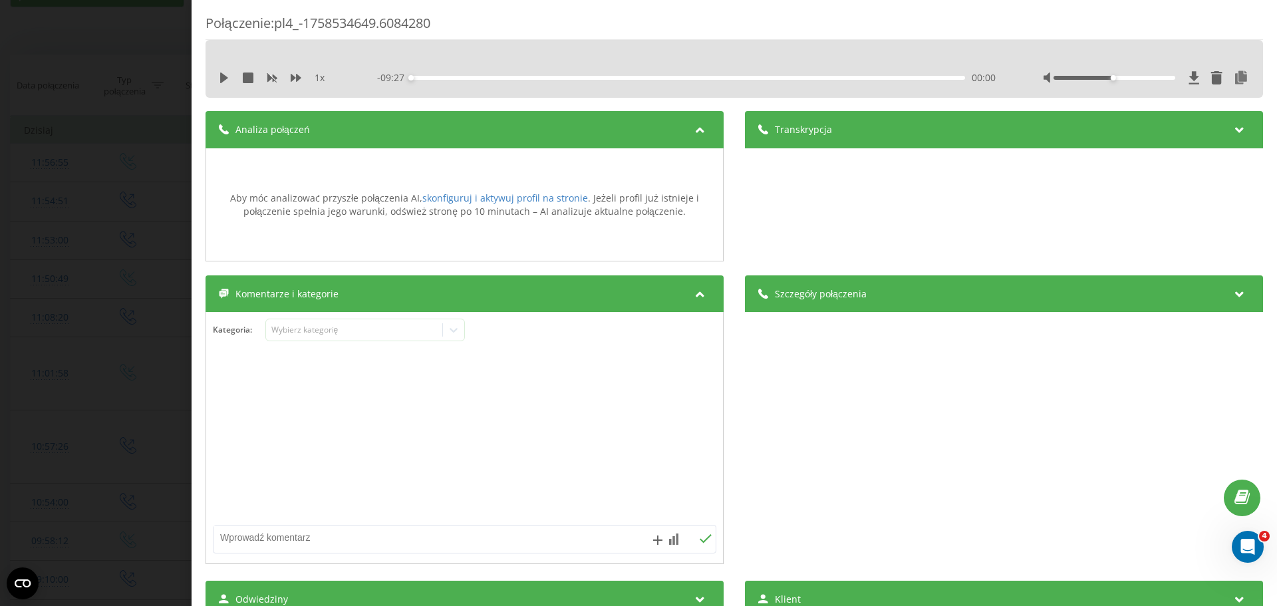
click at [696, 131] on icon at bounding box center [701, 127] width 16 height 13
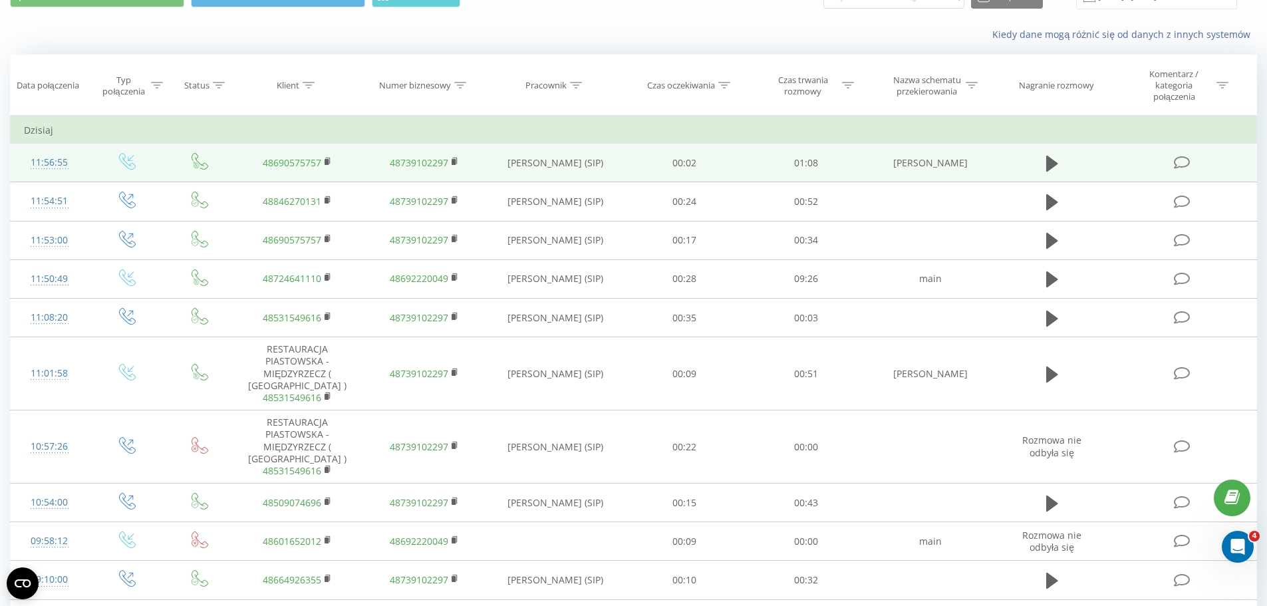
click at [1181, 160] on icon at bounding box center [1182, 163] width 17 height 14
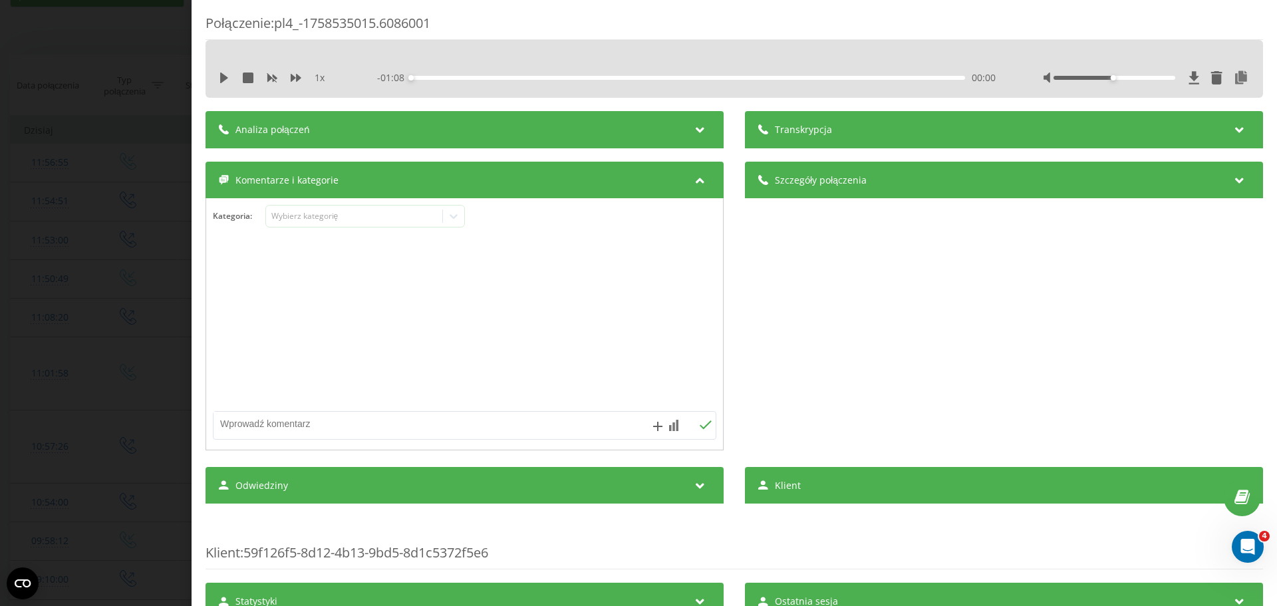
click at [693, 126] on icon at bounding box center [701, 127] width 16 height 13
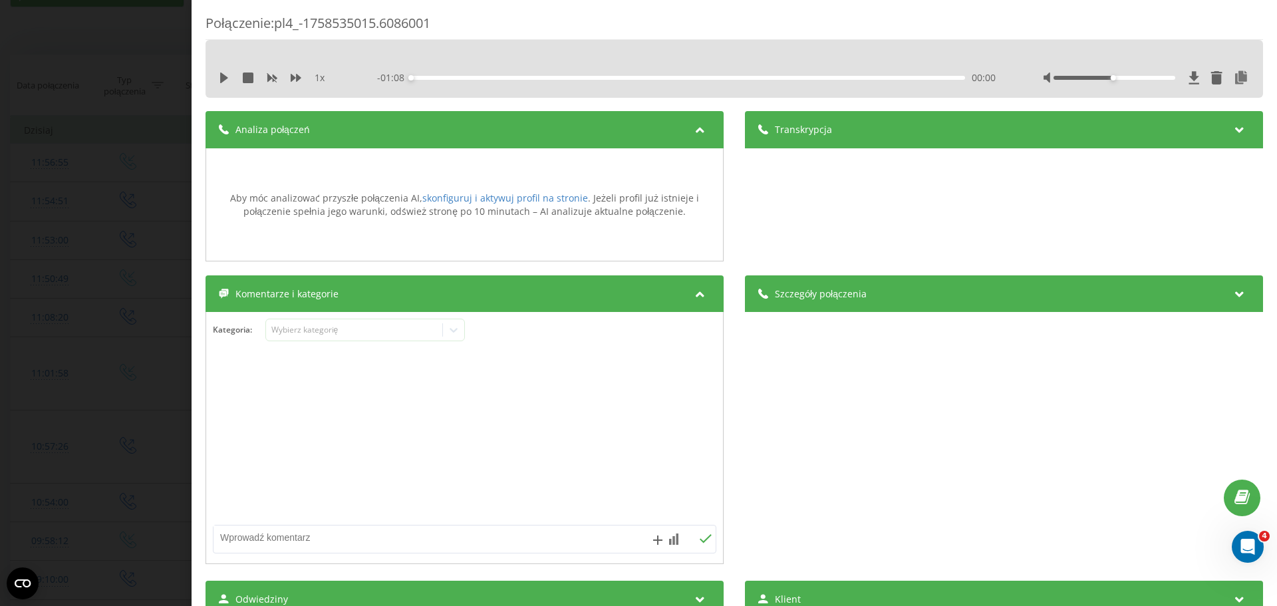
click at [693, 126] on icon at bounding box center [701, 127] width 16 height 13
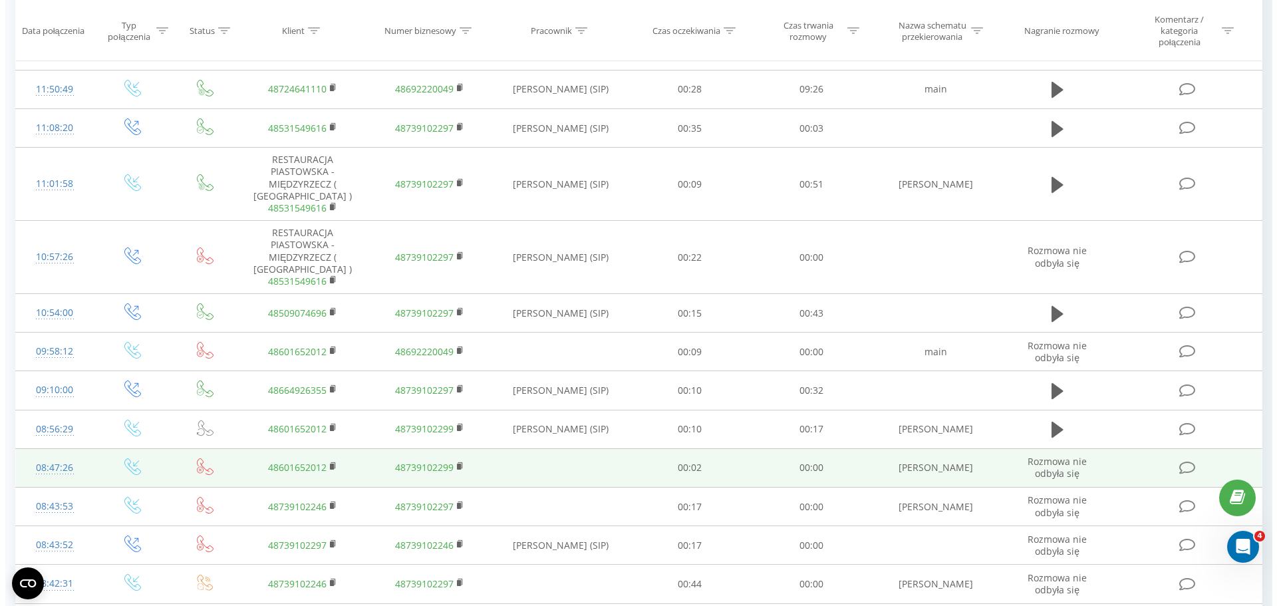
scroll to position [333, 0]
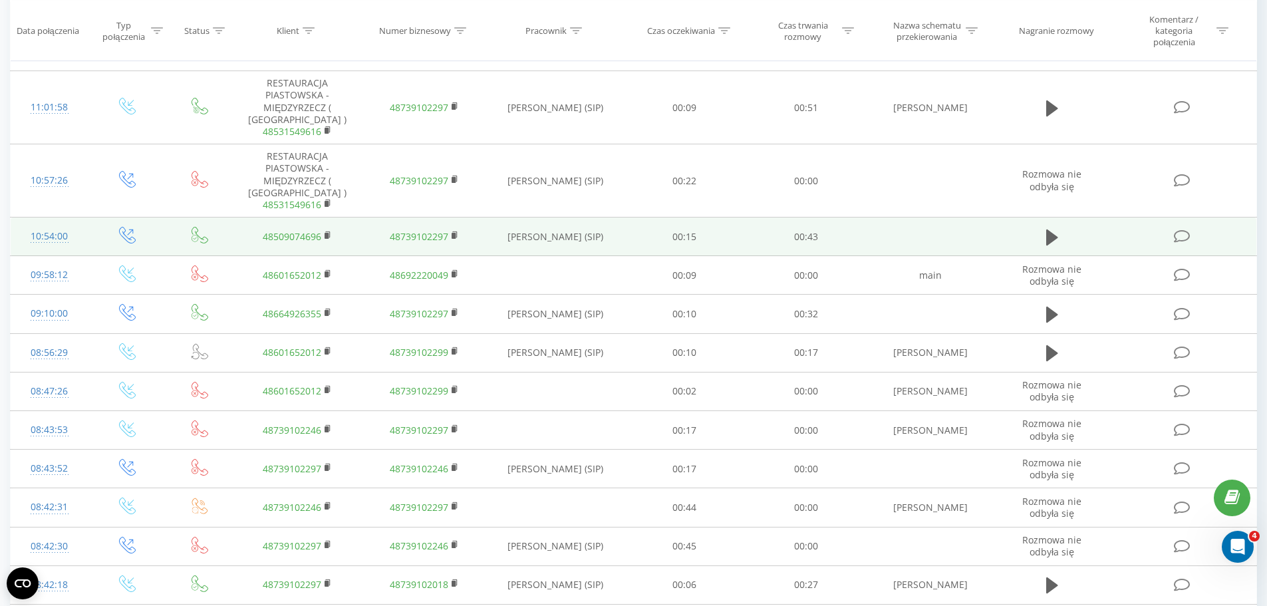
click at [1180, 236] on icon at bounding box center [1182, 237] width 17 height 14
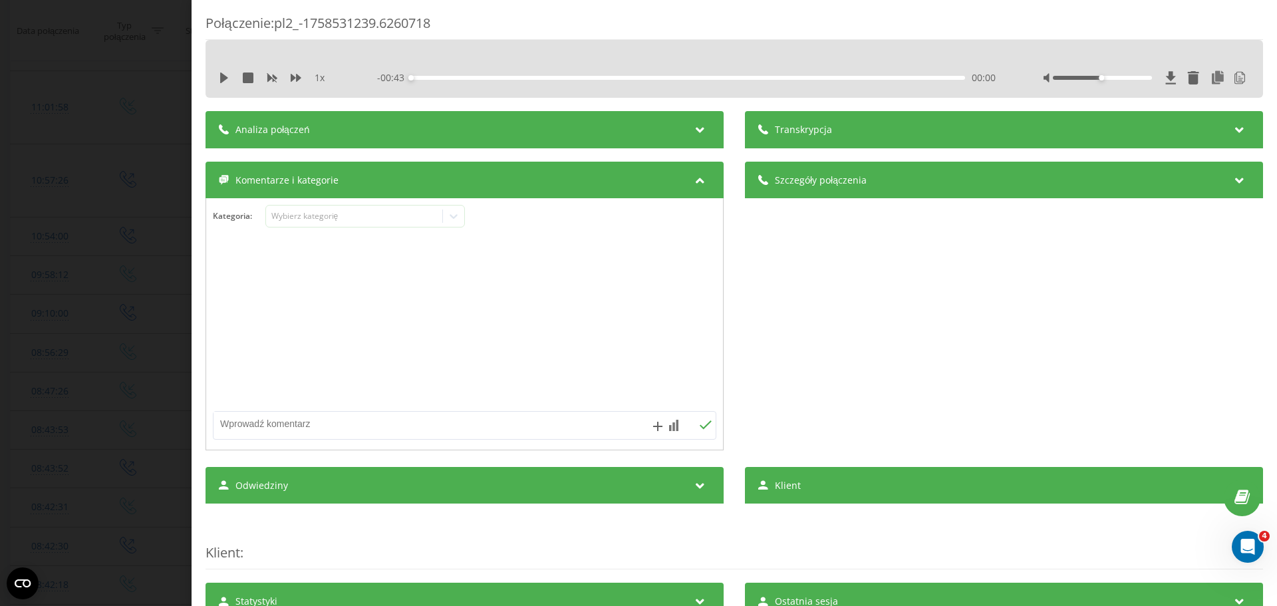
click at [693, 127] on icon at bounding box center [701, 127] width 16 height 13
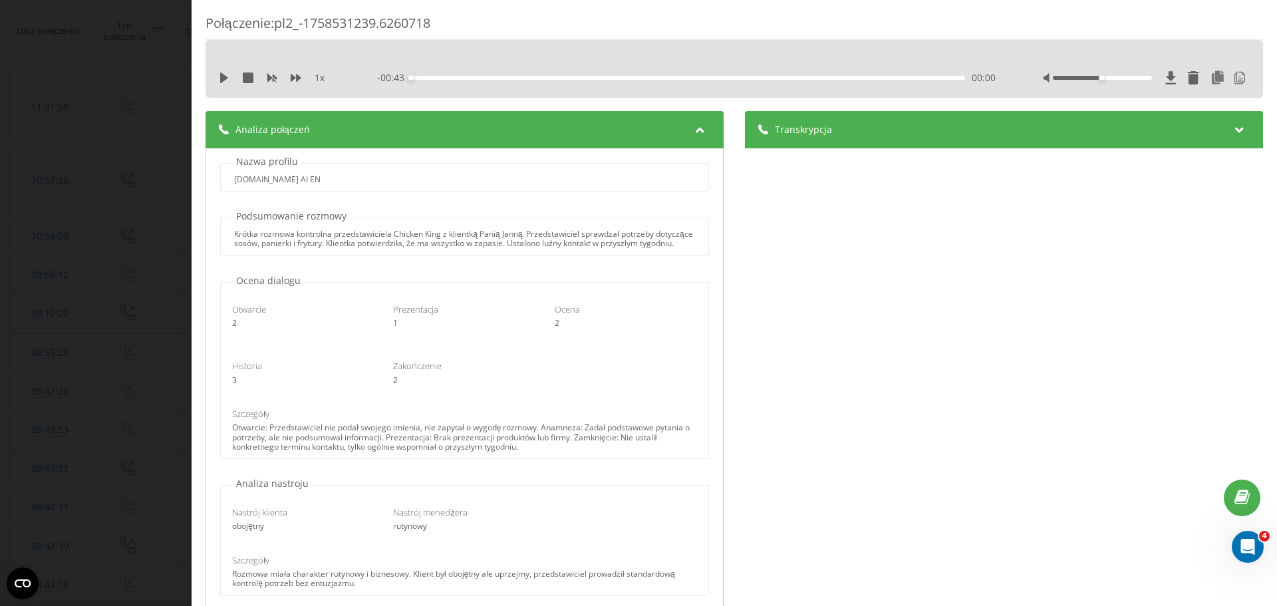
click at [1233, 129] on icon at bounding box center [1240, 127] width 16 height 13
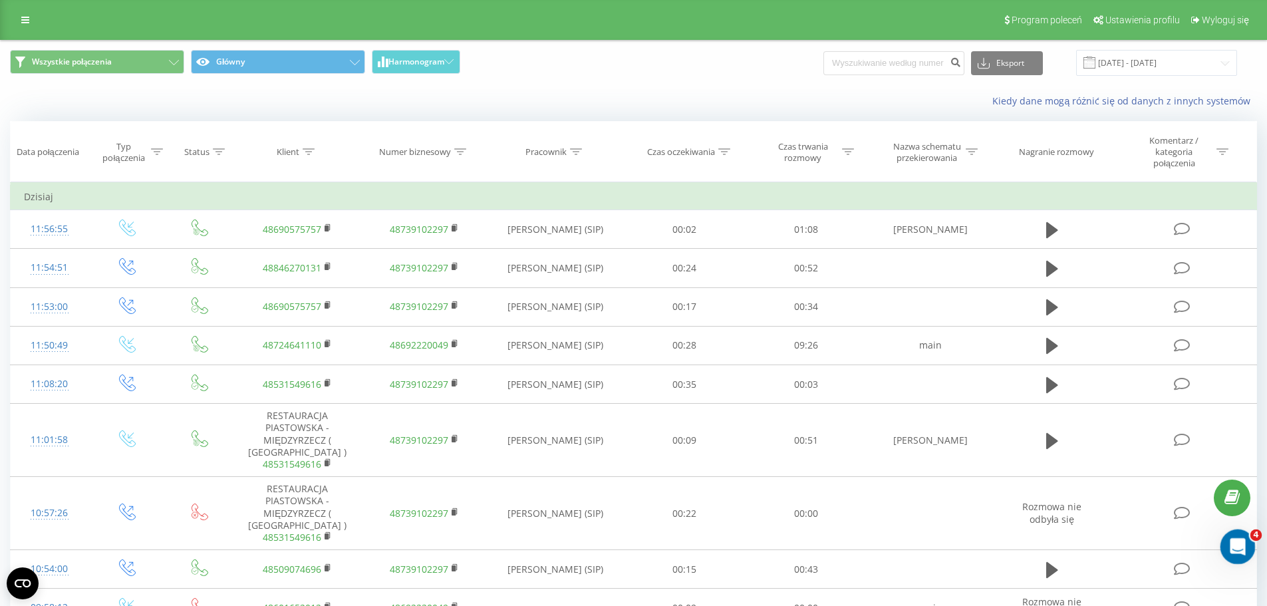
click at [1226, 546] on icon "Otwórz komunikator Intercom" at bounding box center [1237, 545] width 22 height 22
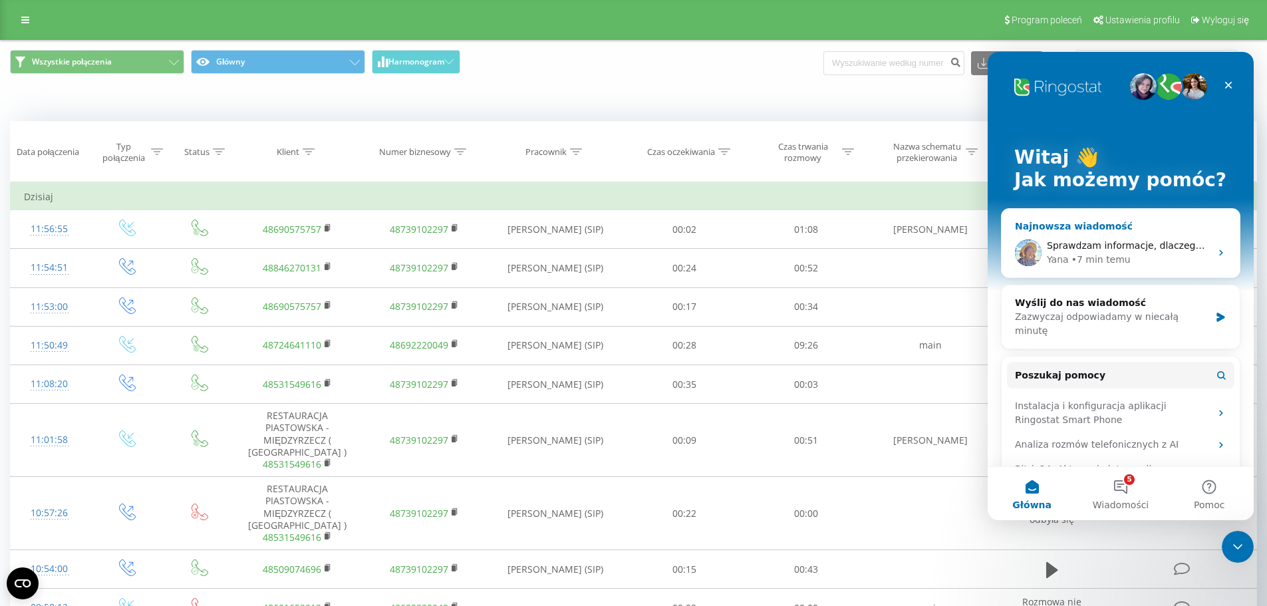
click at [1136, 245] on span "Sprawdzam informacje, dlaczego nie było wyłączone" at bounding box center [1170, 245] width 246 height 11
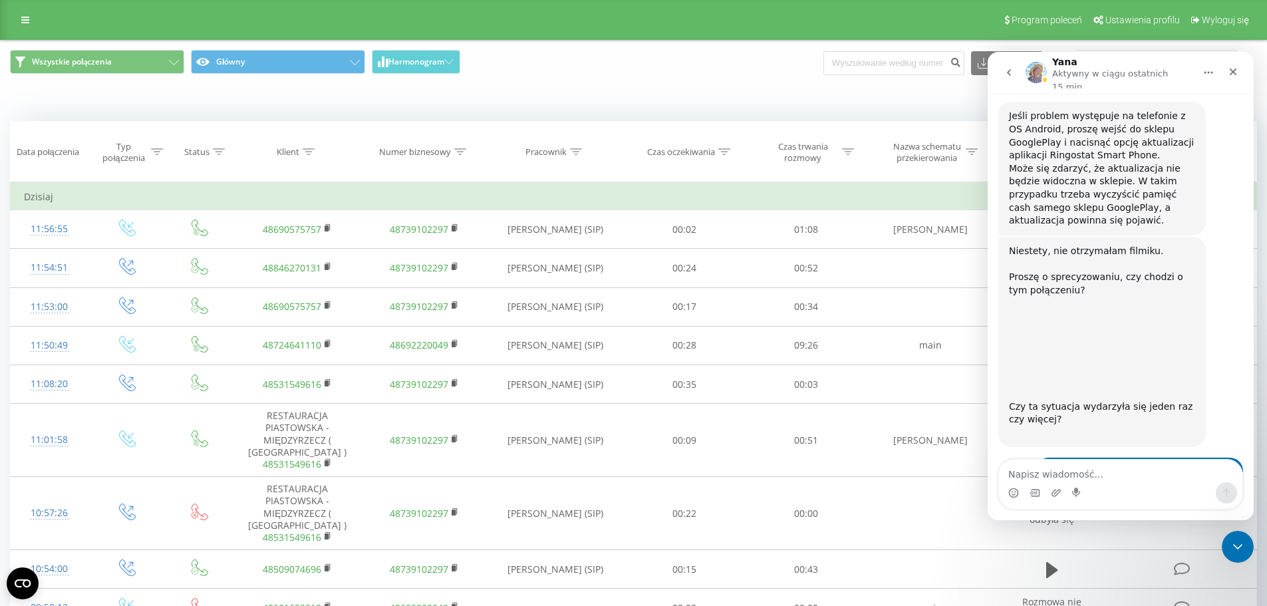
scroll to position [1341, 0]
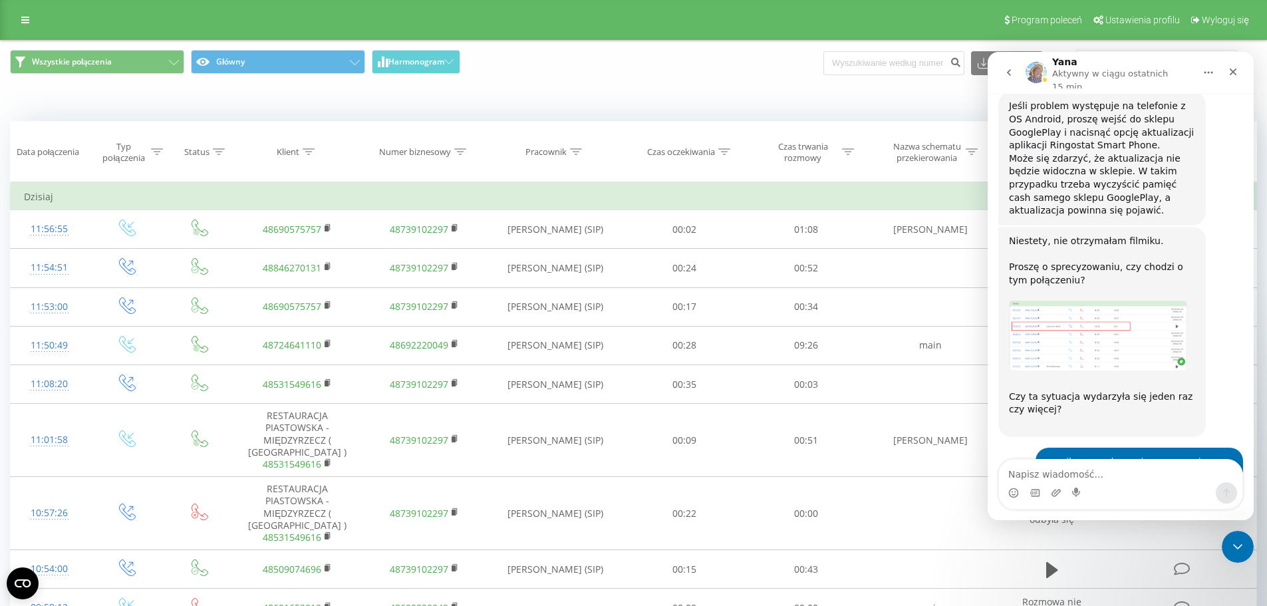
click at [583, 75] on span "Wszystkie połączenia Główny Harmonogram" at bounding box center [317, 63] width 614 height 26
click at [29, 15] on link at bounding box center [25, 20] width 24 height 19
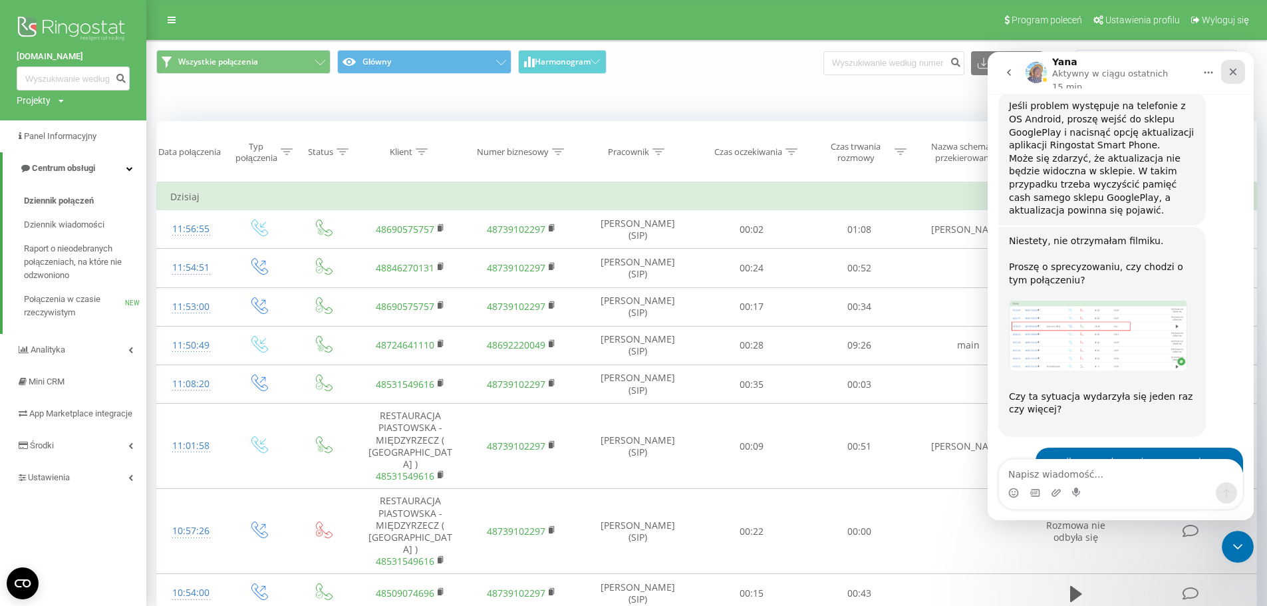
click at [1236, 69] on icon "Zamknij" at bounding box center [1233, 72] width 11 height 11
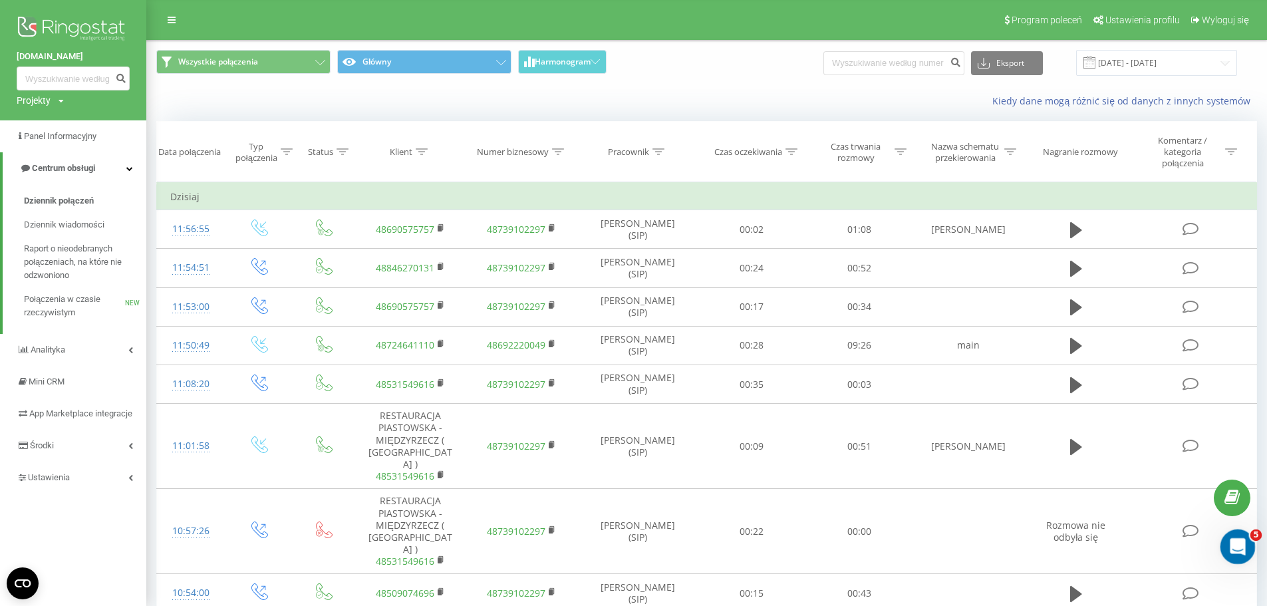
click at [1234, 545] on icon "Otwórz komunikator Intercom" at bounding box center [1237, 545] width 22 height 22
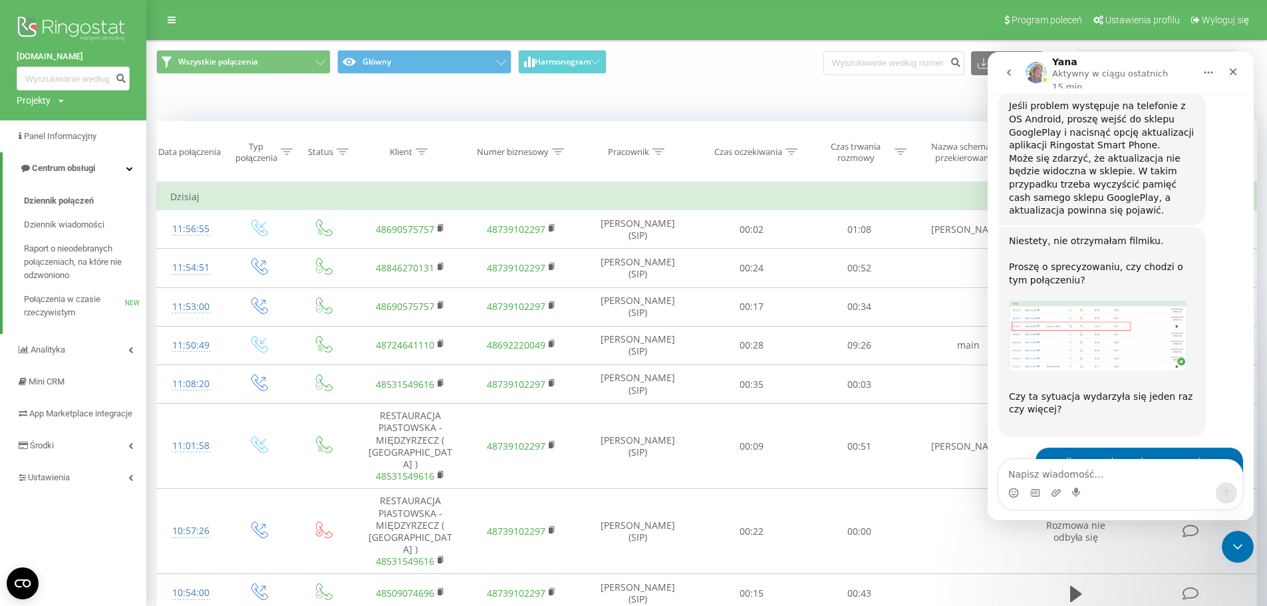
click at [727, 71] on div "Wszystkie połączenia Główny Harmonogram Eksport .csv .xls .xlsx [DATE] - [DATE]" at bounding box center [706, 63] width 1101 height 26
click at [1000, 69] on button "go back" at bounding box center [1009, 72] width 25 height 25
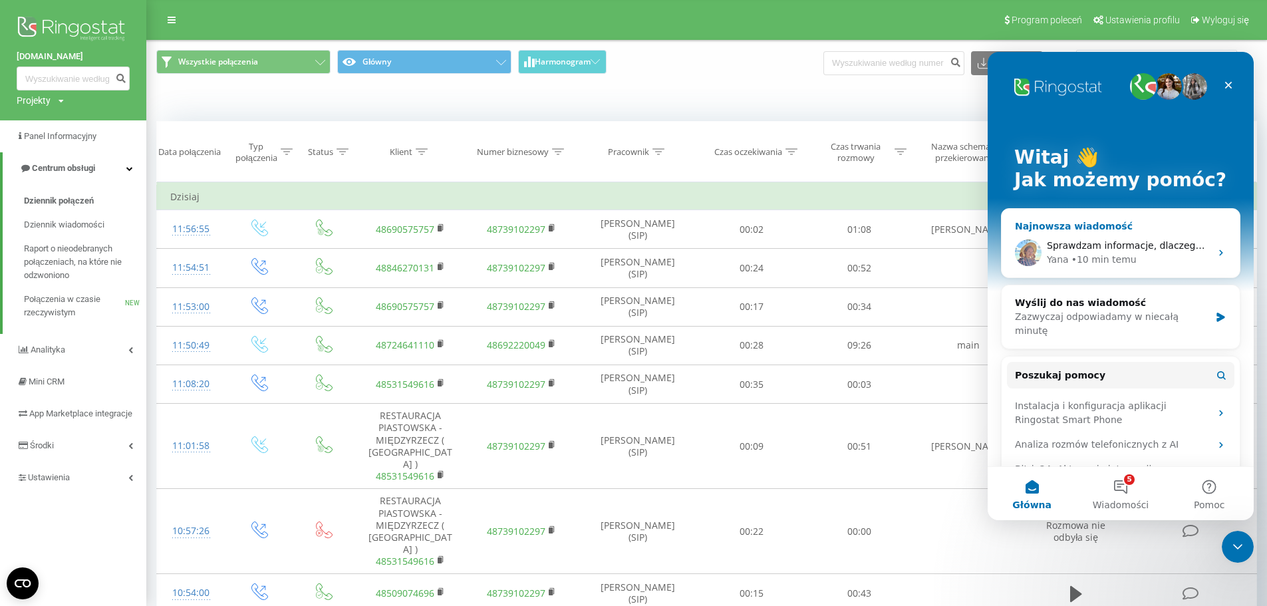
click at [1114, 242] on span "Sprawdzam informacje, dlaczego nie było wyłączone" at bounding box center [1170, 245] width 246 height 11
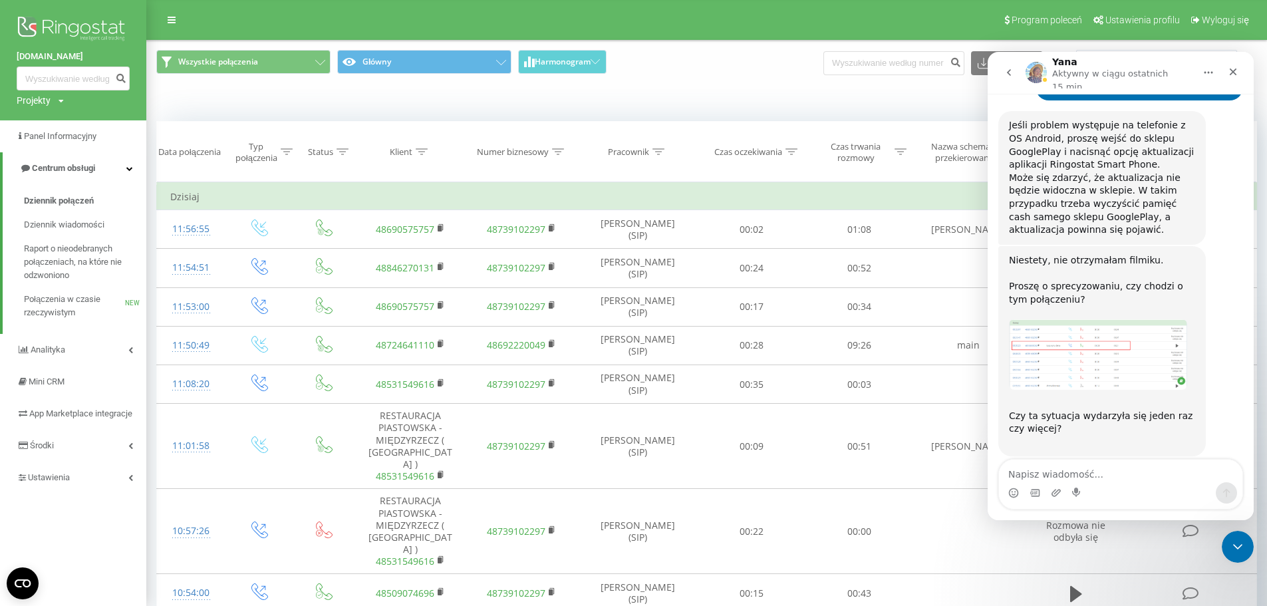
scroll to position [1341, 0]
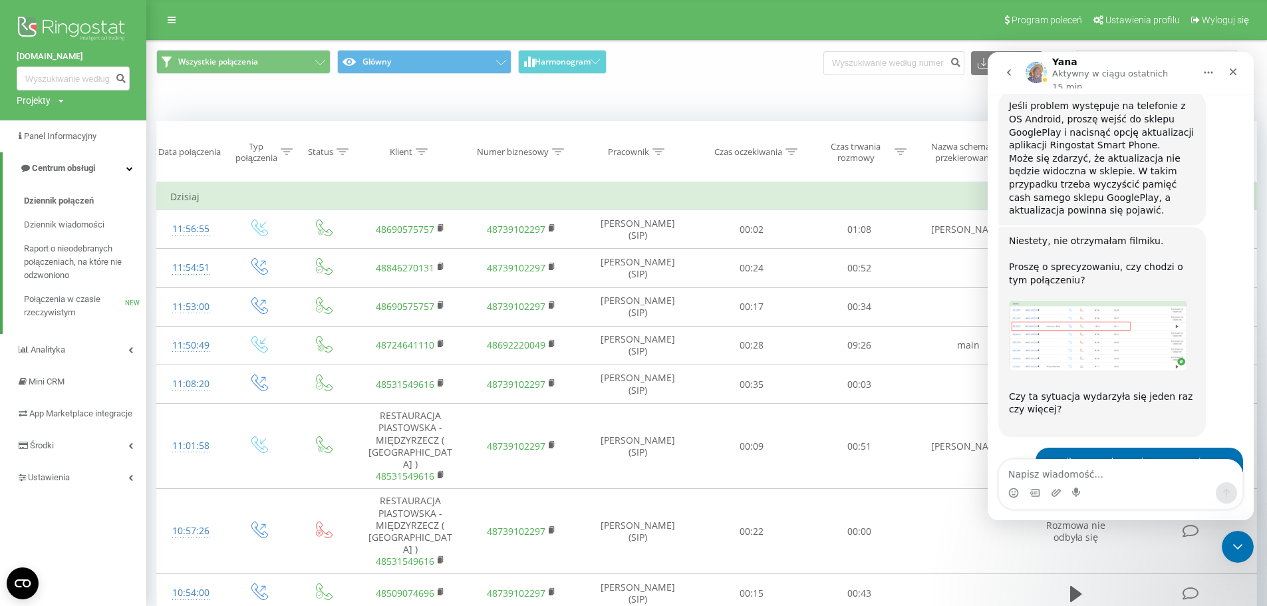
click at [729, 75] on div "Wszystkie połączenia Główny Harmonogram Eksport .csv .xls .xlsx [DATE] - [DATE]" at bounding box center [706, 63] width 1101 height 26
click at [1230, 72] on icon "Zamknij" at bounding box center [1233, 72] width 11 height 11
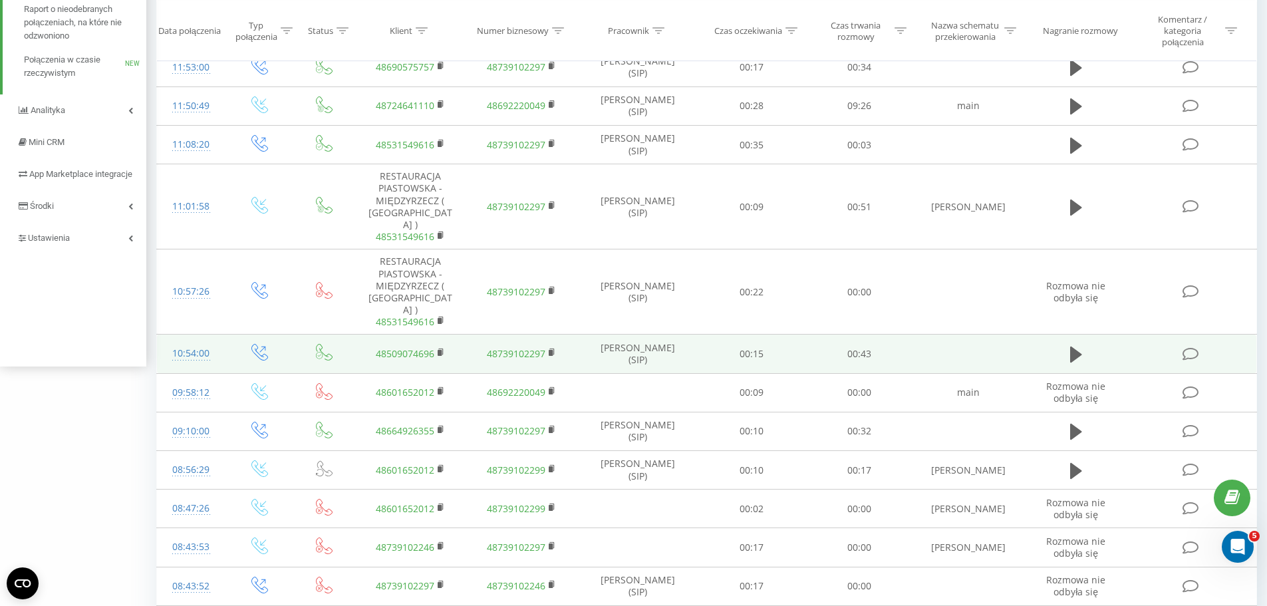
scroll to position [0, 0]
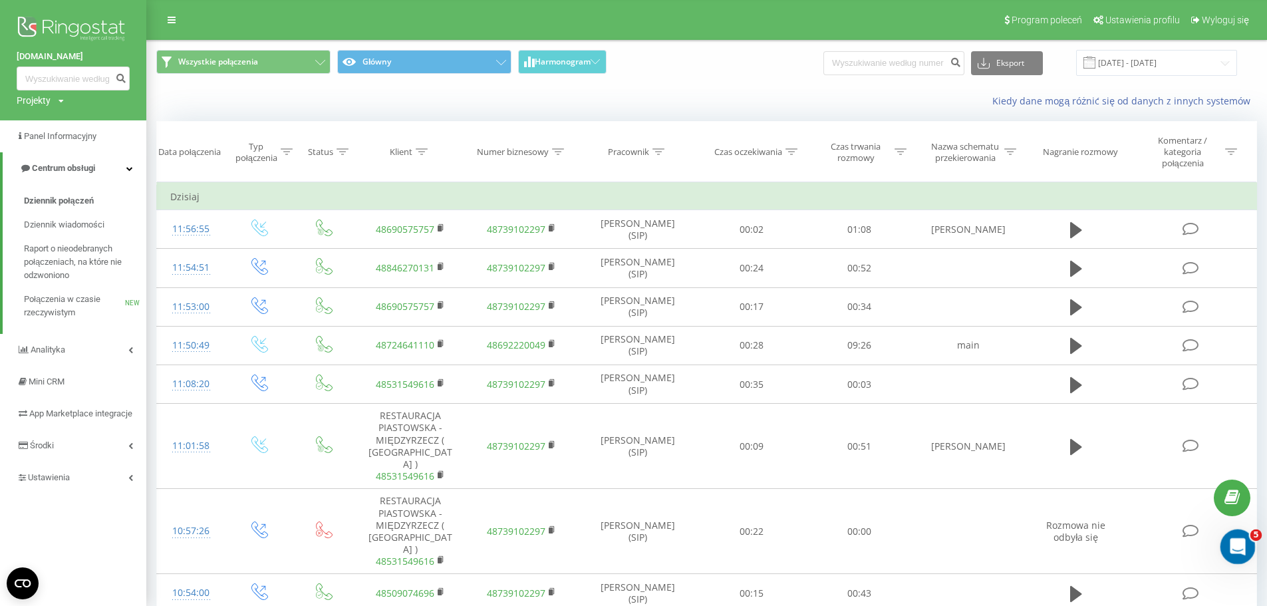
click at [1232, 536] on icon "Otwórz komunikator Intercom" at bounding box center [1237, 545] width 22 height 22
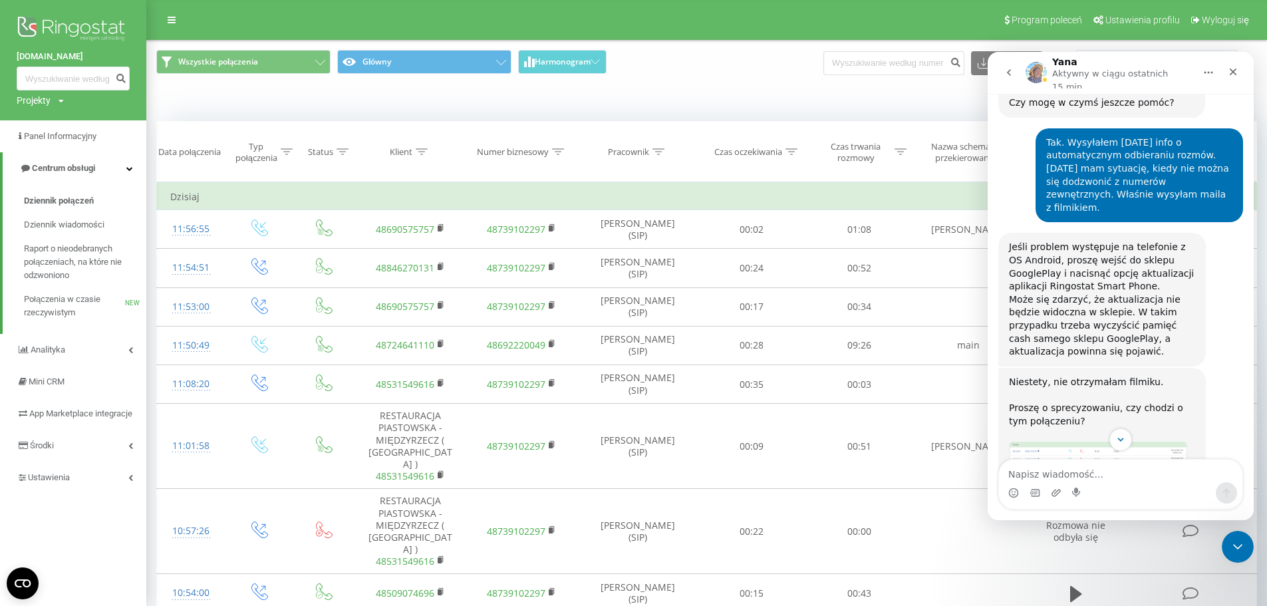
scroll to position [1341, 0]
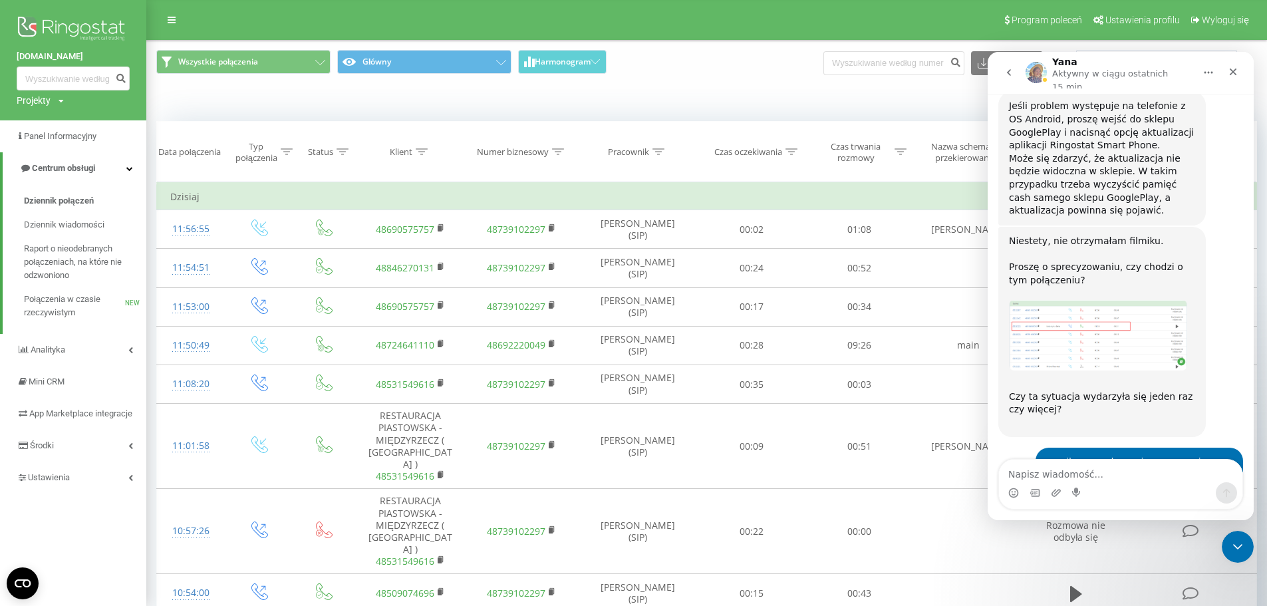
click at [682, 73] on span "Wszystkie połączenia Główny Harmonogram" at bounding box center [426, 63] width 541 height 26
drag, startPoint x: 1234, startPoint y: 73, endPoint x: 2182, endPoint y: 122, distance: 949.3
click at [1234, 73] on icon "Zamknij" at bounding box center [1233, 72] width 11 height 11
